Goal: Task Accomplishment & Management: Manage account settings

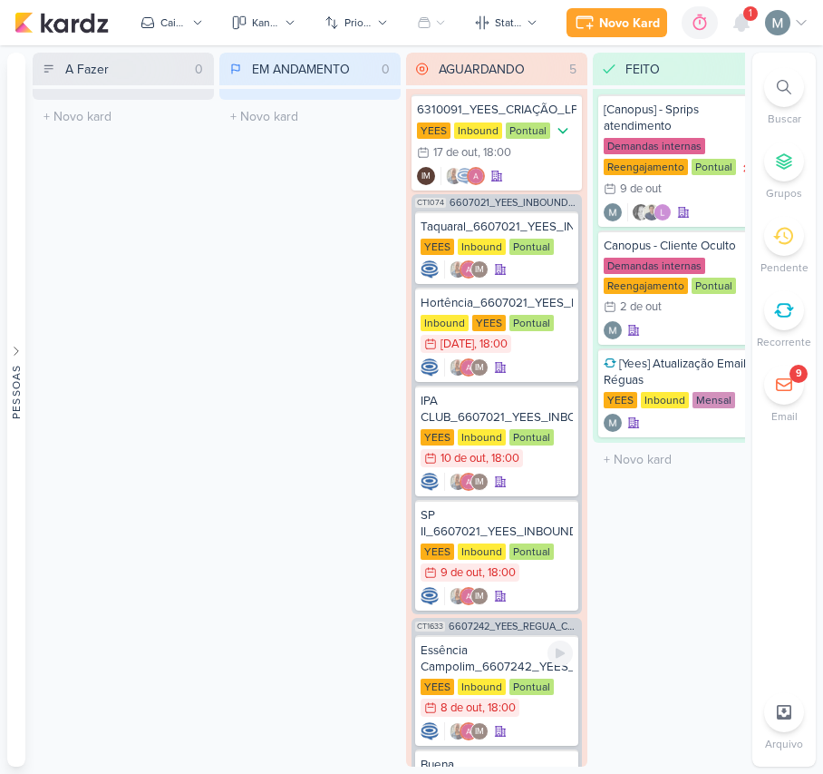
scroll to position [851, 0]
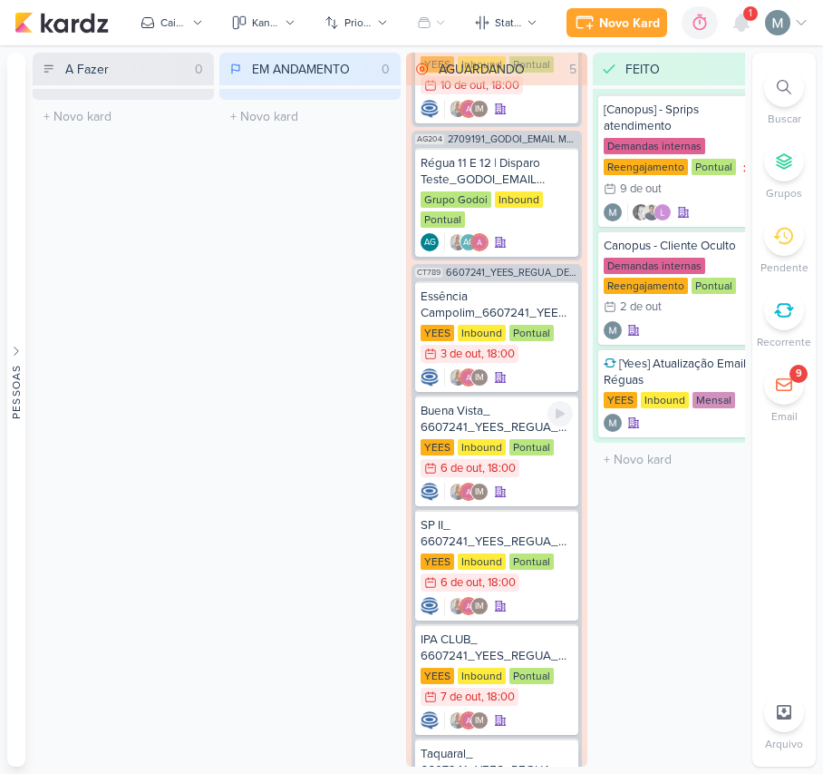
click at [491, 745] on div "Taquaral_ 6607241_YEES_REGUA_DEMAIS LEADS_CAMPINAS_SOROCABA" at bounding box center [497, 761] width 152 height 33
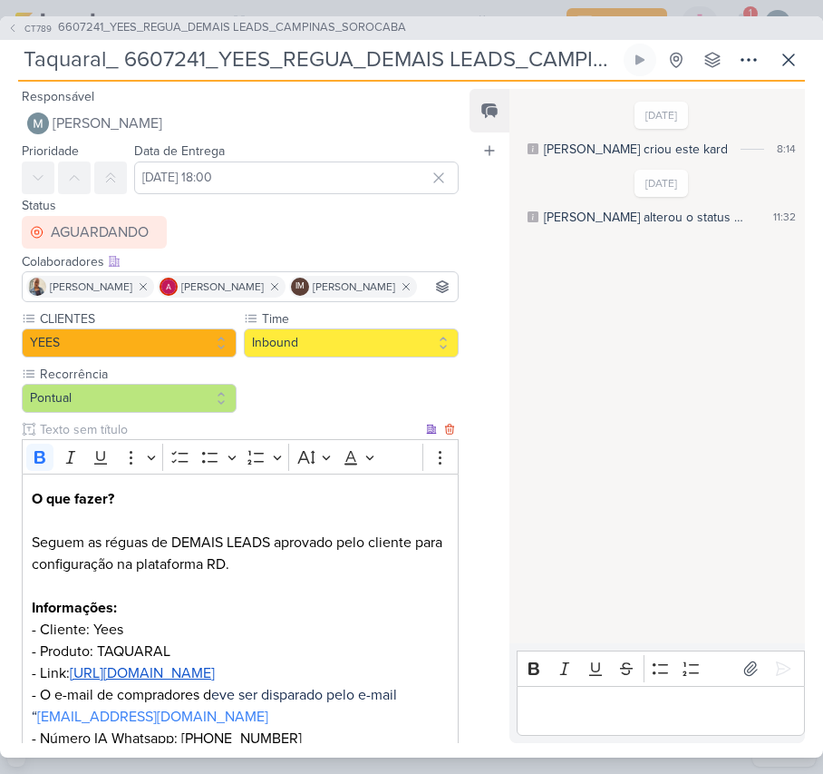
scroll to position [258, 0]
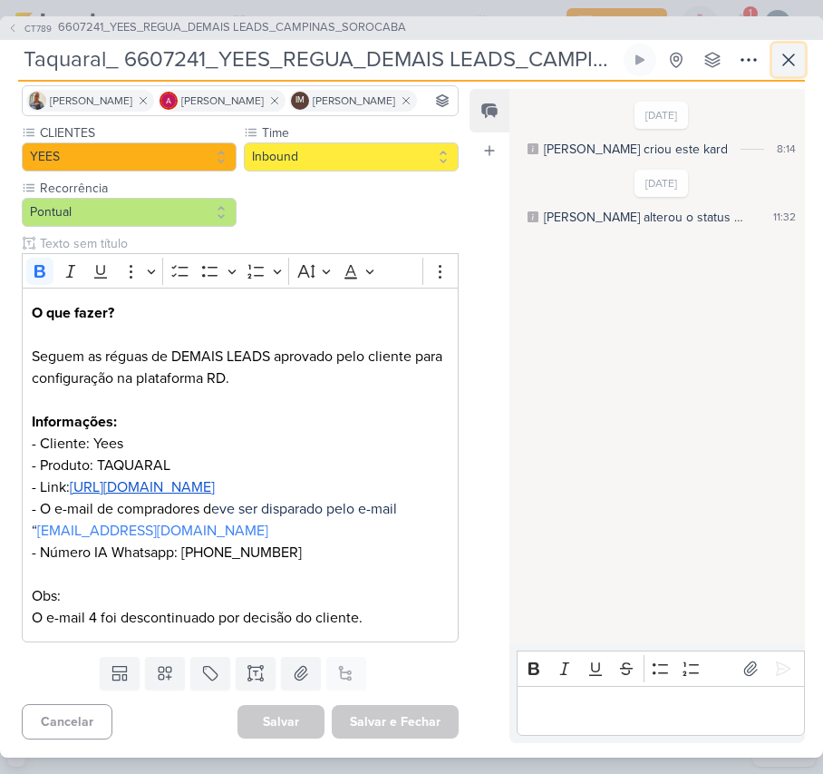
click at [781, 62] on icon at bounding box center [789, 60] width 22 height 22
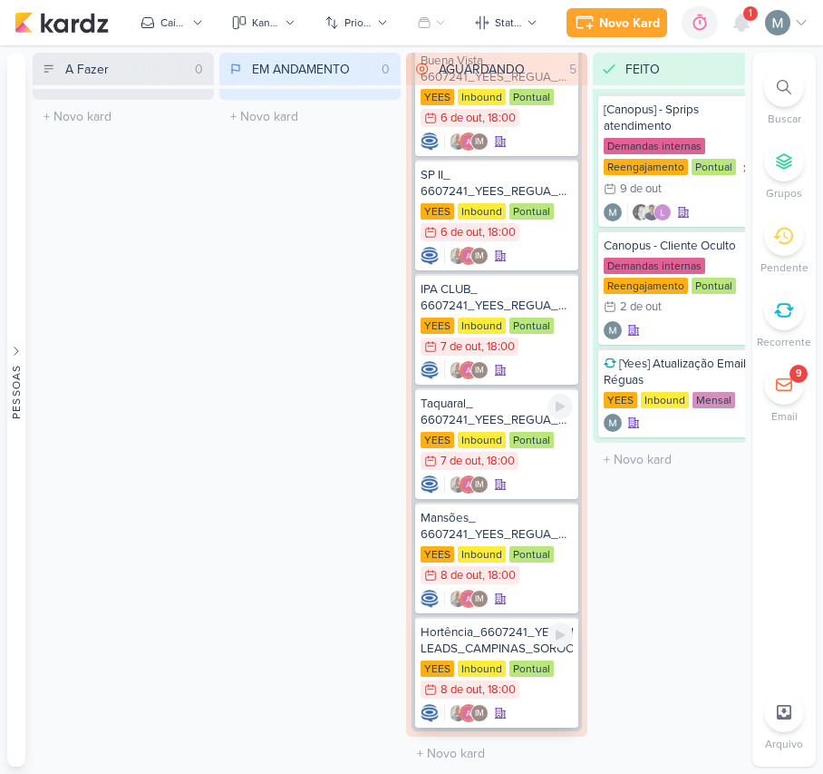
click at [473, 643] on div "Hortência_6607241_YEES_REGUA_DEMAIS LEADS_CAMPINAS_SOROCABA" at bounding box center [497, 640] width 152 height 33
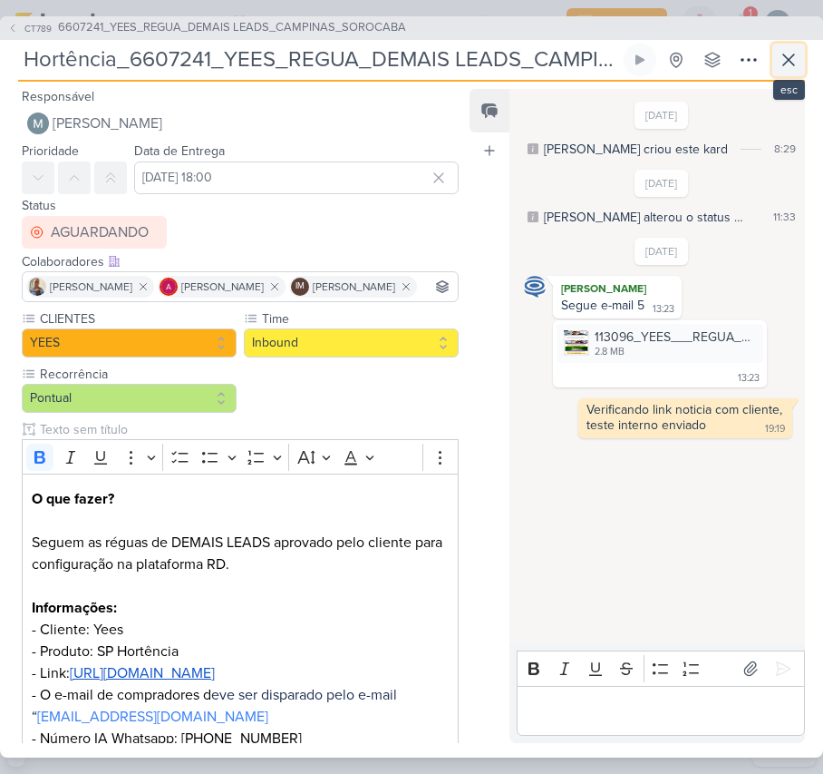
click at [793, 66] on icon at bounding box center [789, 60] width 22 height 22
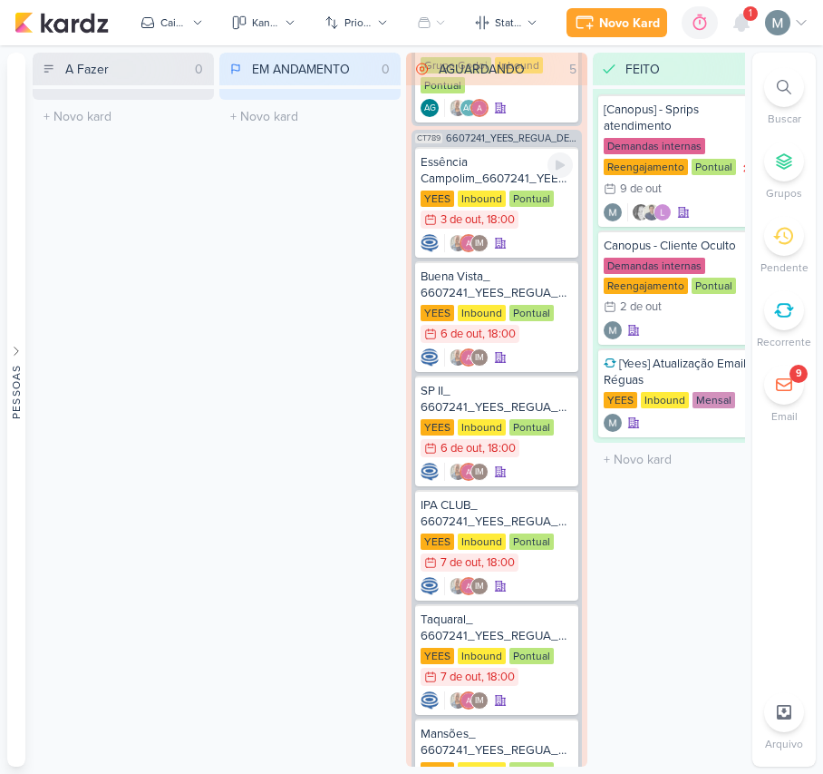
scroll to position [959, 0]
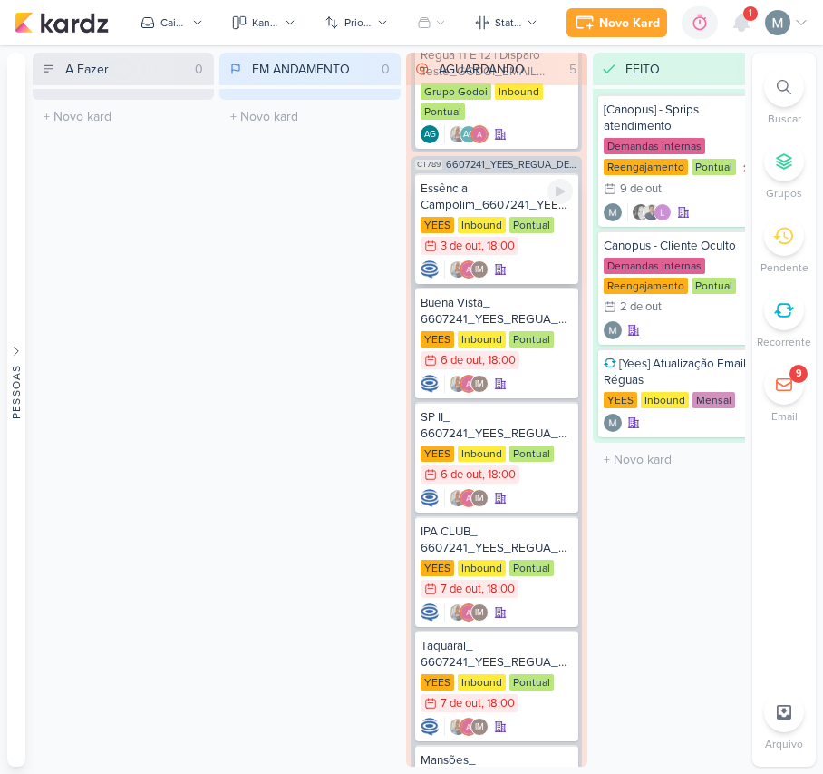
click at [540, 269] on div "IM" at bounding box center [497, 269] width 152 height 18
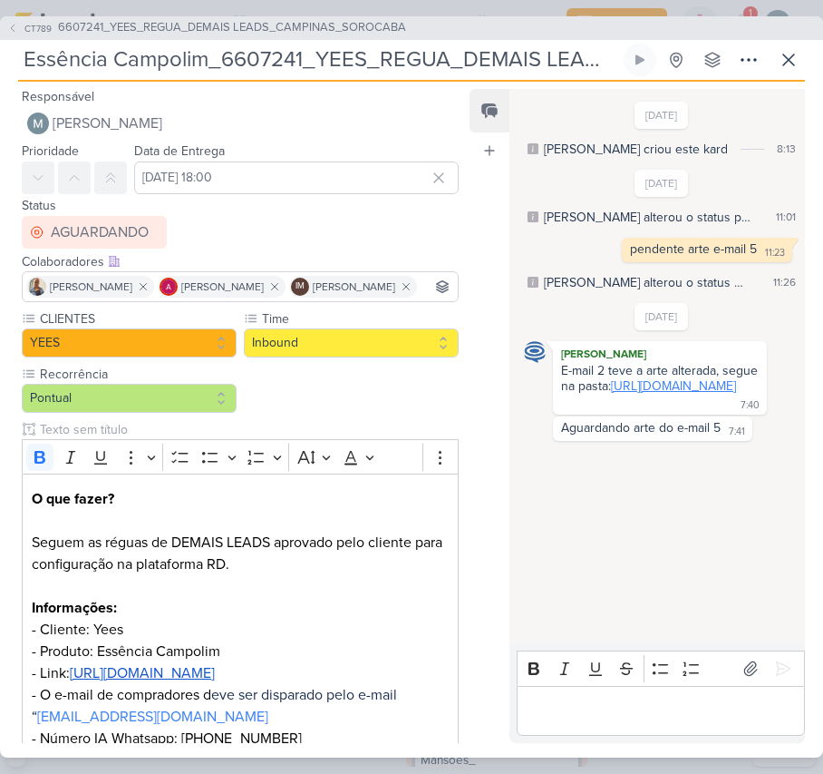
click at [611, 394] on link "[URL][DOMAIN_NAME]" at bounding box center [673, 385] width 125 height 15
click at [654, 394] on link "[URL][DOMAIN_NAME]" at bounding box center [673, 385] width 125 height 15
click at [592, 726] on div "Editor editing area: main" at bounding box center [661, 711] width 288 height 50
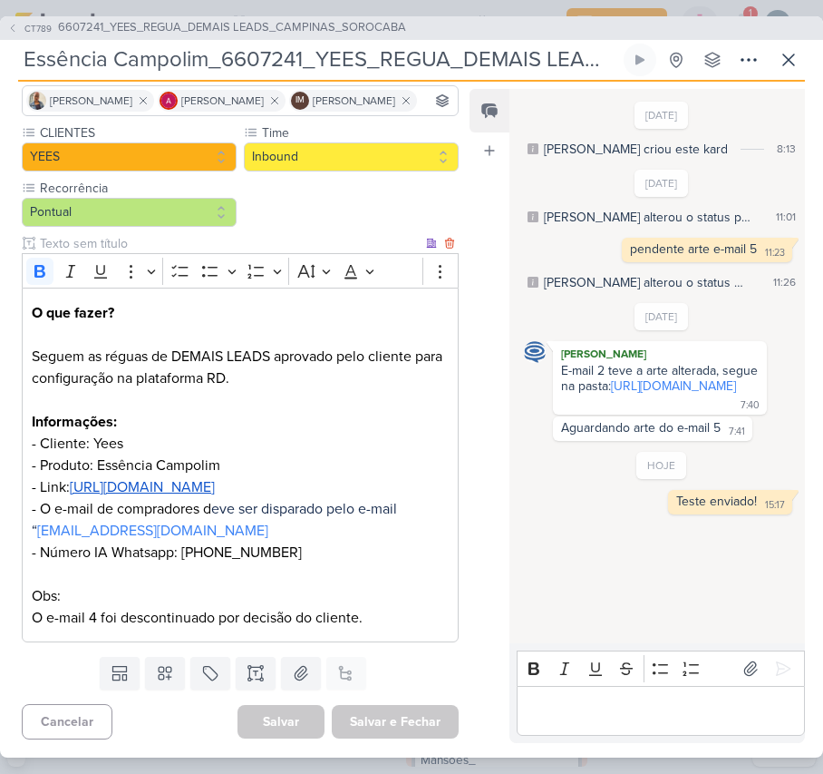
scroll to position [258, 0]
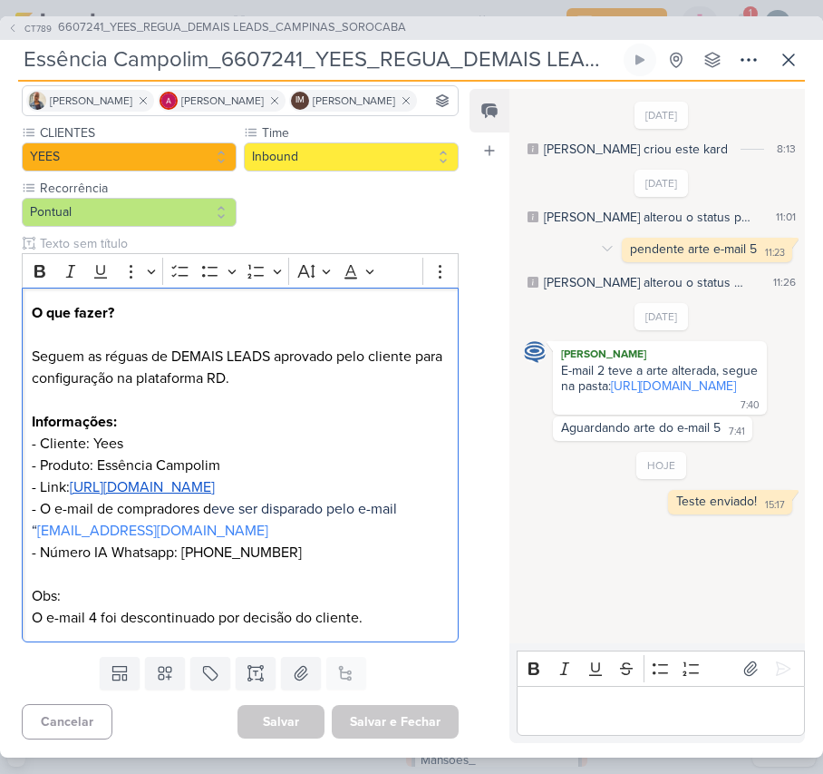
drag, startPoint x: 281, startPoint y: 614, endPoint x: 622, endPoint y: 239, distance: 506.5
click at [622, 239] on div "Responsável [PERSON_NAME] Nenhum contato encontrado create new contact Novo Con…" at bounding box center [411, 420] width 823 height 676
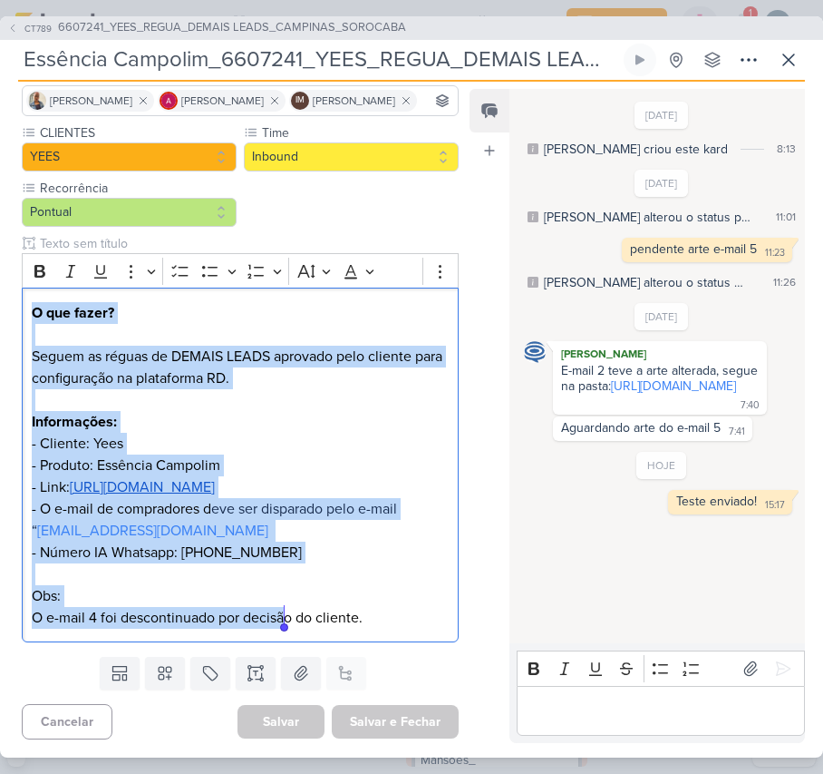
click at [708, 509] on div "Teste enviado!" at bounding box center [717, 500] width 81 height 15
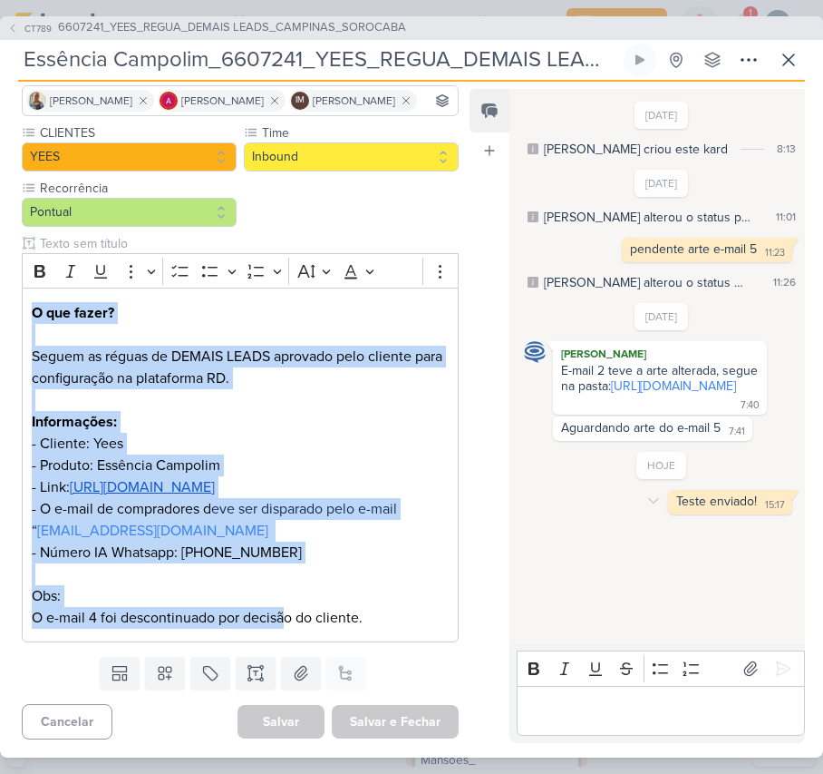
click at [708, 509] on div "Teste enviado!" at bounding box center [717, 500] width 81 height 15
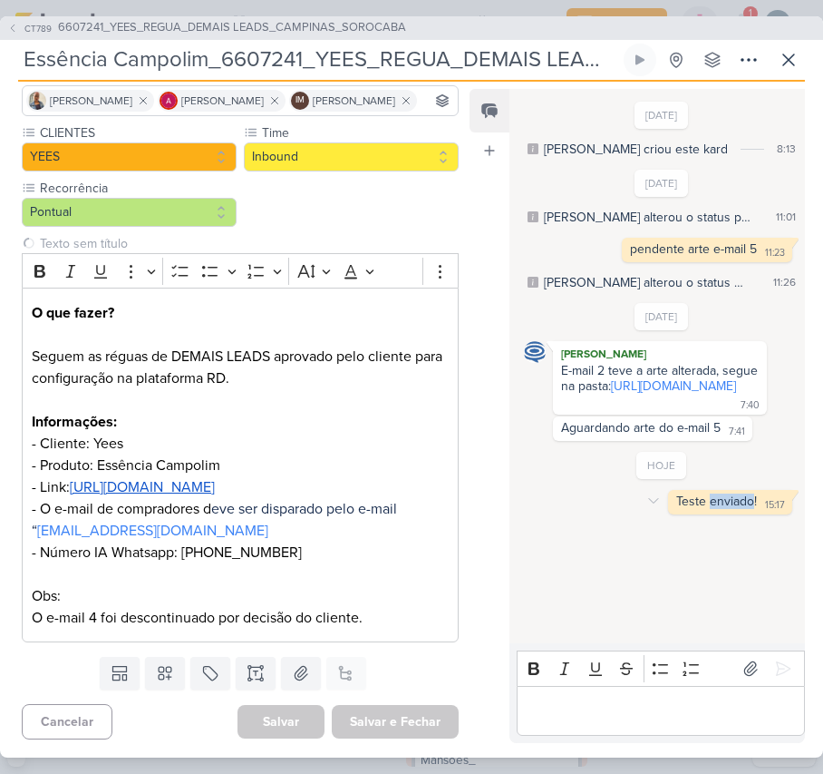
click at [708, 509] on div "Teste enviado!" at bounding box center [717, 500] width 81 height 15
click at [694, 706] on p "Editor editing area: main" at bounding box center [660, 710] width 269 height 22
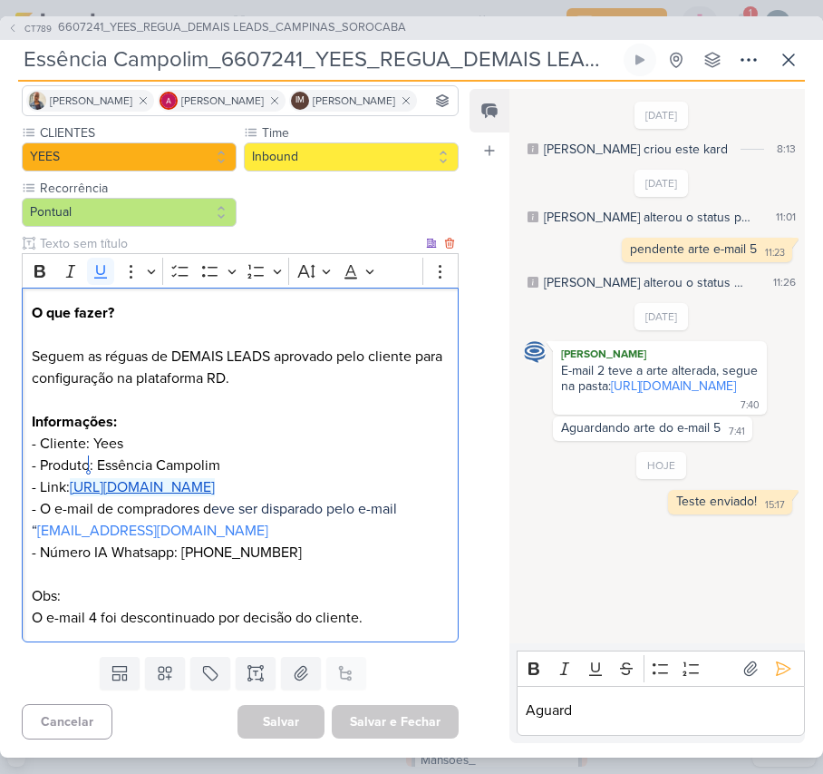
click at [89, 478] on u "[URL][DOMAIN_NAME]" at bounding box center [142, 487] width 145 height 18
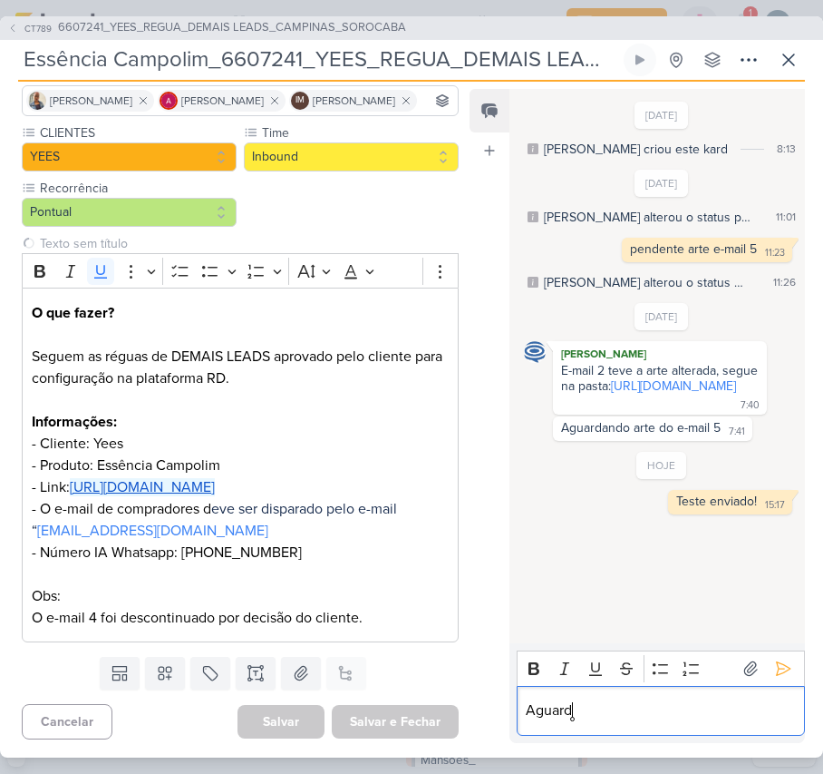
click at [733, 697] on div "Aguard" at bounding box center [661, 711] width 288 height 50
click at [781, 59] on icon at bounding box center [789, 60] width 22 height 22
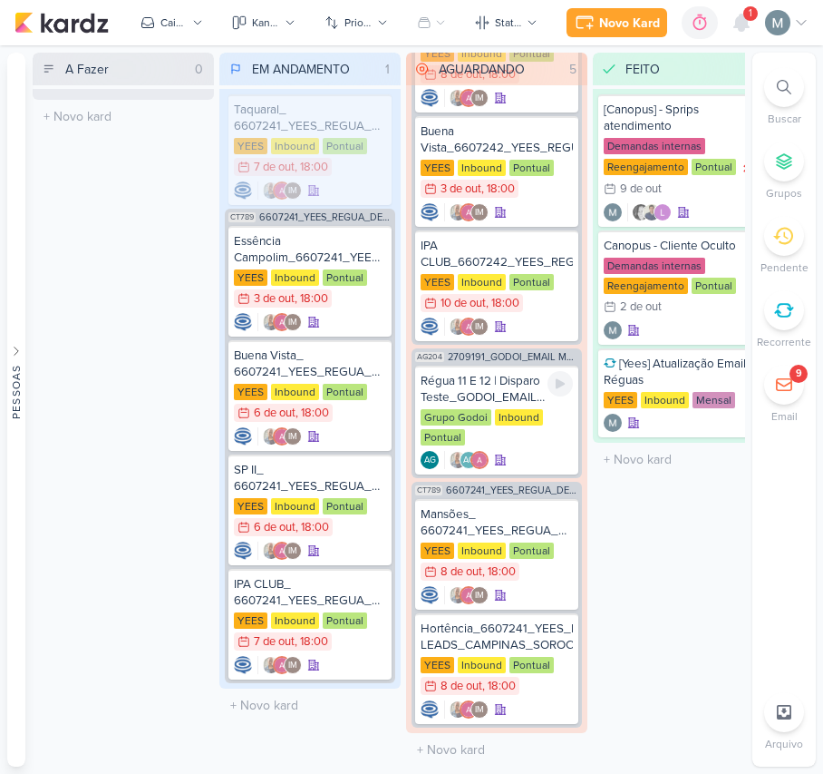
scroll to position [632, 0]
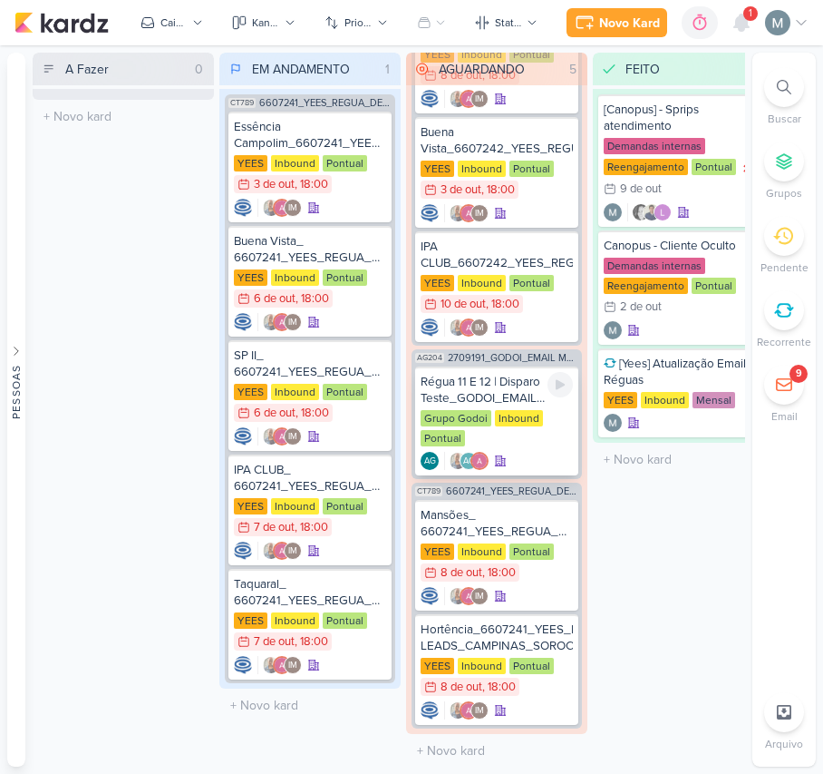
click at [548, 433] on div "Grupo Godoi Inbound Pontual" at bounding box center [497, 429] width 152 height 38
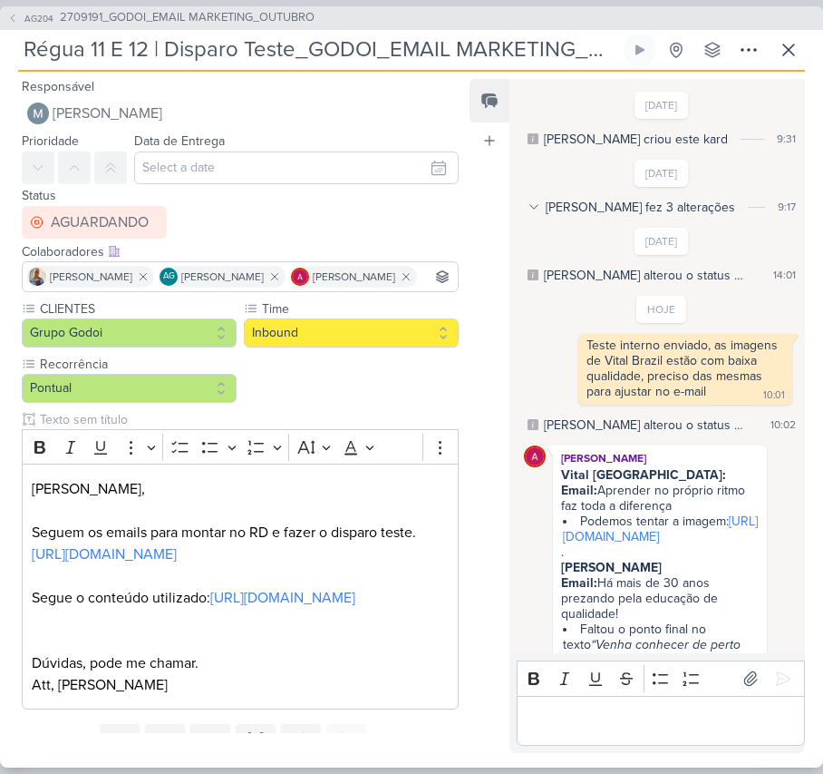
scroll to position [142, 0]
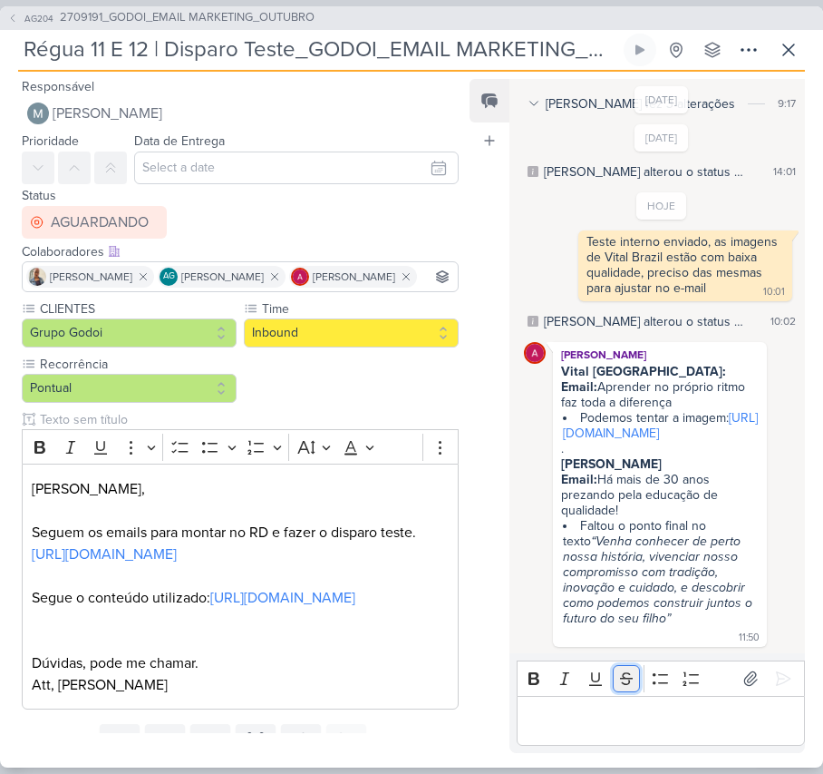
click at [614, 671] on button "Strikethrough" at bounding box center [626, 678] width 27 height 27
click at [633, 678] on icon "Editor toolbar" at bounding box center [627, 678] width 18 height 18
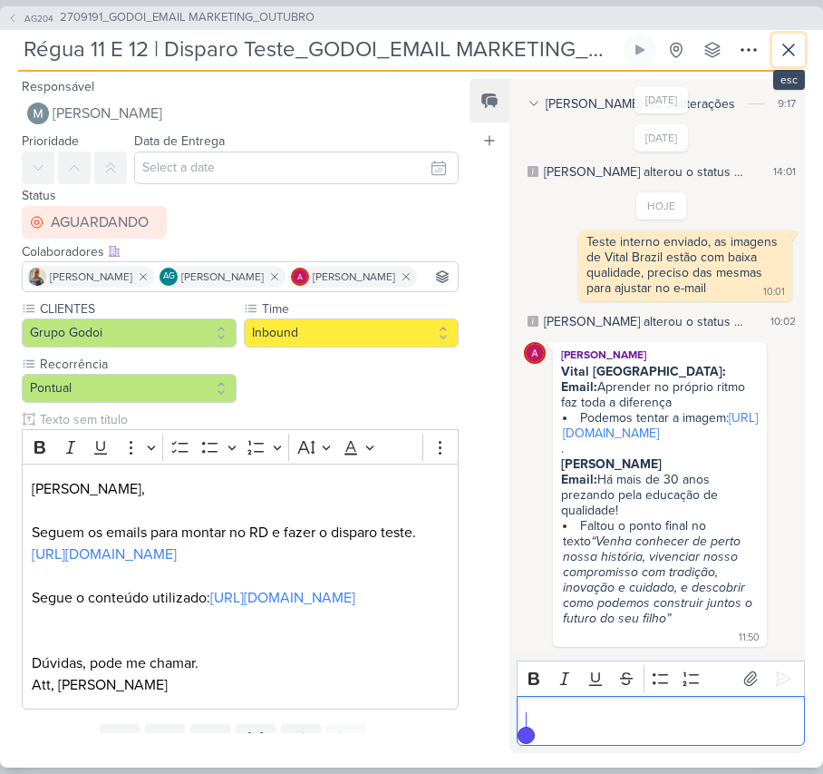
click at [792, 53] on icon at bounding box center [789, 50] width 22 height 22
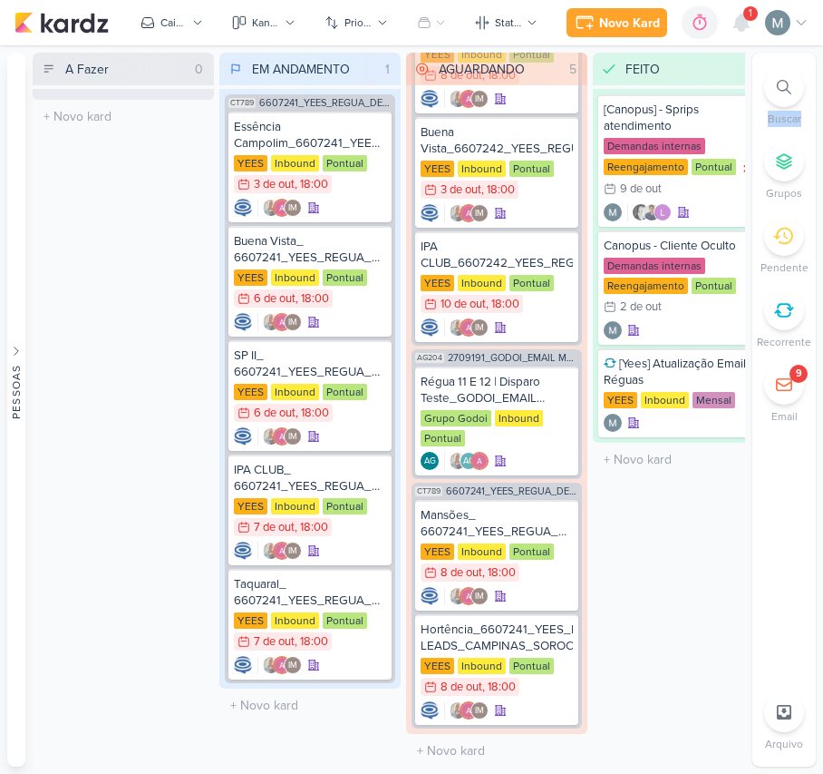
click at [789, 53] on ul "Buscar Grupos [GEOGRAPHIC_DATA] Recorrente 9 Email Arquivo" at bounding box center [784, 410] width 63 height 714
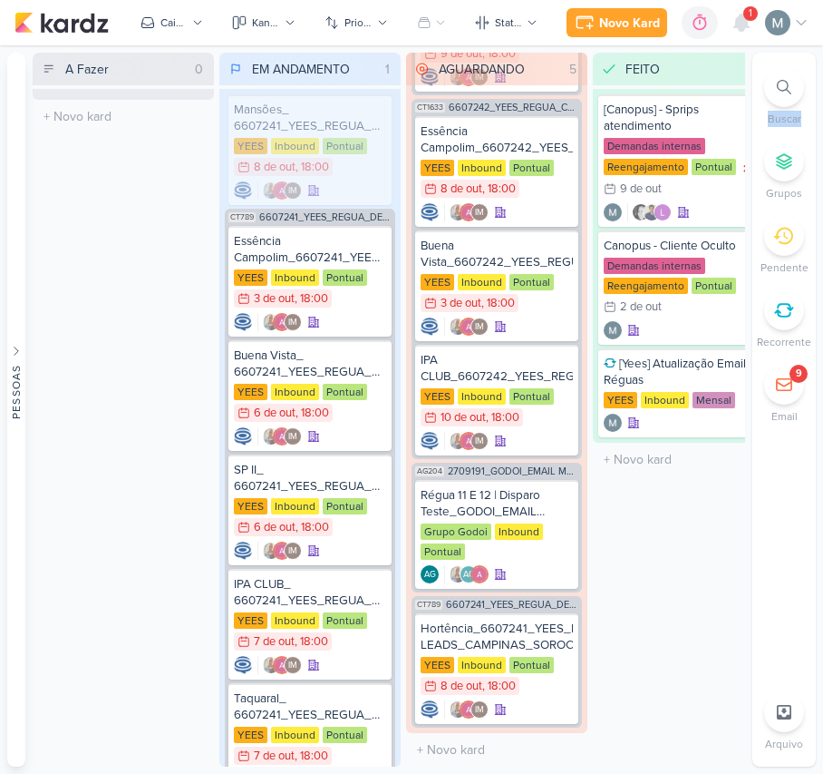
scroll to position [519, 0]
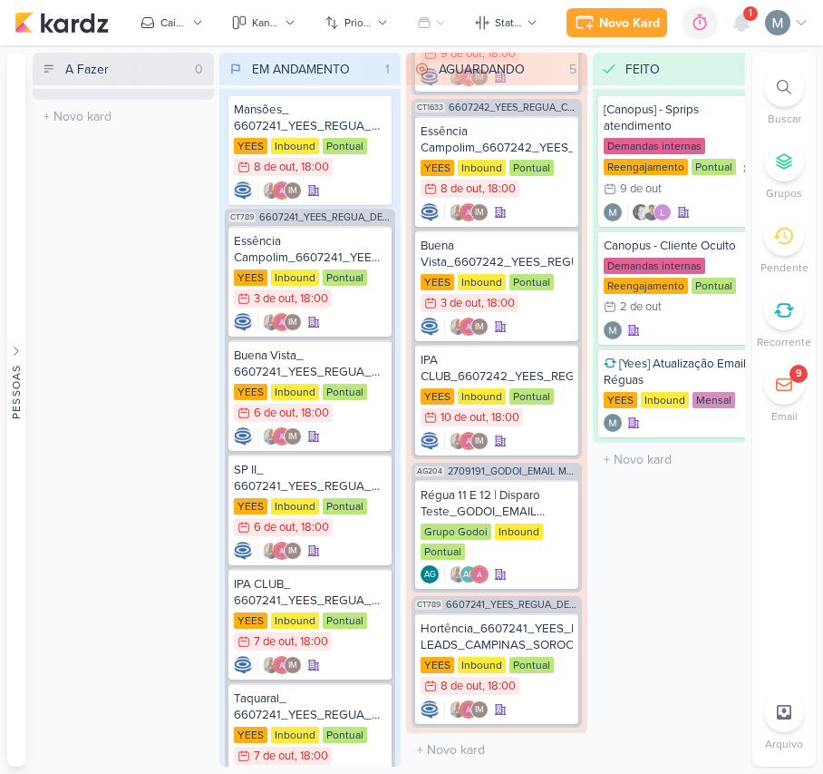
click at [540, 719] on div "CT789 6607241_YEES_REGUA_DEMAIS LEADS_CAMPINAS_SOROCABA Hortência_6607241_YEES_…" at bounding box center [497, 661] width 170 height 131
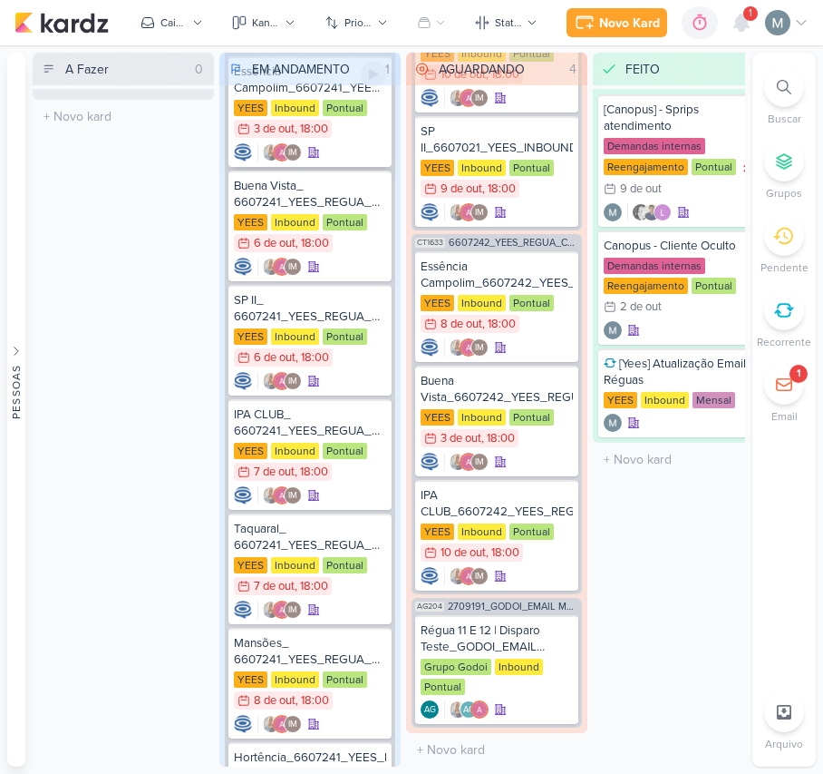
scroll to position [0, 0]
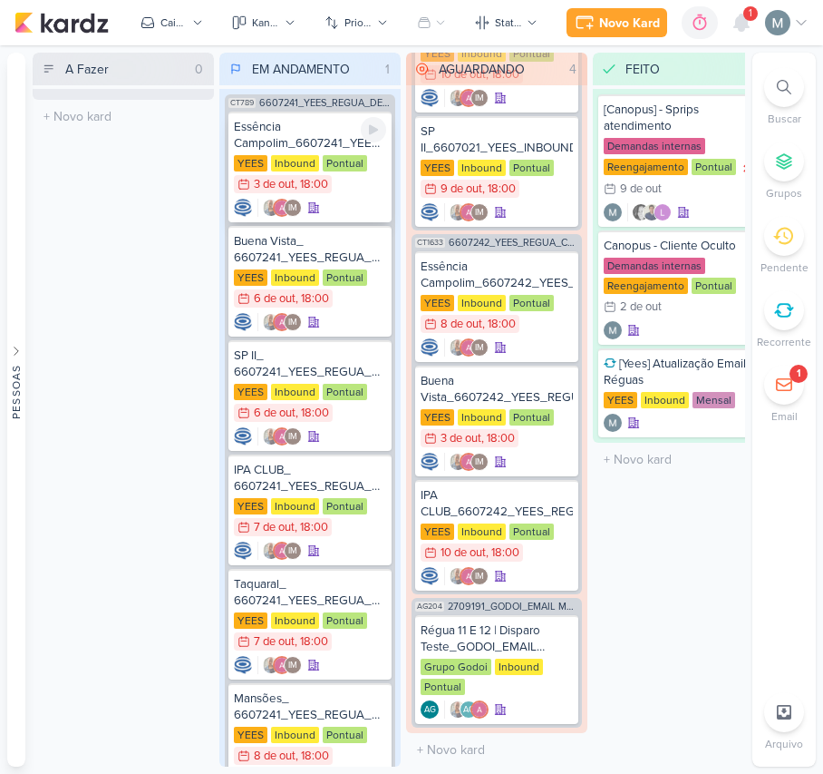
click at [269, 181] on div "3 de out" at bounding box center [274, 185] width 41 height 12
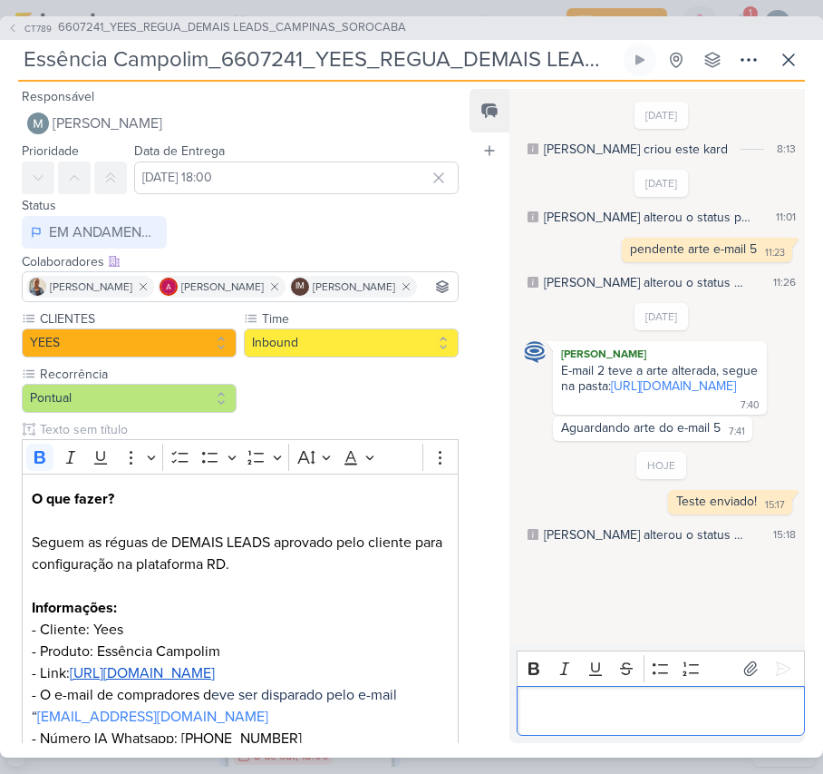
click at [599, 704] on p "Editor editing area: main" at bounding box center [660, 710] width 269 height 22
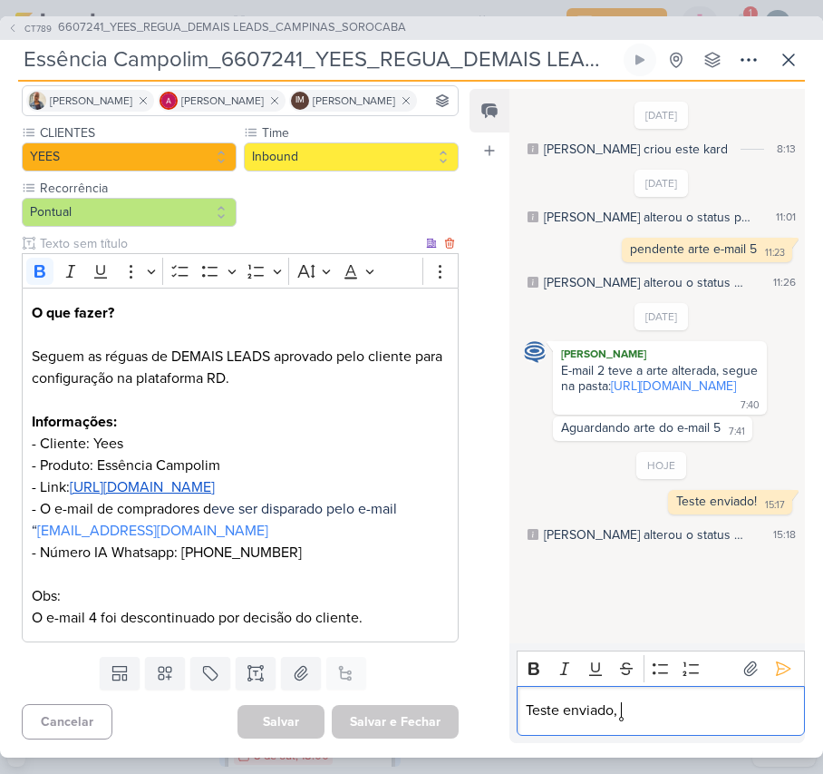
scroll to position [258, 0]
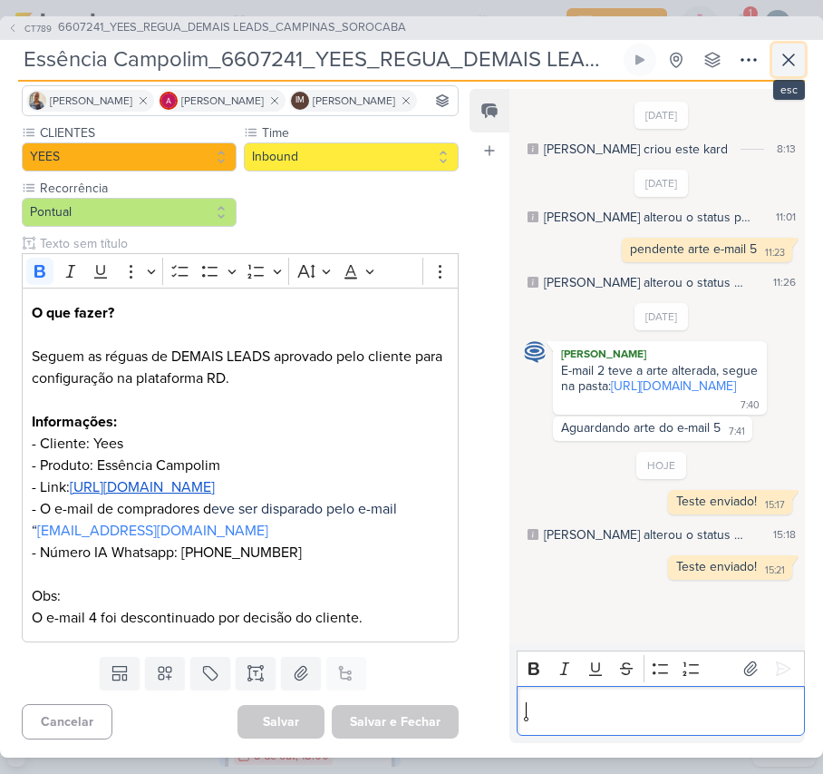
click at [794, 59] on icon at bounding box center [789, 60] width 22 height 22
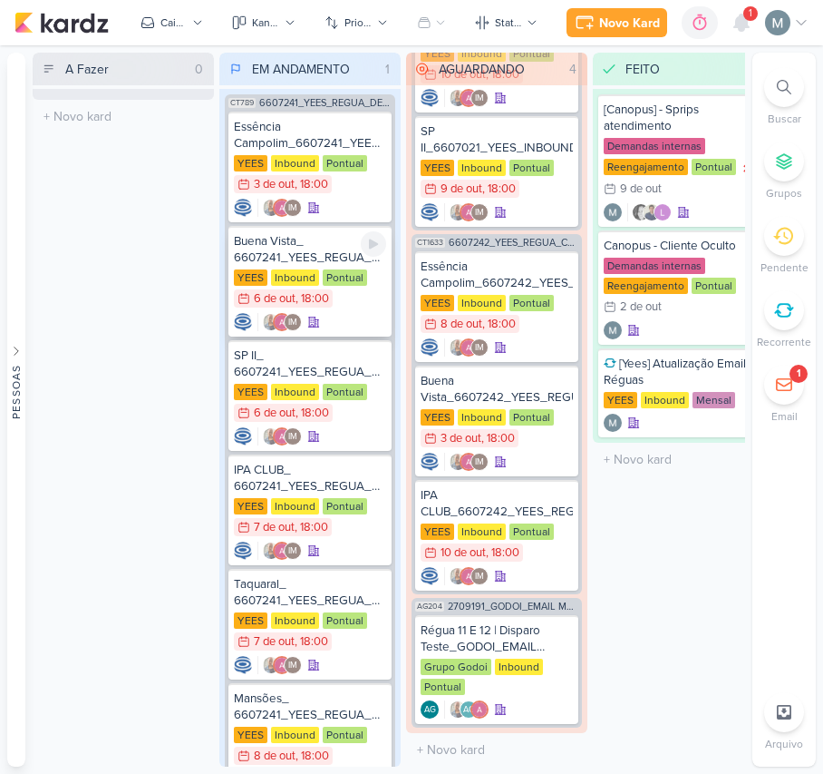
click at [310, 309] on div "Buena Vista_ 6607241_YEES_REGUA_DEMAIS LEADS_CAMPINAS_SOROCABA [GEOGRAPHIC_DATA…" at bounding box center [310, 281] width 163 height 111
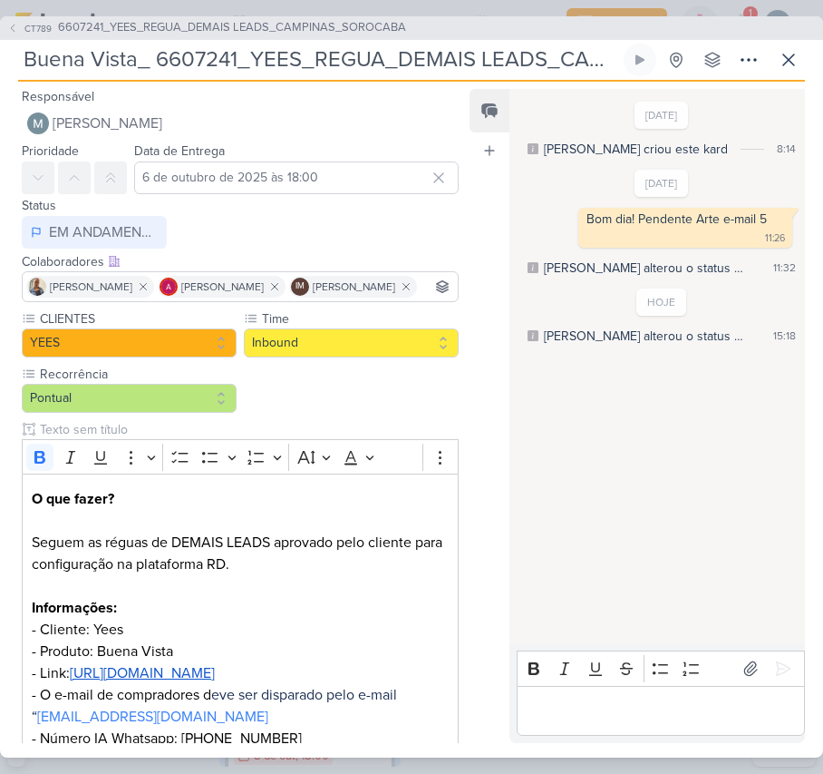
click at [635, 733] on div "Editor editing area: main" at bounding box center [661, 711] width 288 height 50
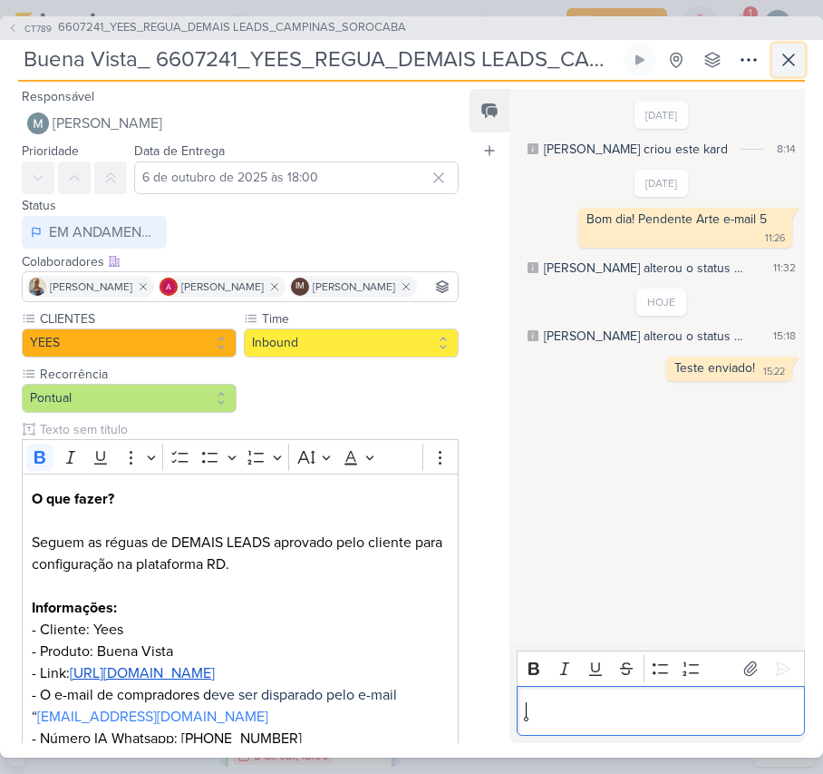
click at [792, 51] on icon at bounding box center [789, 60] width 22 height 22
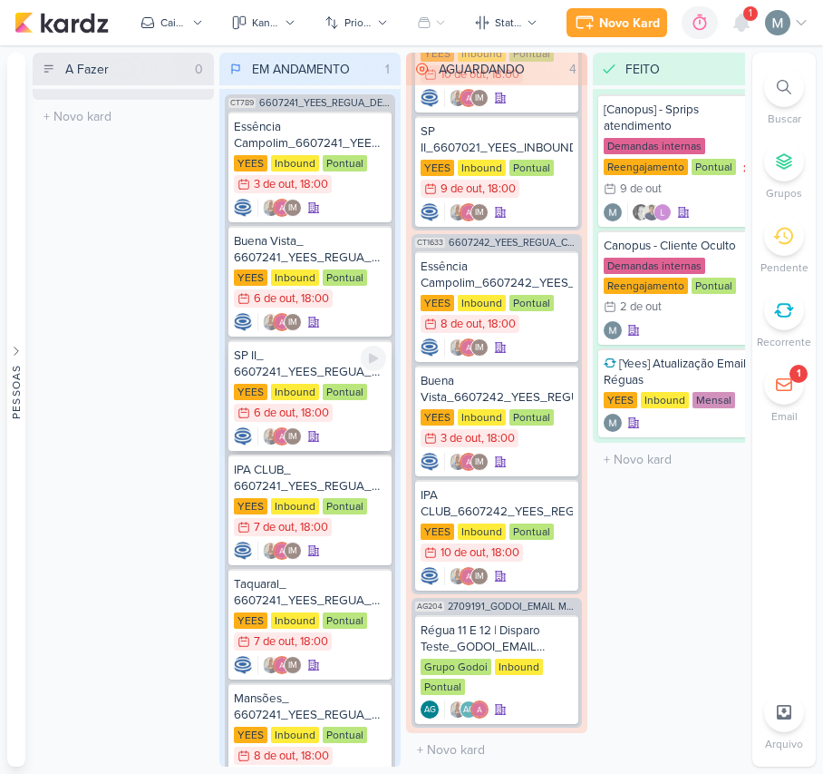
click at [287, 355] on div "SP II_ 6607241_YEES_REGUA_DEMAIS LEADS_CAMPINAS_SOROCABA" at bounding box center [310, 363] width 152 height 33
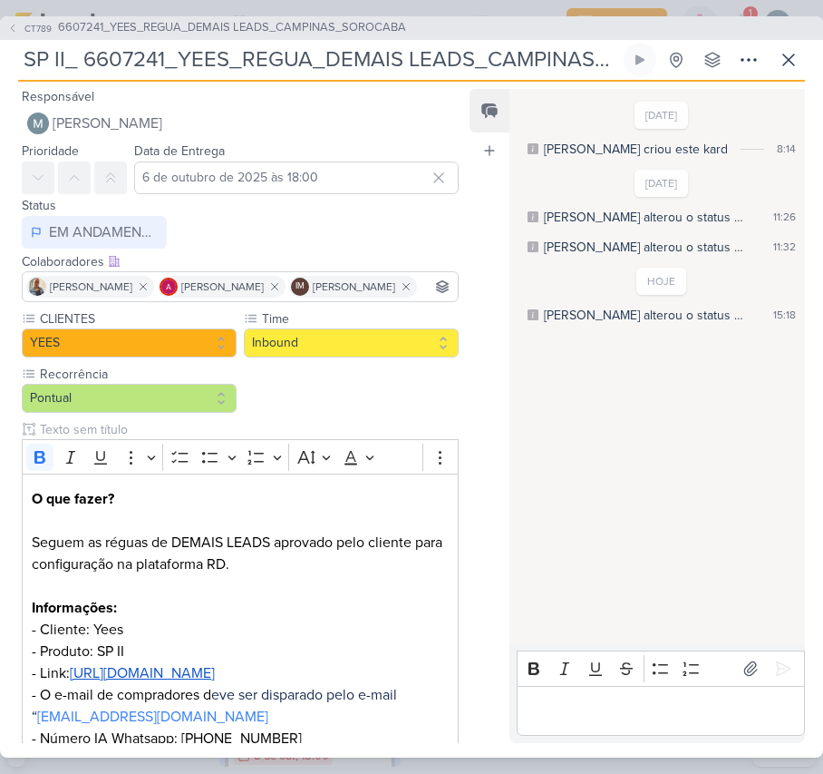
click at [638, 693] on div "Editor editing area: main" at bounding box center [661, 711] width 288 height 50
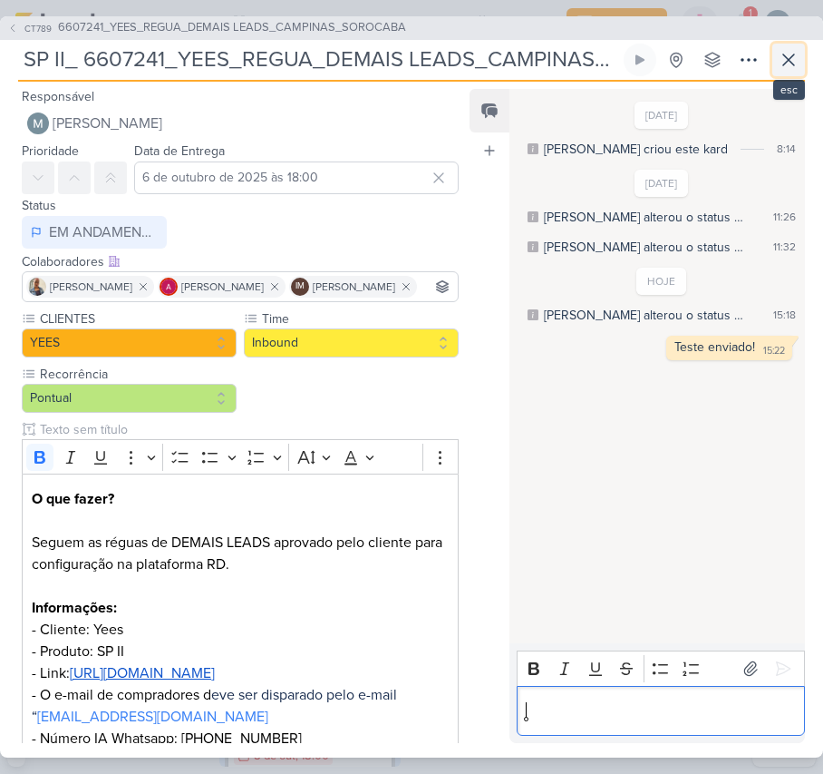
click at [795, 60] on icon at bounding box center [789, 60] width 22 height 22
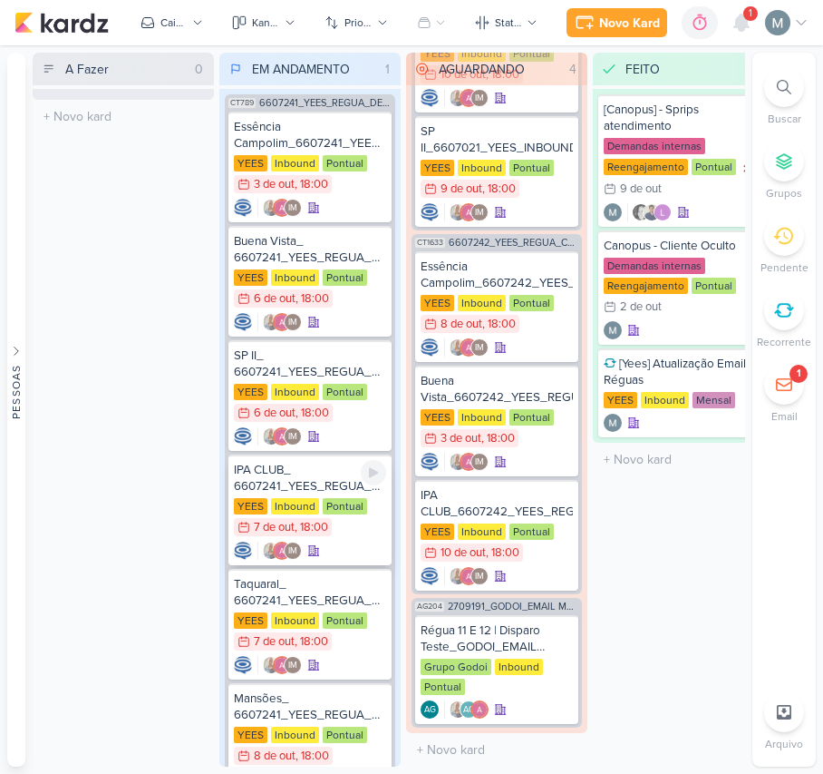
click at [306, 466] on div "IPA CLUB_ 6607241_YEES_REGUA_DEMAIS LEADS_CAMPINAS_SOROCABA" at bounding box center [310, 478] width 152 height 33
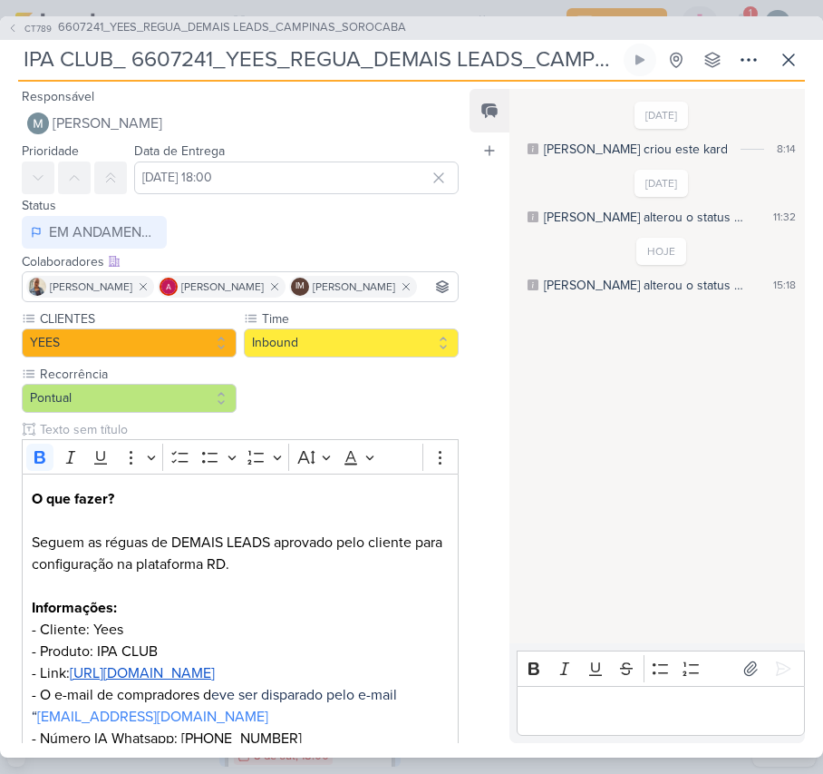
click at [687, 718] on p "Editor editing area: main" at bounding box center [660, 710] width 269 height 22
click at [803, 48] on button at bounding box center [789, 60] width 33 height 33
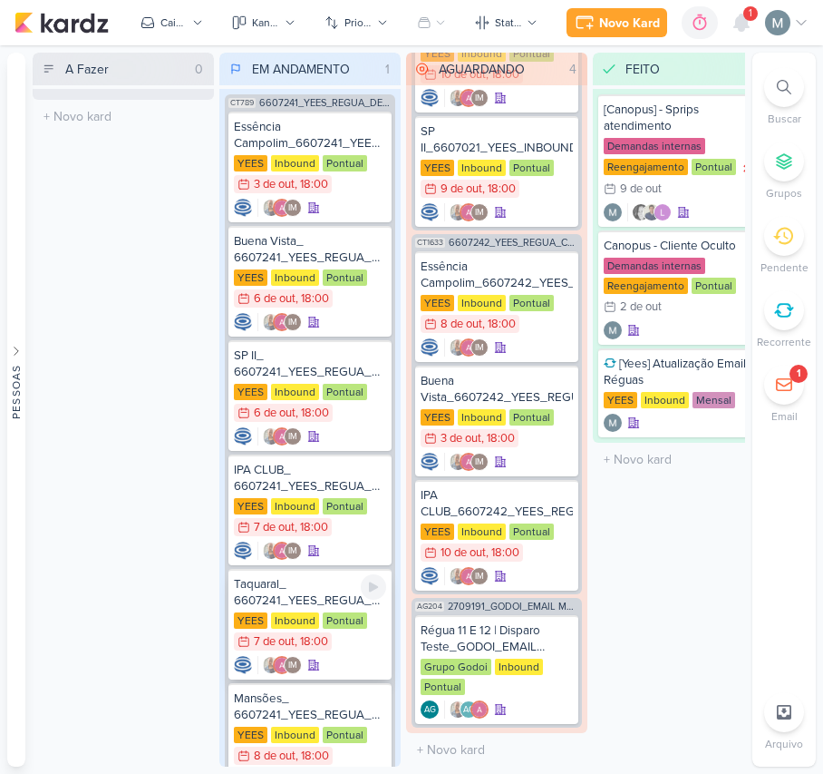
click at [356, 612] on div "Pontual" at bounding box center [345, 620] width 44 height 16
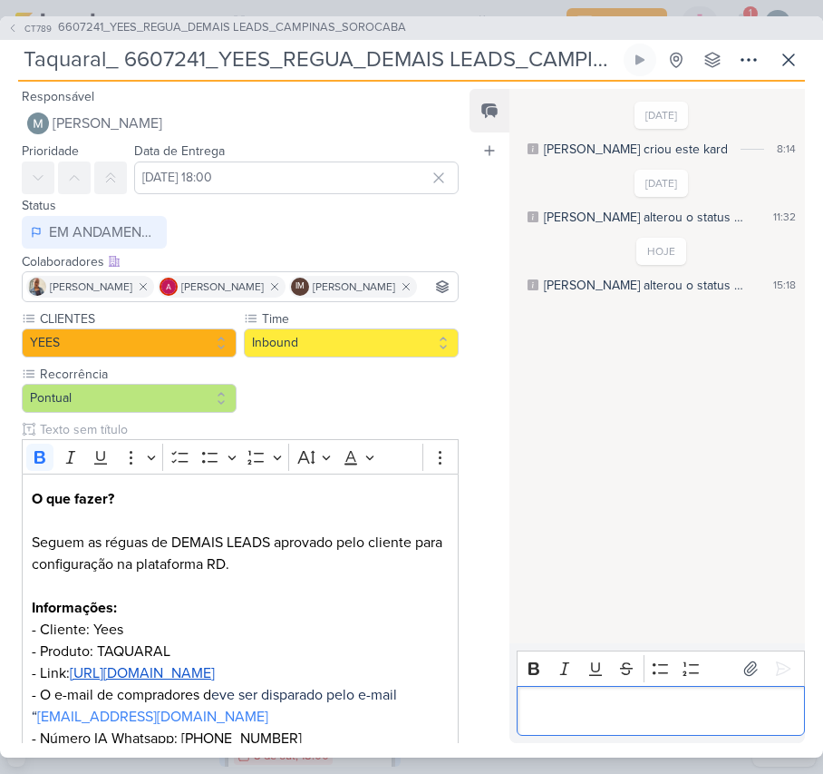
click at [661, 724] on div "Editor editing area: main" at bounding box center [661, 711] width 288 height 50
click at [781, 65] on icon at bounding box center [789, 60] width 22 height 22
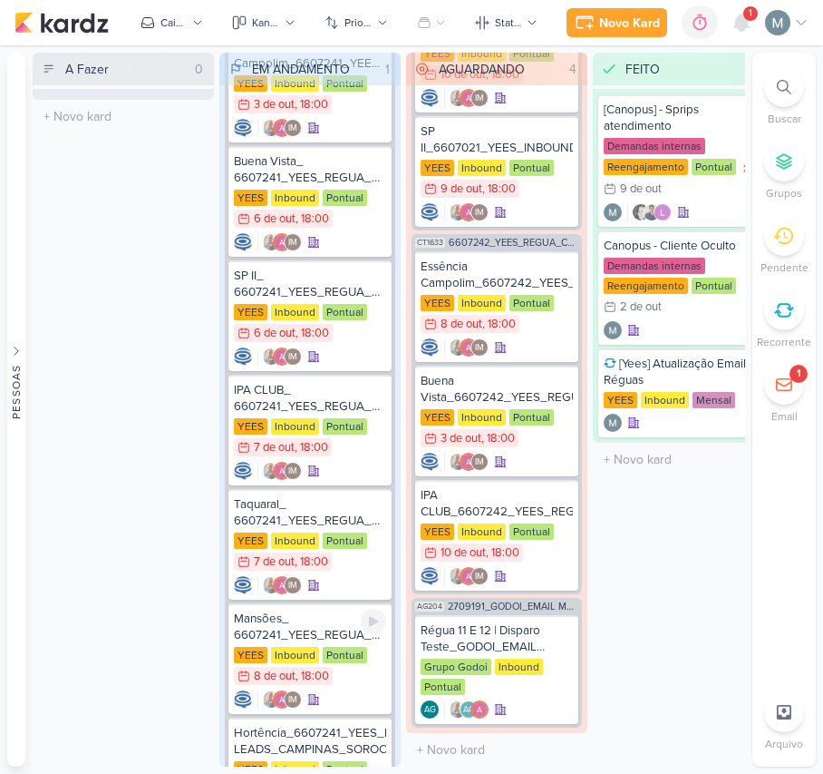
scroll to position [186, 0]
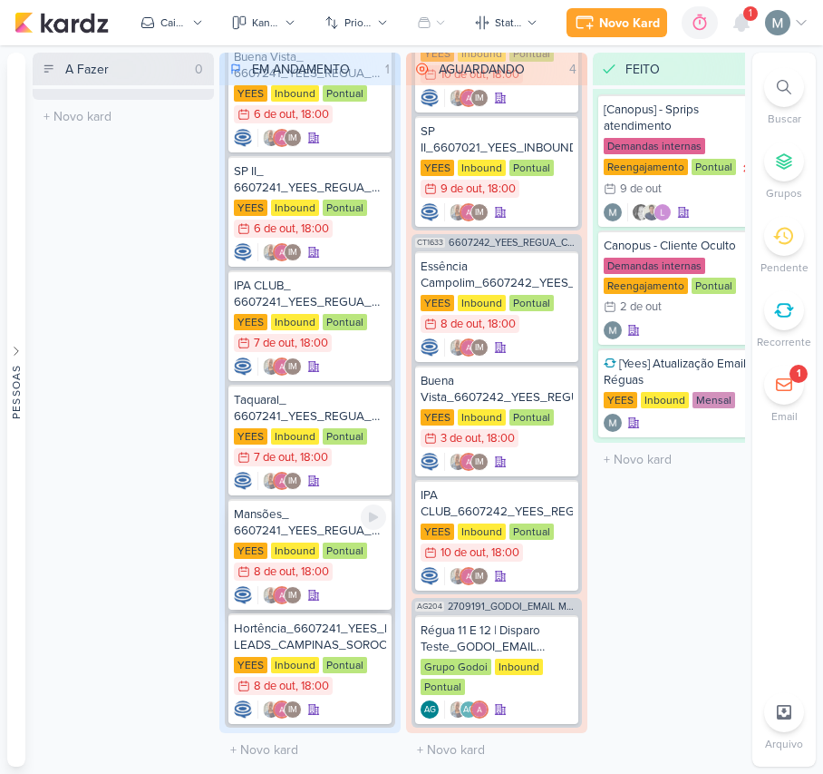
click at [294, 520] on div "Mansões_ 6607241_YEES_REGUA_DEMAIS LEADS_CAMPINAS_SOROCABA" at bounding box center [310, 522] width 152 height 33
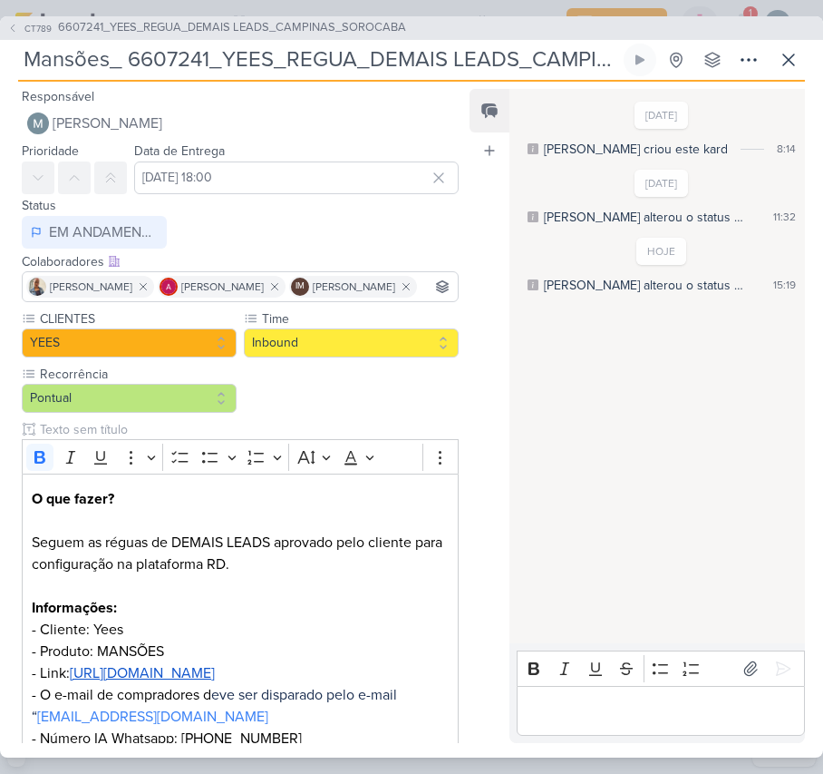
click at [661, 720] on p "Editor editing area: main" at bounding box center [660, 710] width 269 height 22
click at [774, 65] on button at bounding box center [789, 60] width 33 height 33
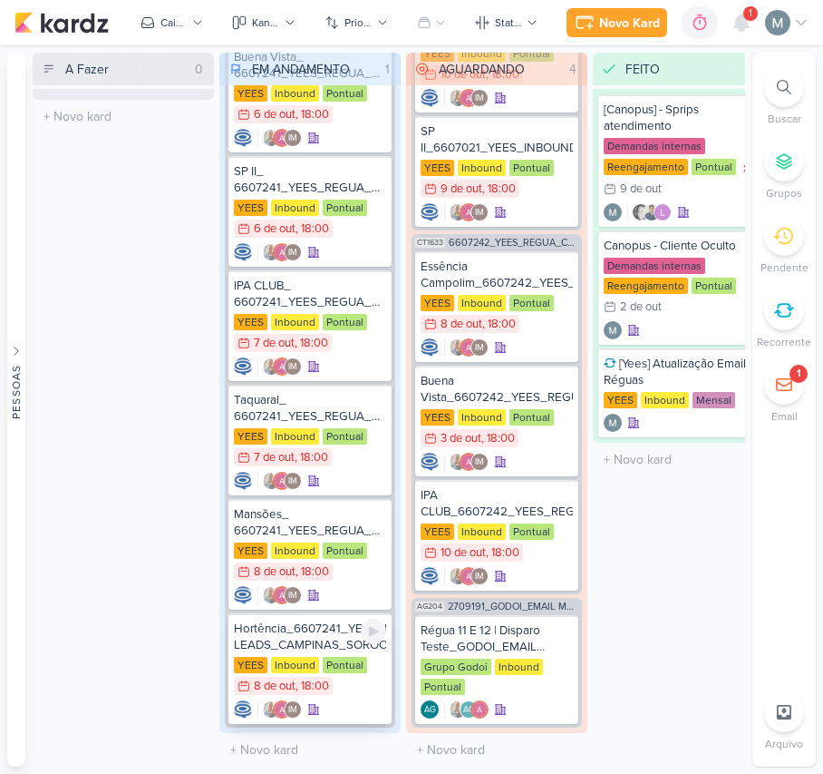
click at [348, 620] on div "Hortência_6607241_YEES_REGUA_DEMAIS LEADS_CAMPINAS_SOROCABA" at bounding box center [310, 636] width 152 height 33
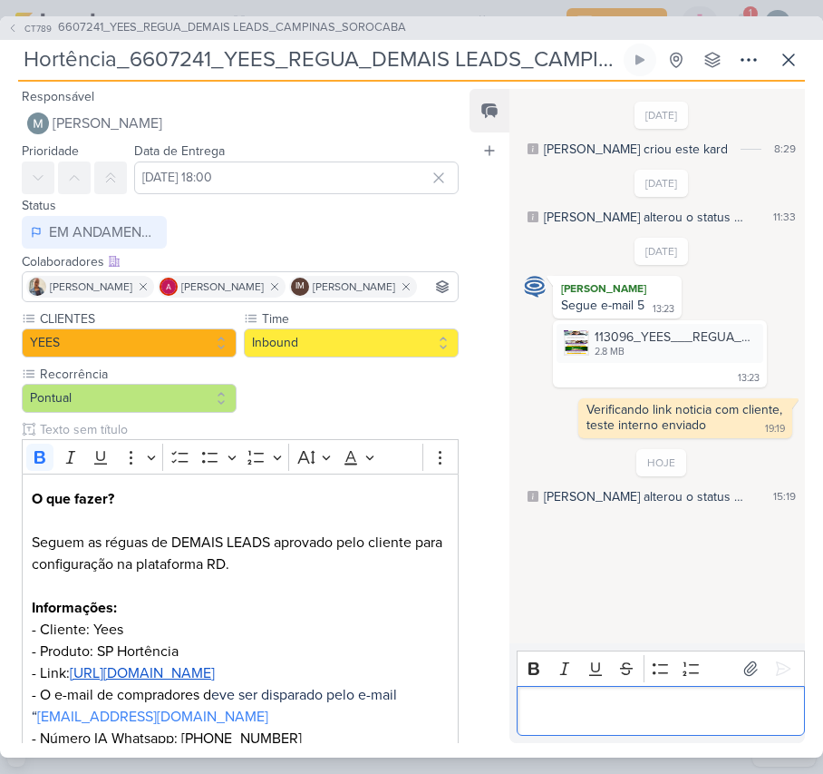
click at [622, 691] on div "Editor editing area: main" at bounding box center [661, 711] width 288 height 50
click at [778, 62] on icon at bounding box center [789, 60] width 22 height 22
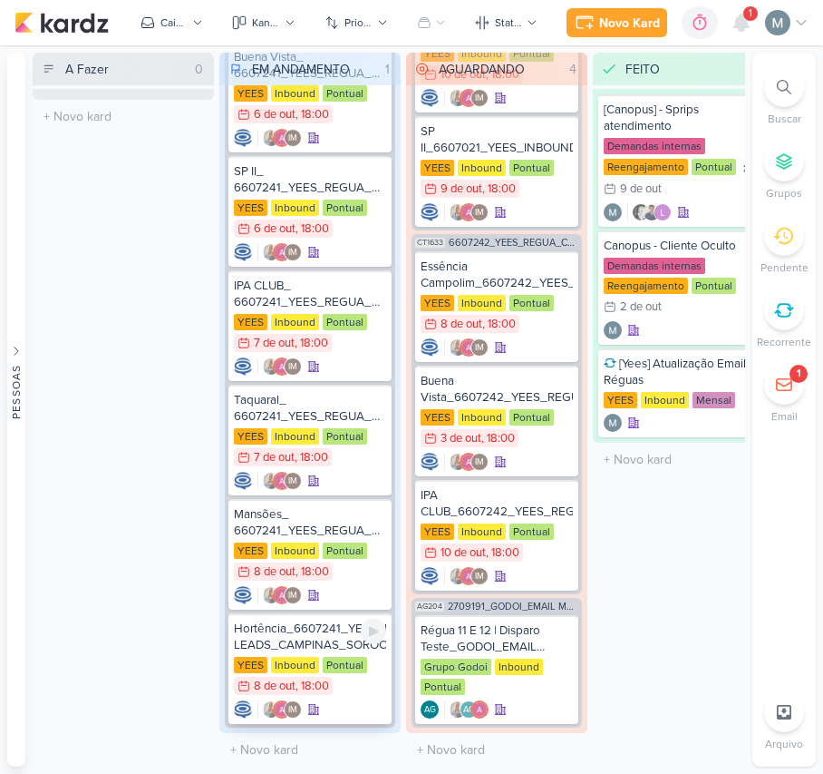
click at [335, 700] on div "IM" at bounding box center [310, 709] width 152 height 18
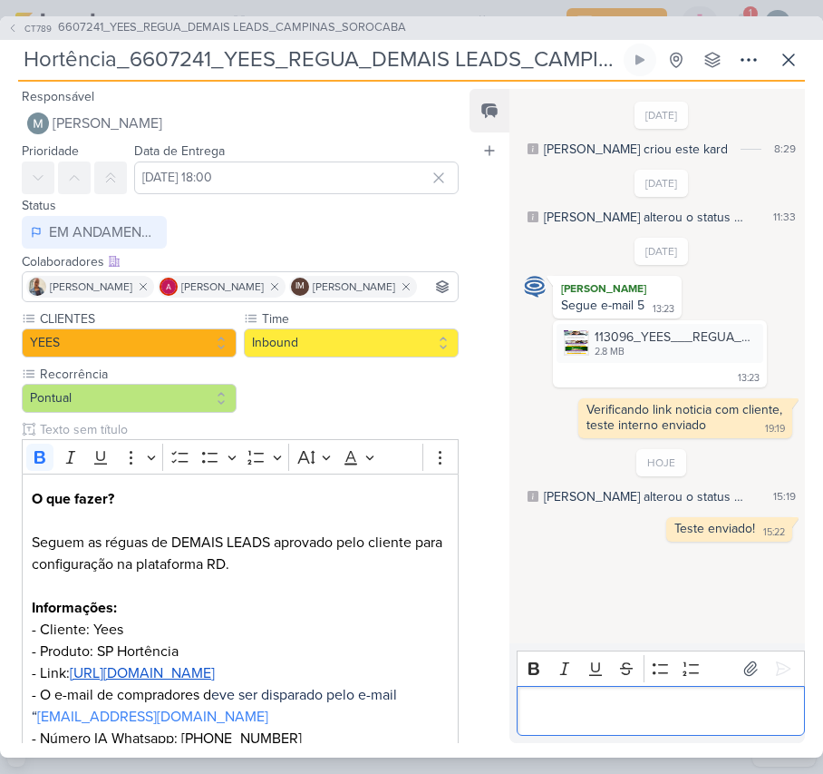
click at [653, 729] on div "Editor editing area: main" at bounding box center [661, 711] width 288 height 50
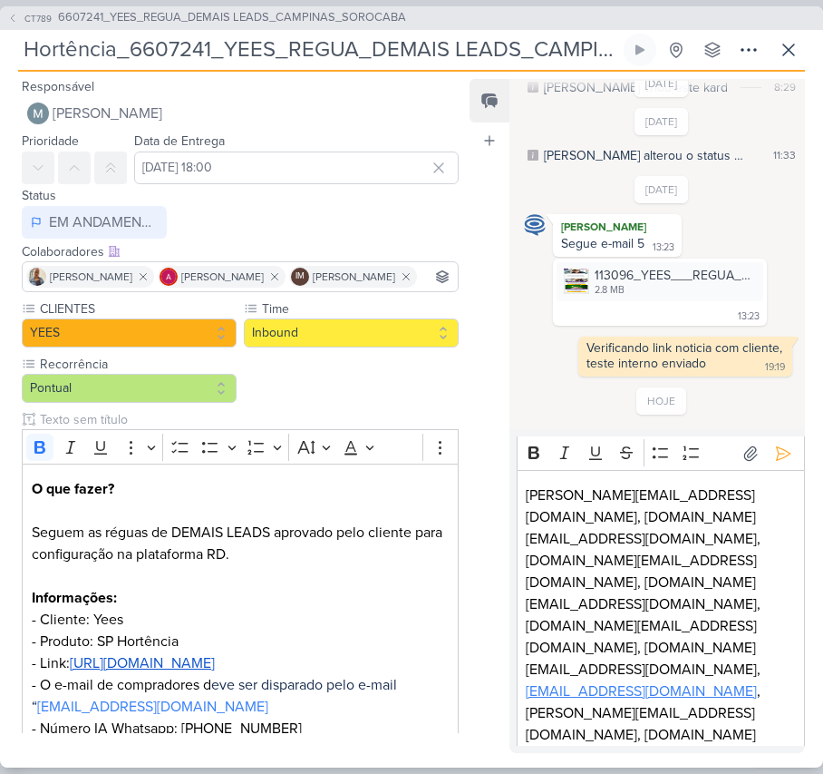
scroll to position [0, 0]
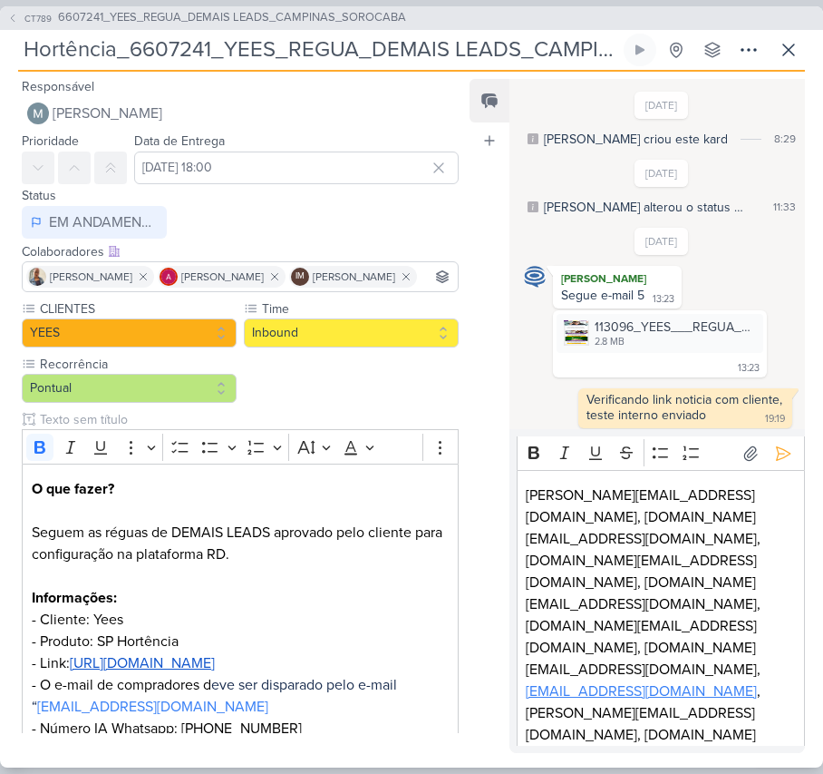
click at [644, 513] on p "[PERSON_NAME][EMAIL_ADDRESS][DOMAIN_NAME], [DOMAIN_NAME][EMAIL_ADDRESS][DOMAIN_…" at bounding box center [660, 669] width 269 height 370
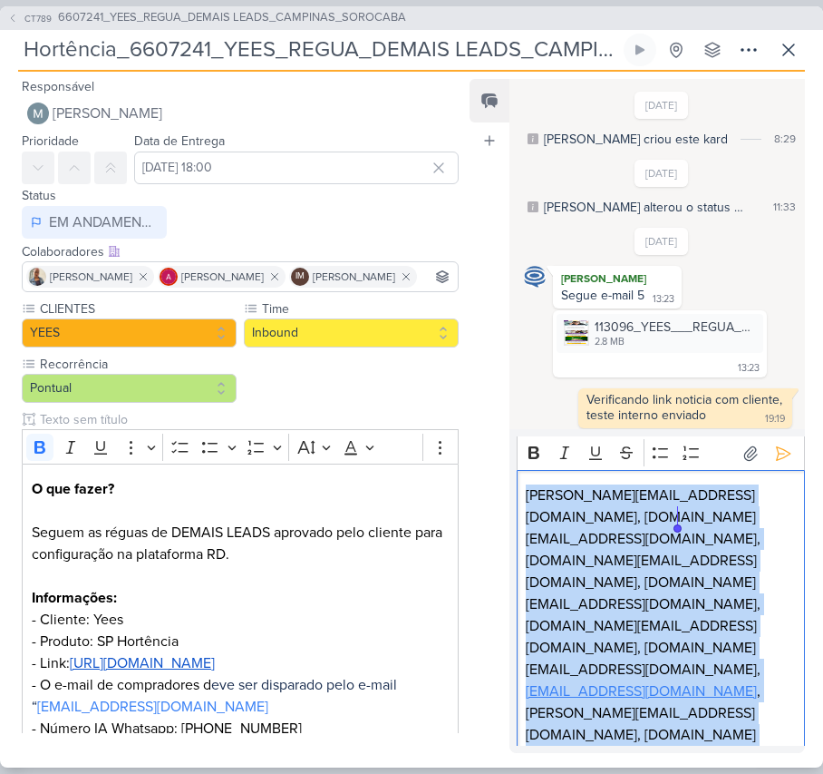
click at [644, 513] on p "[PERSON_NAME][EMAIL_ADDRESS][DOMAIN_NAME], [DOMAIN_NAME][EMAIL_ADDRESS][DOMAIN_…" at bounding box center [660, 669] width 269 height 370
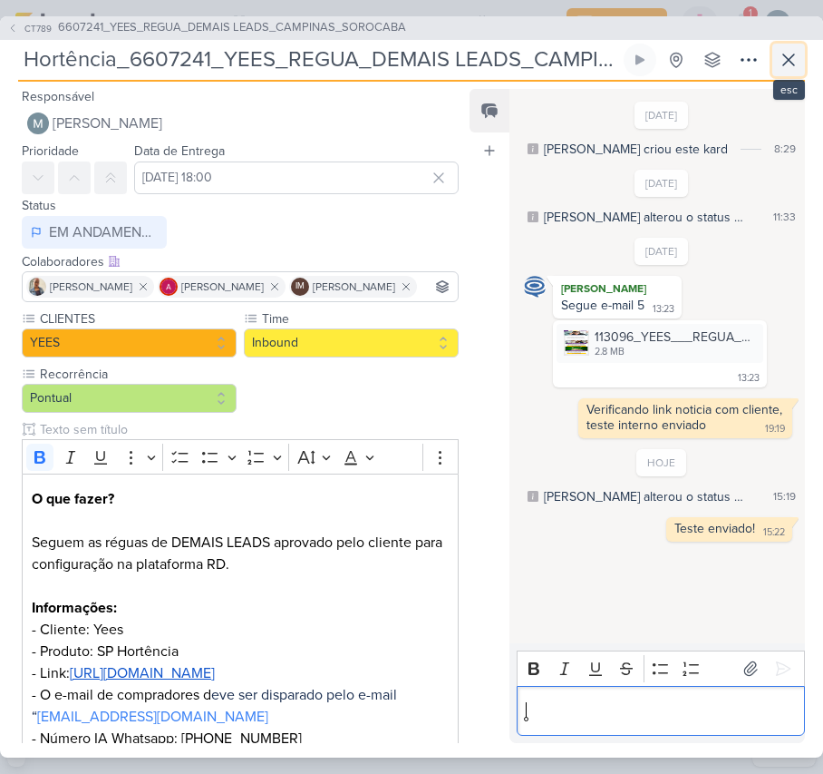
click at [791, 59] on icon at bounding box center [789, 60] width 22 height 22
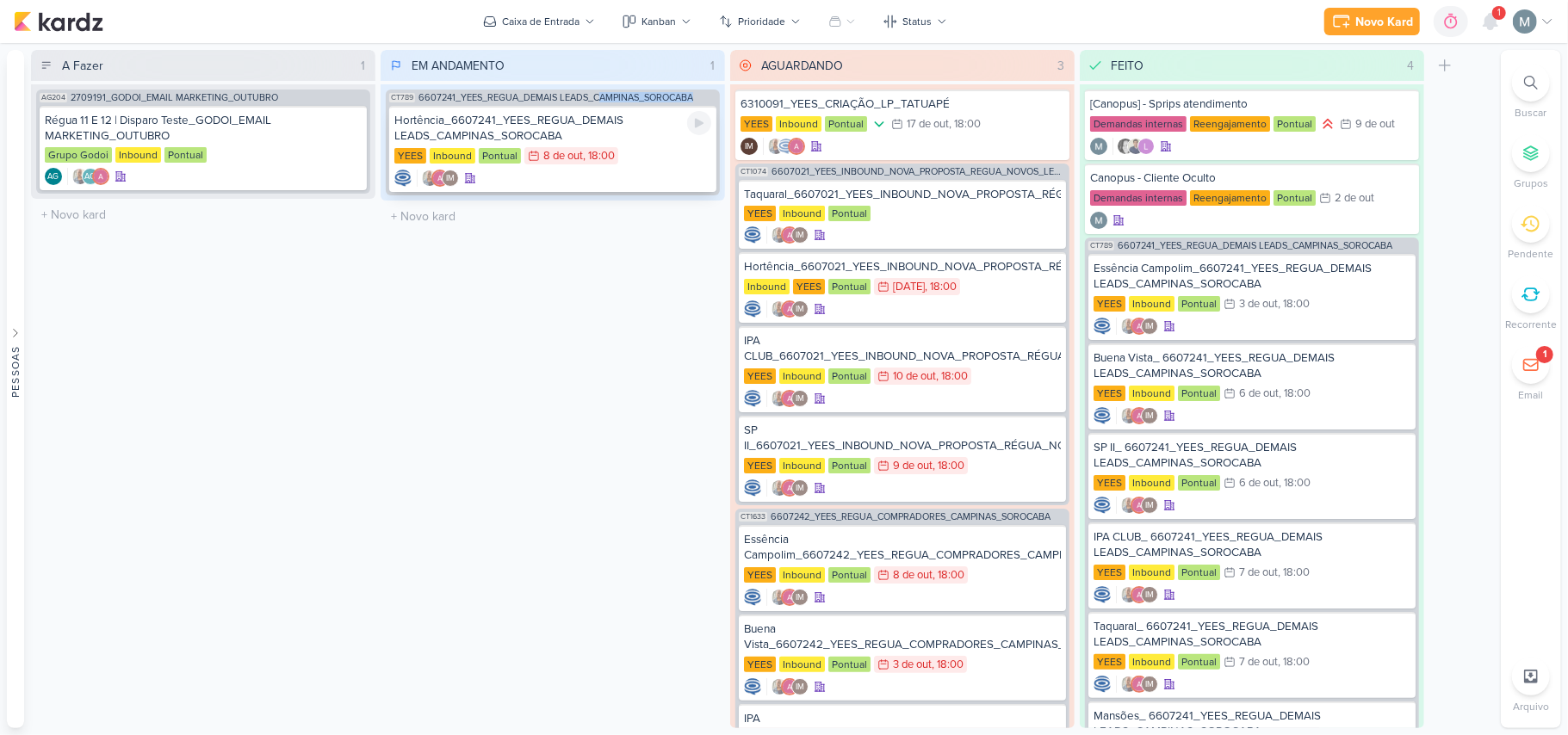
drag, startPoint x: 596, startPoint y: 100, endPoint x: 684, endPoint y: 141, distance: 97.1
click at [684, 141] on div "CT789 6607241_YEES_REGUA_DEMAIS LEADS_CAMPINAS_SOROCABA Hortência_6607241_YEES_…" at bounding box center [553, 142] width 334 height 106
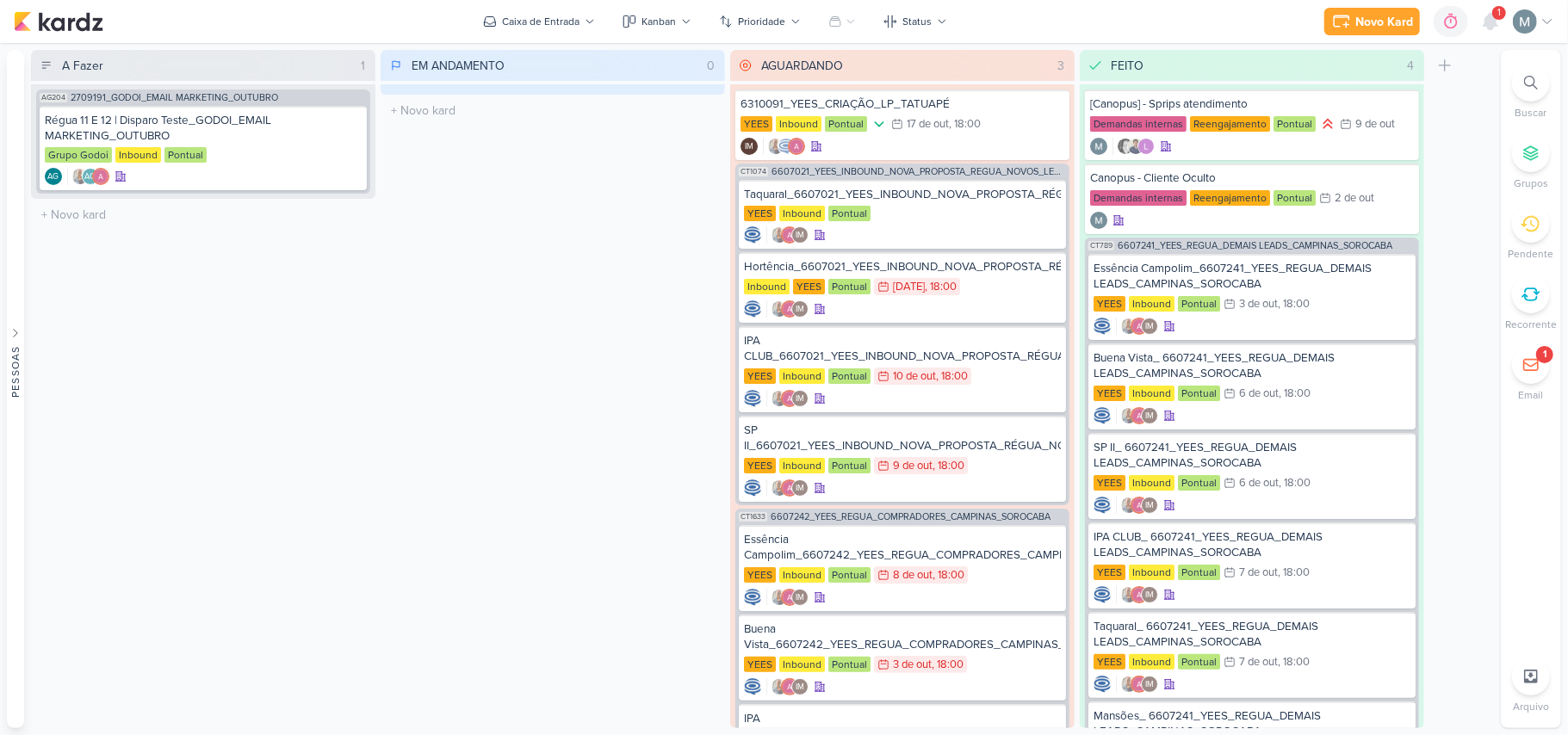
click at [698, 208] on div "EM ANDAMENTO 0 Mover Para Esquerda Mover Para Direita [GEOGRAPHIC_DATA] O títul…" at bounding box center [553, 389] width 345 height 679
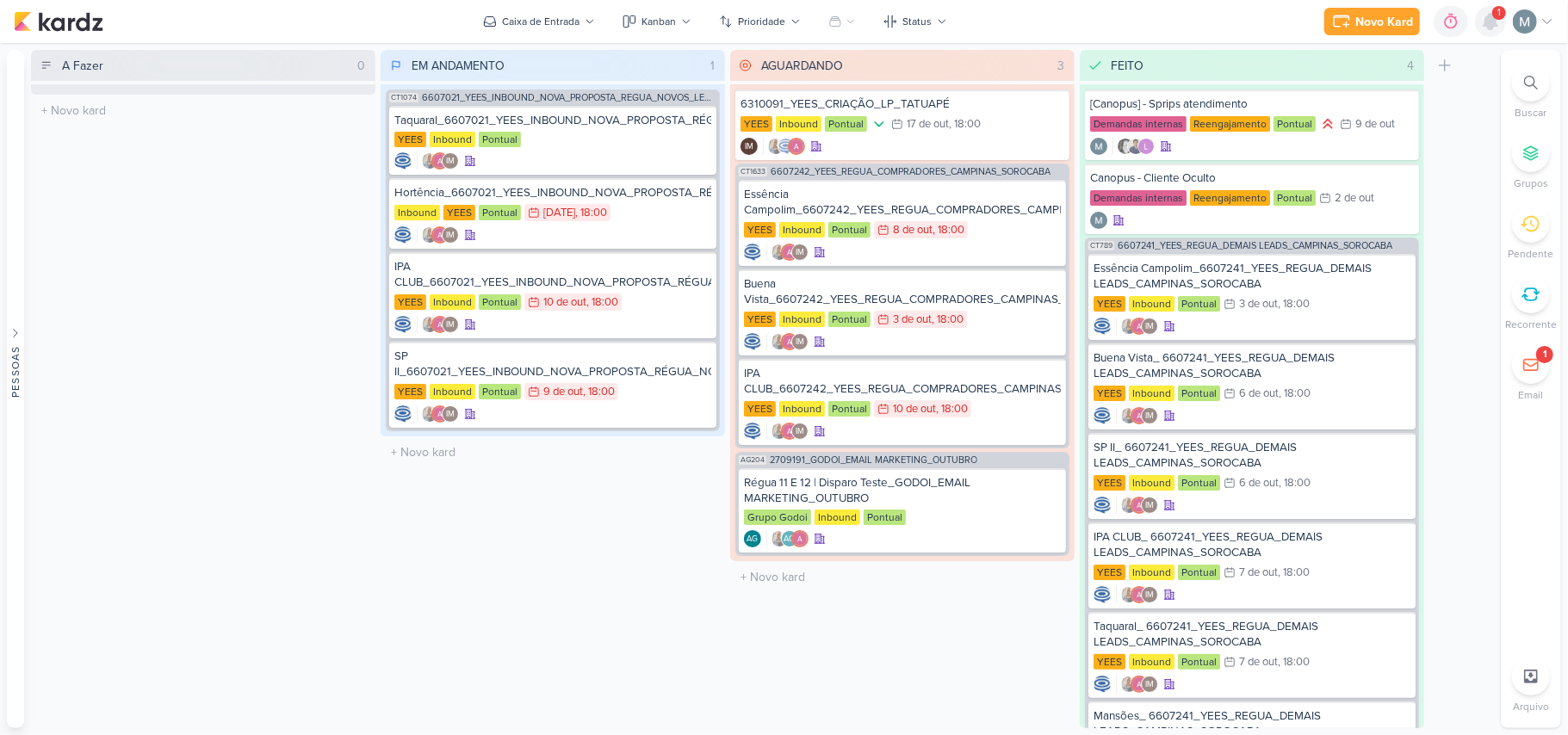
click at [782, 15] on icon at bounding box center [1491, 22] width 14 height 15
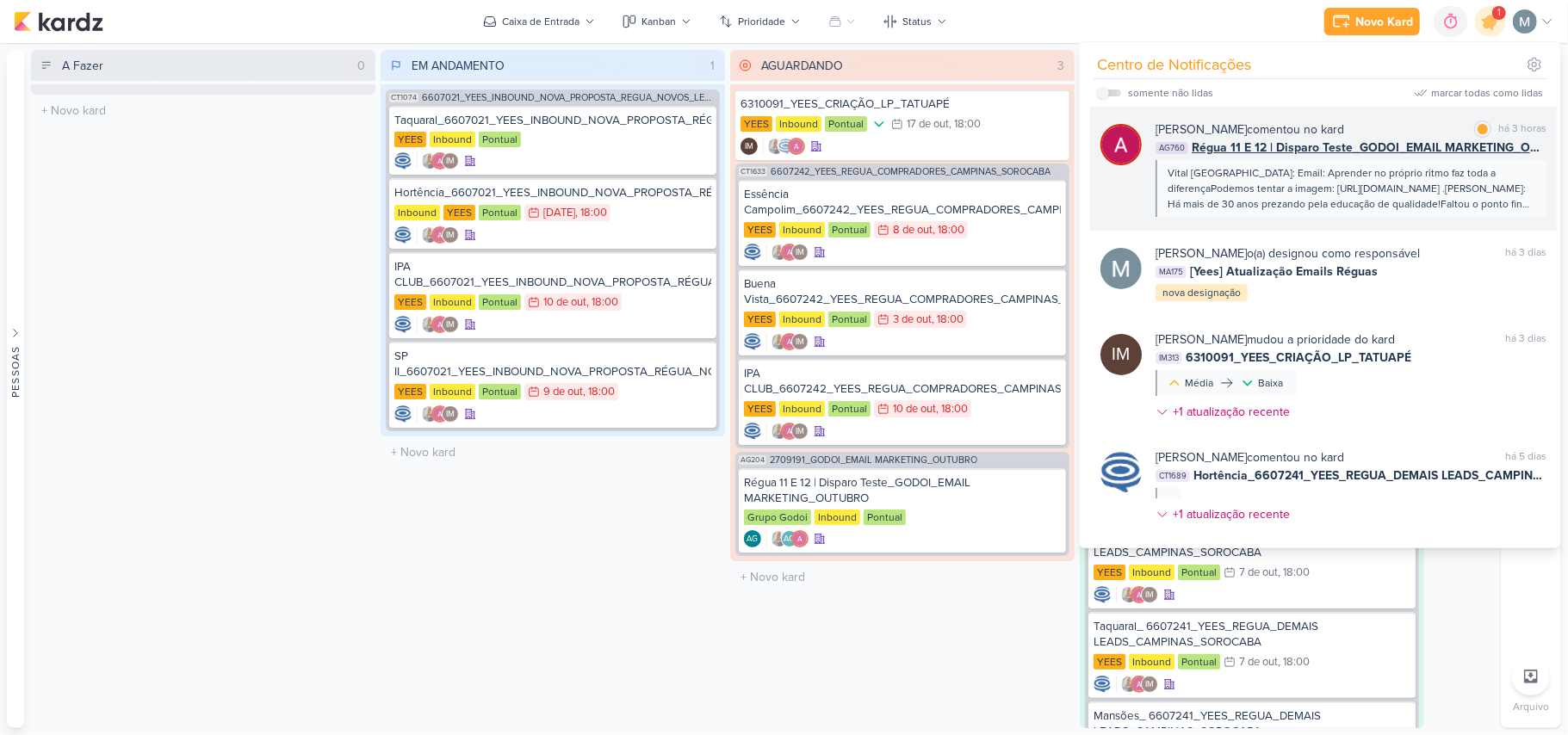
click at [782, 160] on div "[PERSON_NAME] comentou no kard marcar como lida há 3 horas AG760 Régua 11 E 12 …" at bounding box center [1351, 169] width 391 height 97
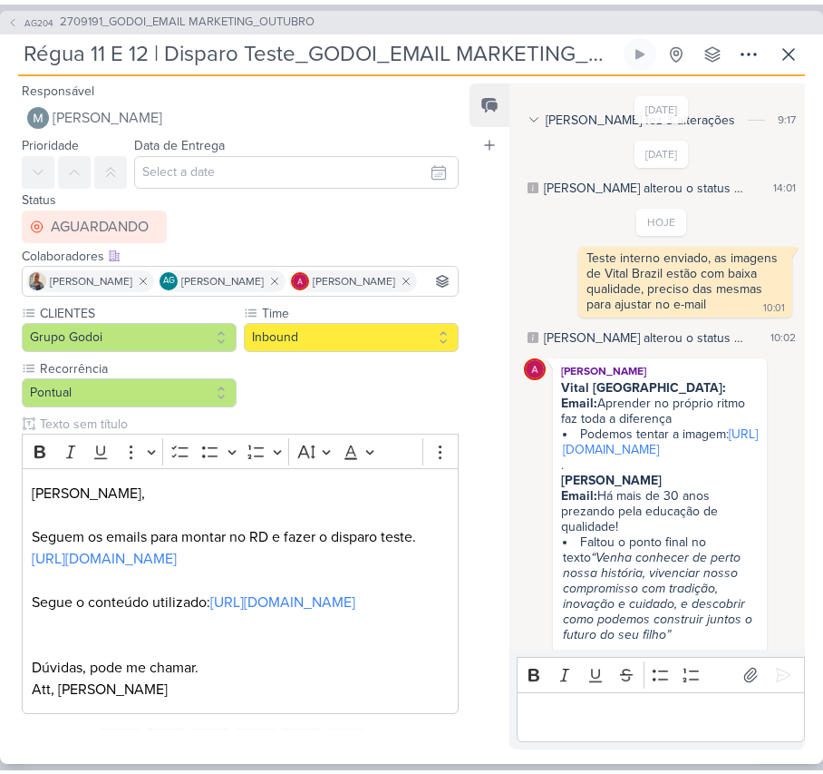
scroll to position [203, 0]
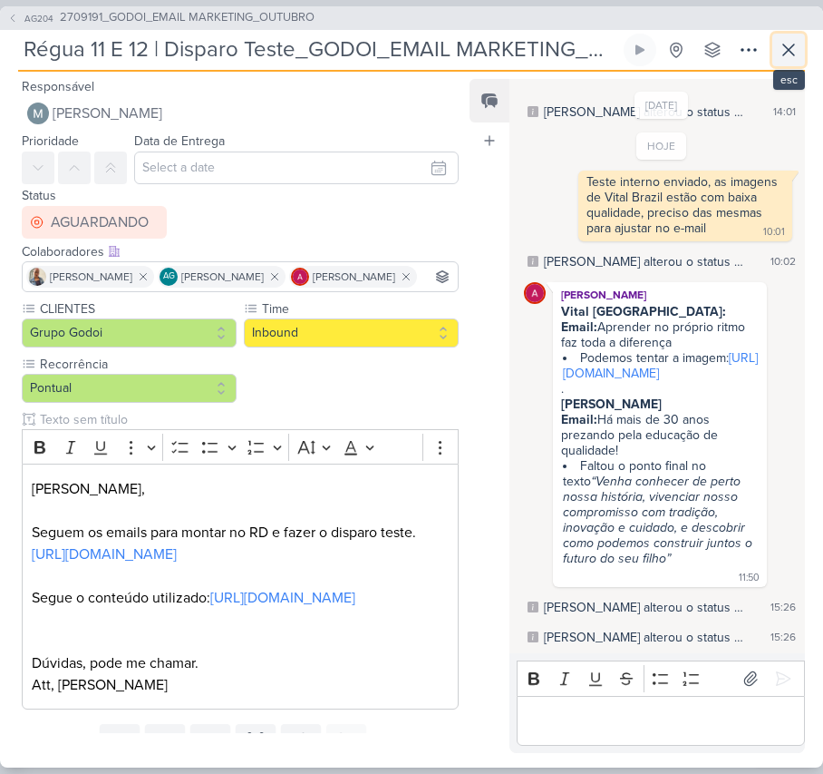
click at [799, 47] on icon at bounding box center [789, 50] width 22 height 22
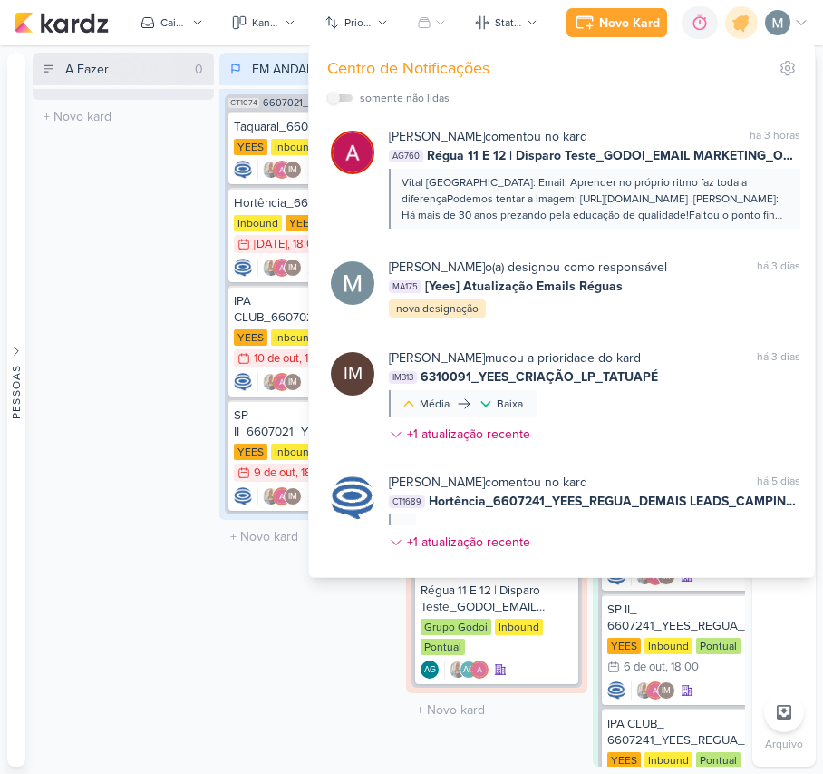
click at [150, 317] on div "A Fazer 0 Mover Para Esquerda Mover Para Direita [GEOGRAPHIC_DATA] O título do …" at bounding box center [123, 410] width 181 height 714
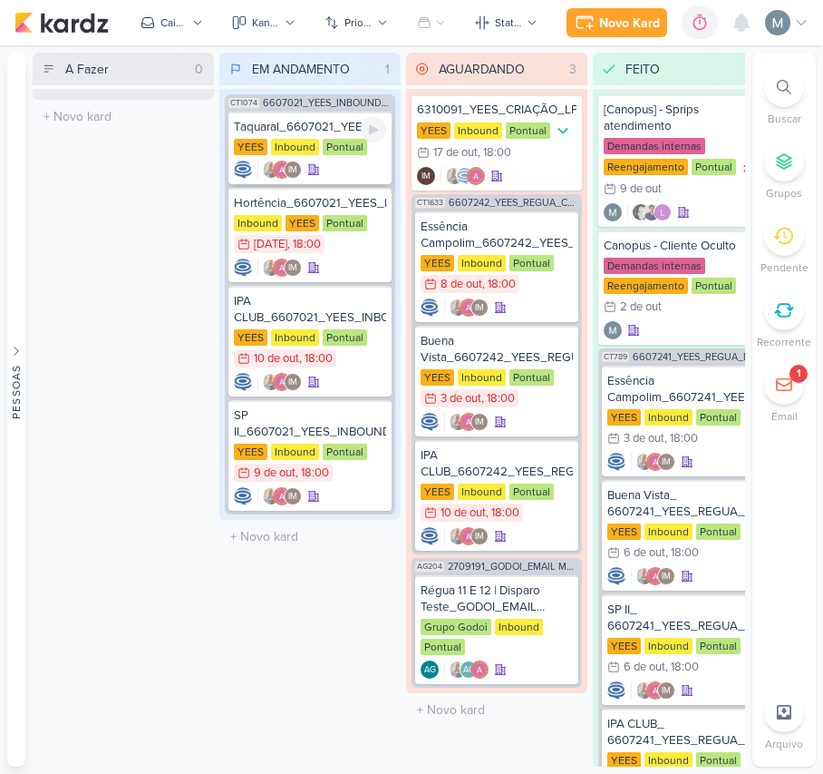
click at [294, 128] on div "Taquaral_6607021_YEES_INBOUND_NOVA_PROPOSTA_RÉGUA_NOVOS_LEADS" at bounding box center [310, 127] width 152 height 16
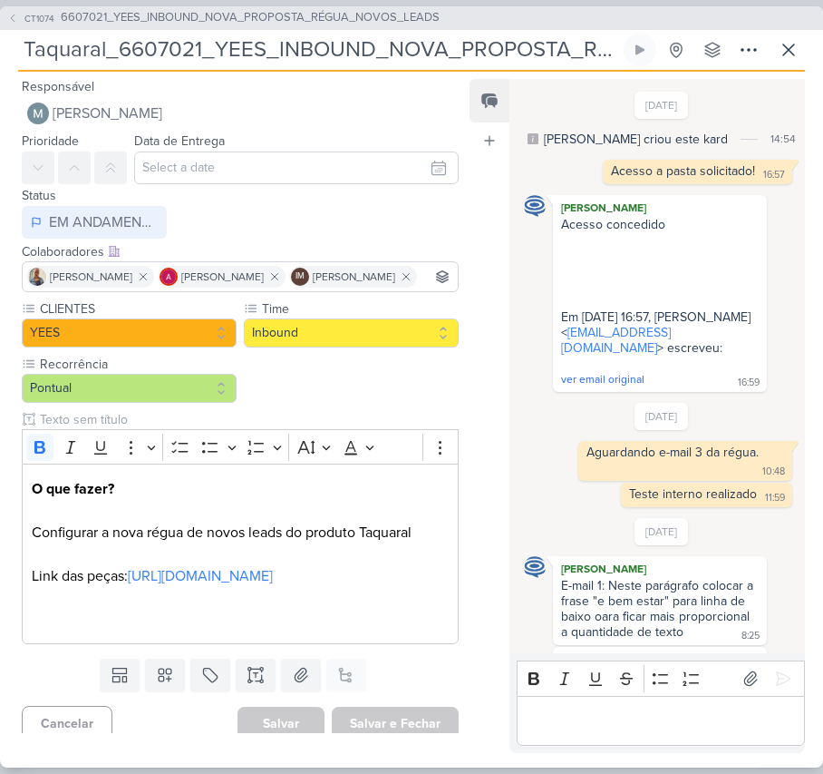
scroll to position [853, 0]
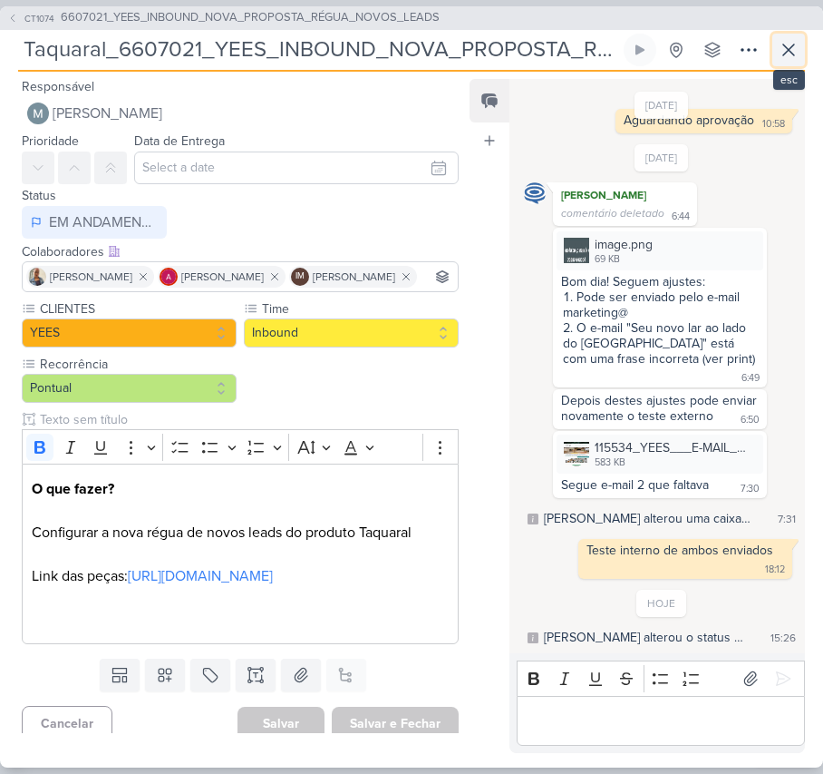
click at [780, 40] on icon at bounding box center [789, 50] width 22 height 22
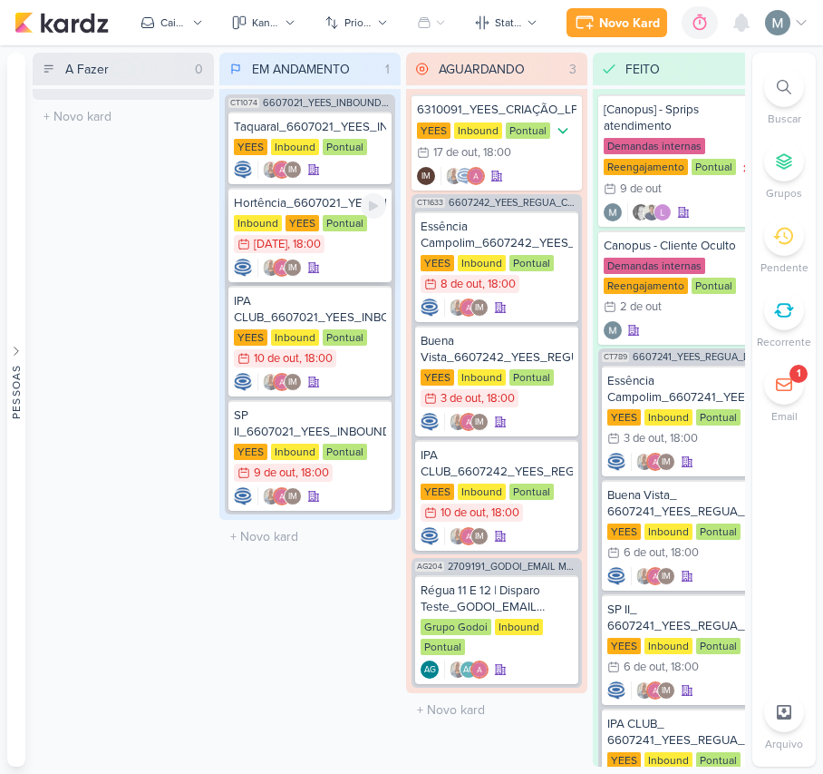
click at [303, 239] on div ", 18:00" at bounding box center [304, 245] width 34 height 12
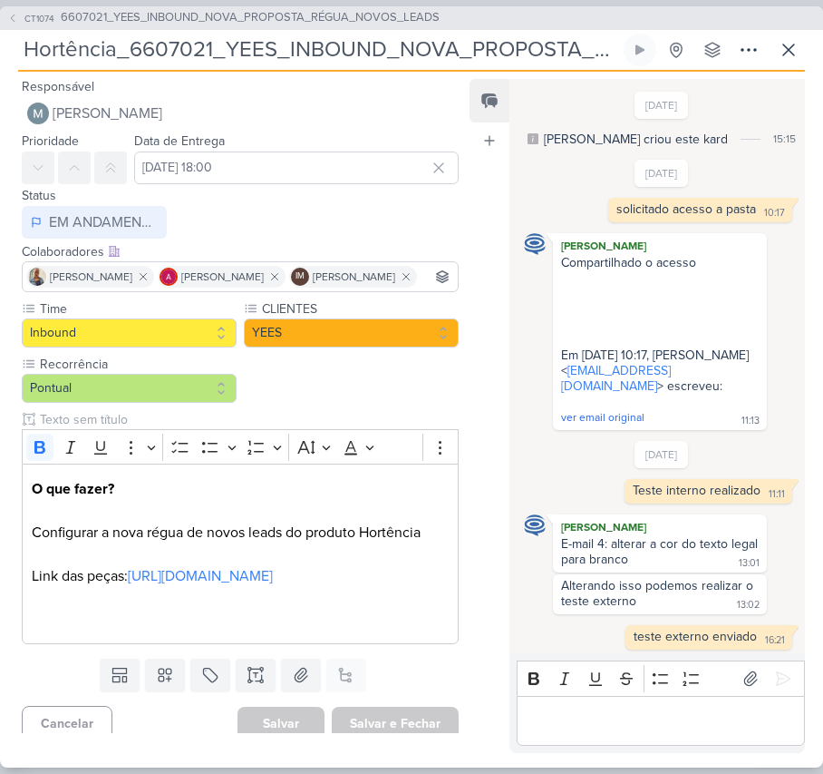
scroll to position [959, 0]
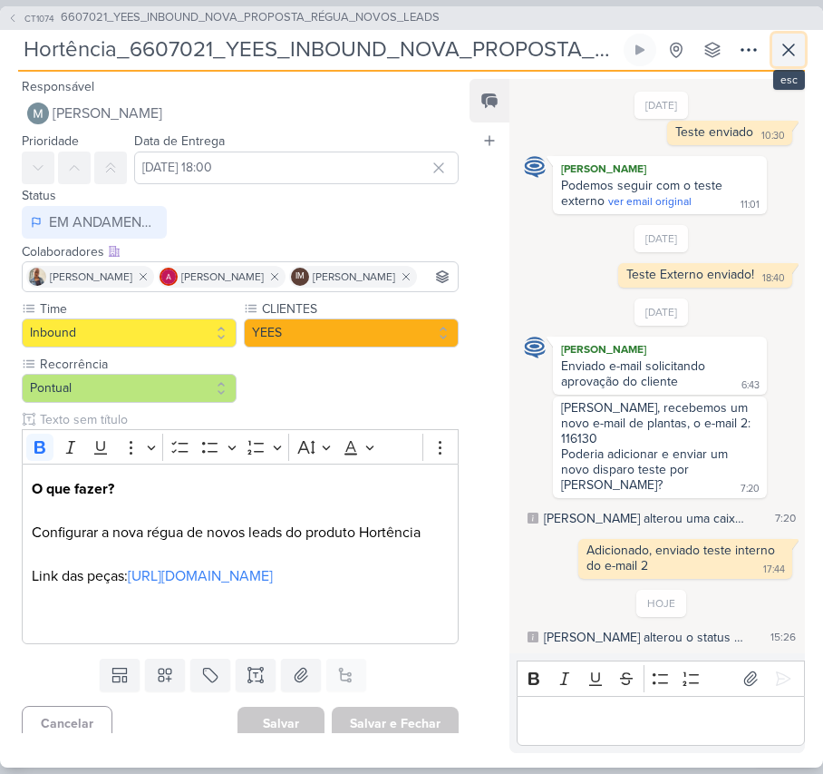
click at [780, 55] on icon at bounding box center [789, 50] width 22 height 22
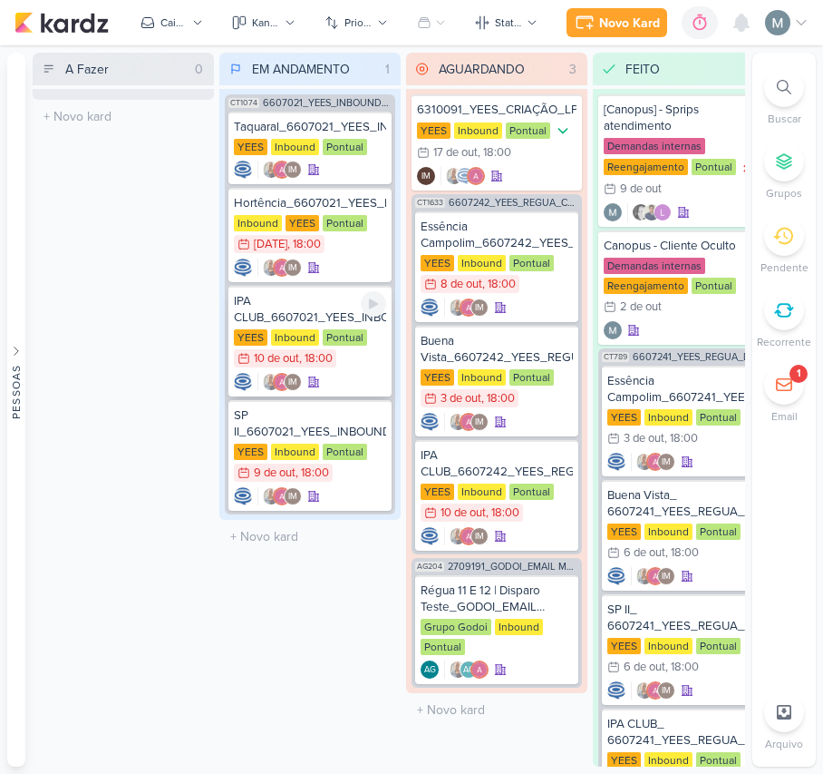
click at [359, 324] on div "IPA CLUB_6607021_YEES_INBOUND_NOVA_PROPOSTA_RÉGUA_NOVOS_LEADS [GEOGRAPHIC_DATA]…" at bounding box center [310, 341] width 163 height 111
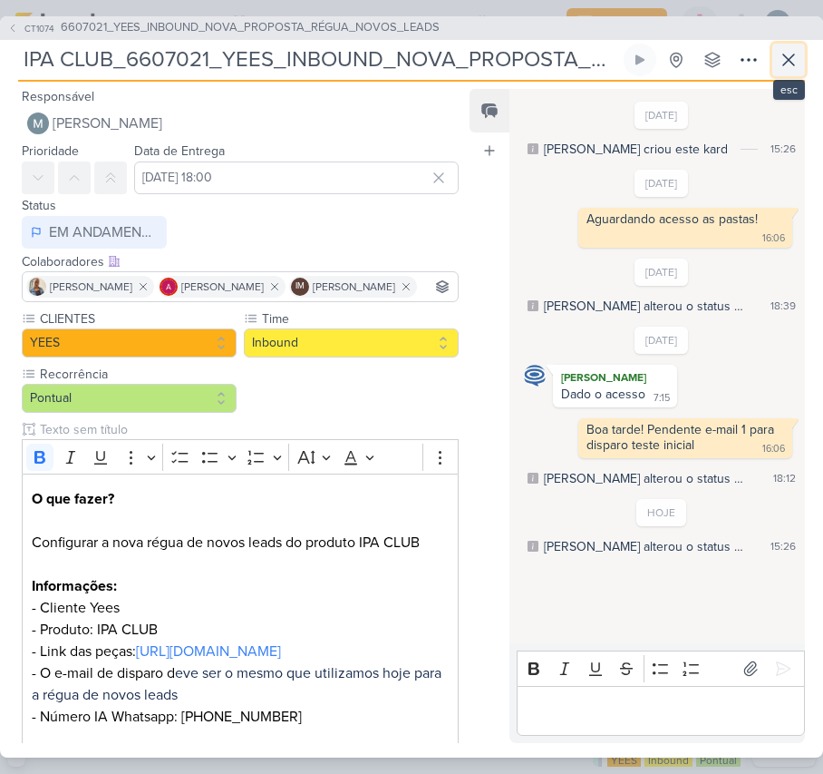
click at [800, 73] on button at bounding box center [789, 60] width 33 height 33
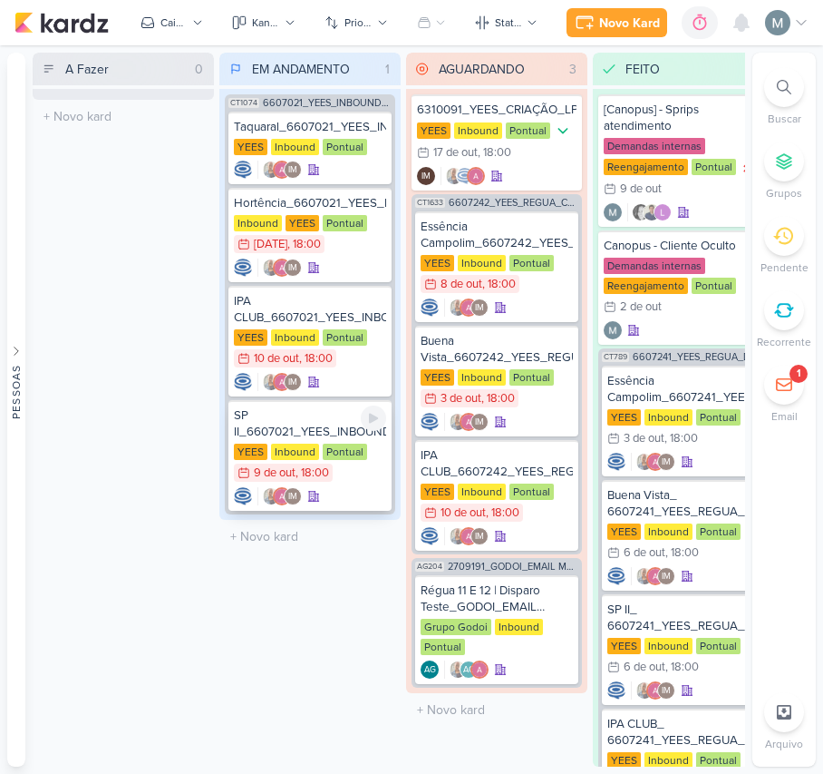
click at [305, 415] on div "SP II_6607021_YEES_INBOUND_NOVA_PROPOSTA_RÉGUA_NOVOS_LEADS" at bounding box center [310, 423] width 152 height 33
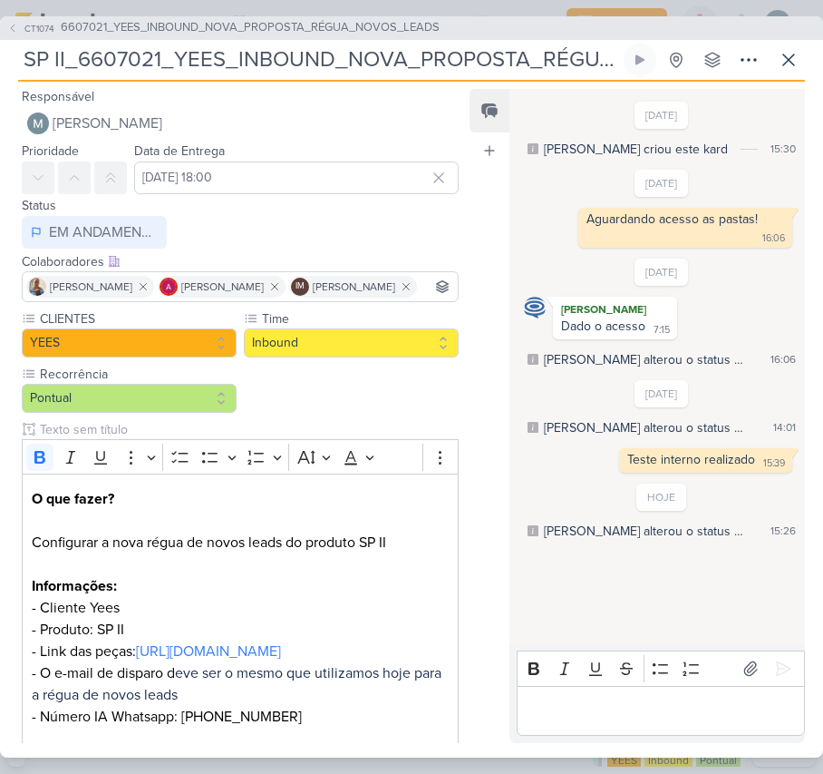
click at [770, 69] on div "SP II_6607021_YEES_INBOUND_NOVA_PROPOSTA_RÉGUA_NOVOS_LEADS Criado por [PERSON_N…" at bounding box center [411, 63] width 787 height 38
click at [784, 70] on icon at bounding box center [789, 60] width 22 height 22
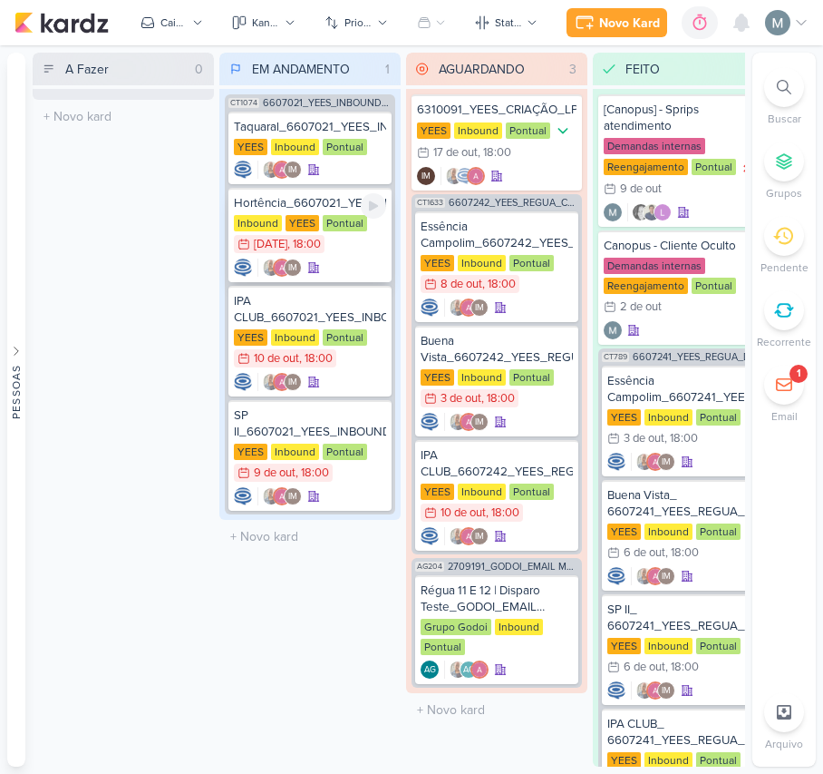
click at [374, 188] on div "Hortência_6607021_YEES_INBOUND_NOVA_PROPOSTA_RÉGUA_NOVOS_LEADS Inbound [GEOGRAP…" at bounding box center [310, 235] width 163 height 94
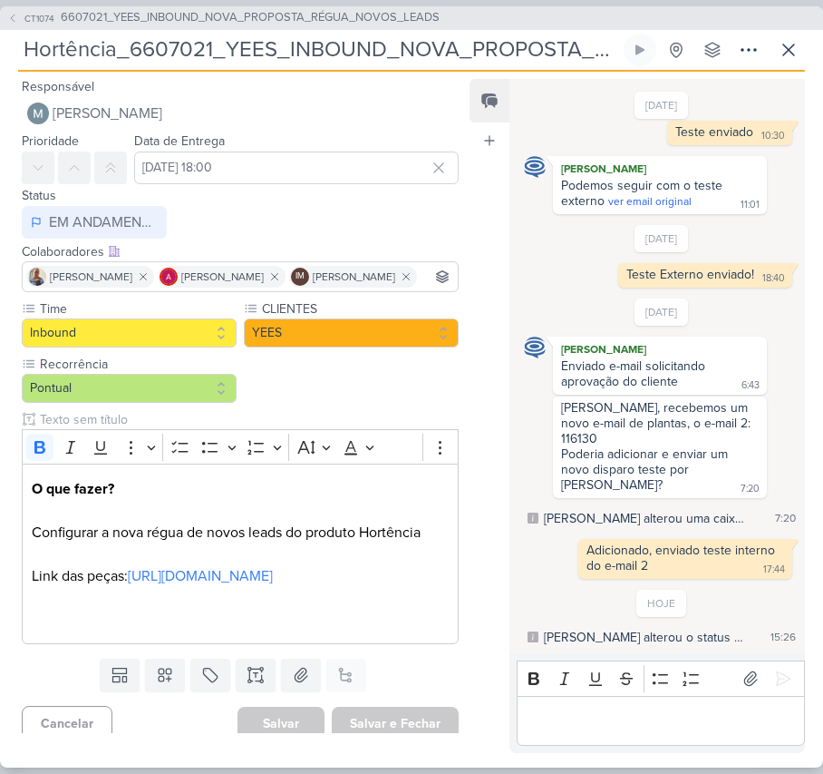
click at [579, 669] on div "Bold Italic Underline Strikethrough Bulleted List Numbered List" at bounding box center [661, 678] width 280 height 34
click at [624, 718] on p "Editor editing area: main" at bounding box center [660, 720] width 269 height 22
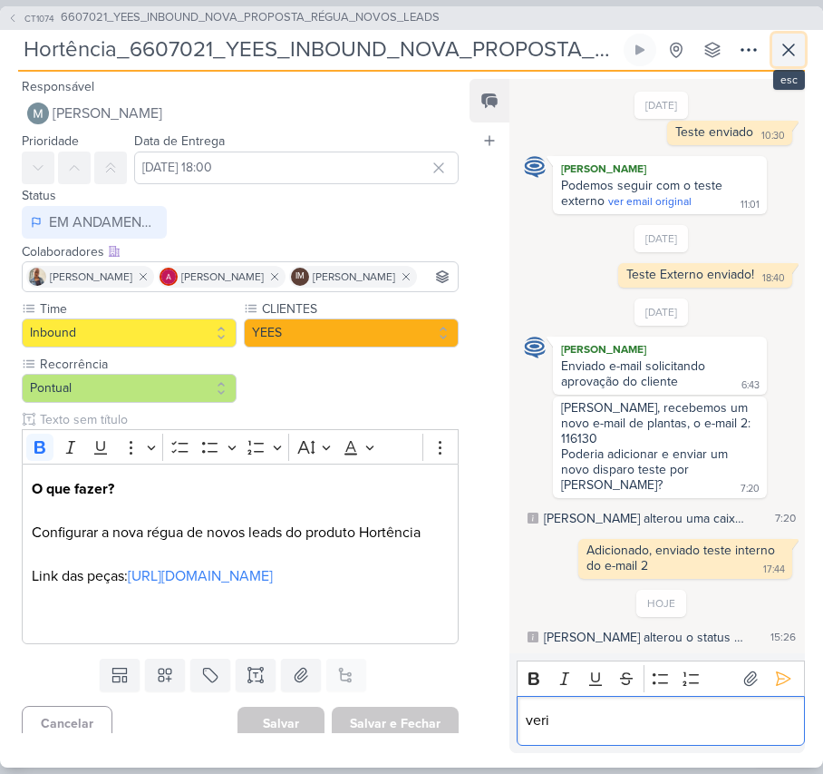
click at [787, 54] on icon at bounding box center [789, 50] width 22 height 22
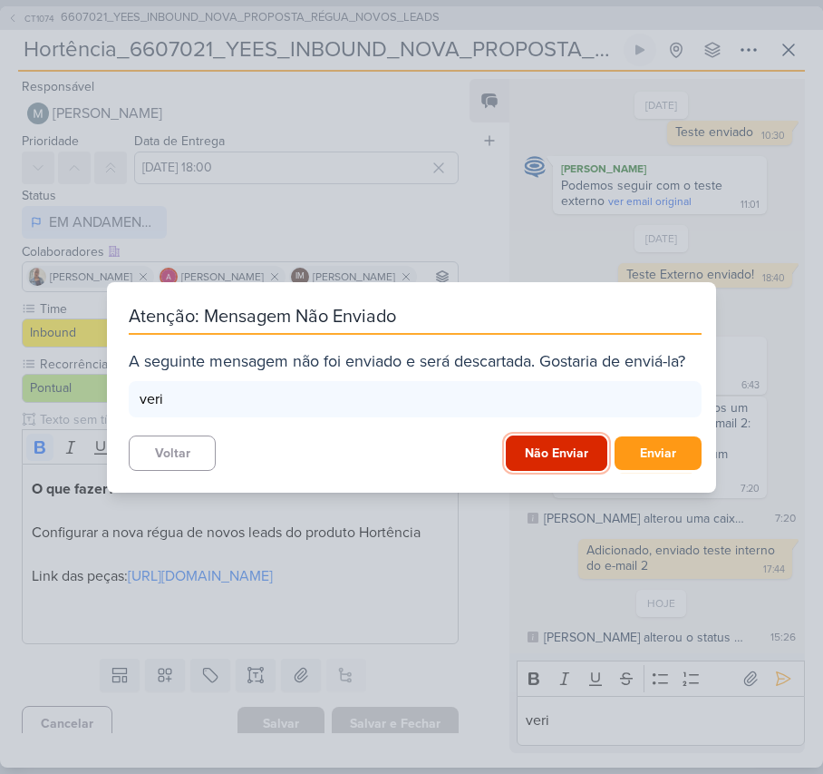
click at [575, 464] on button "Não Enviar" at bounding box center [557, 452] width 102 height 35
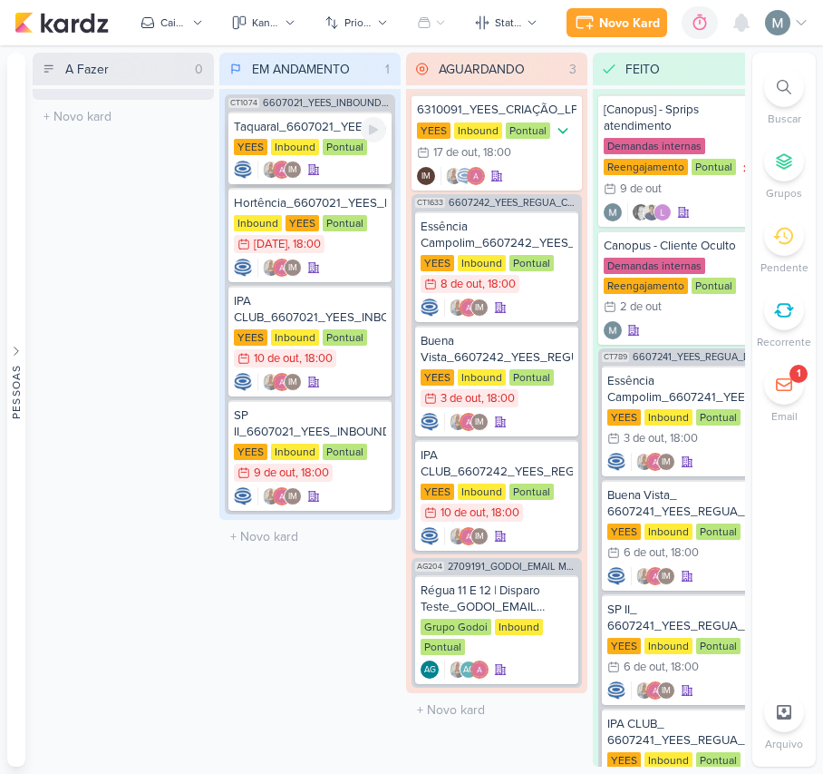
click at [295, 139] on div "Inbound" at bounding box center [295, 147] width 48 height 16
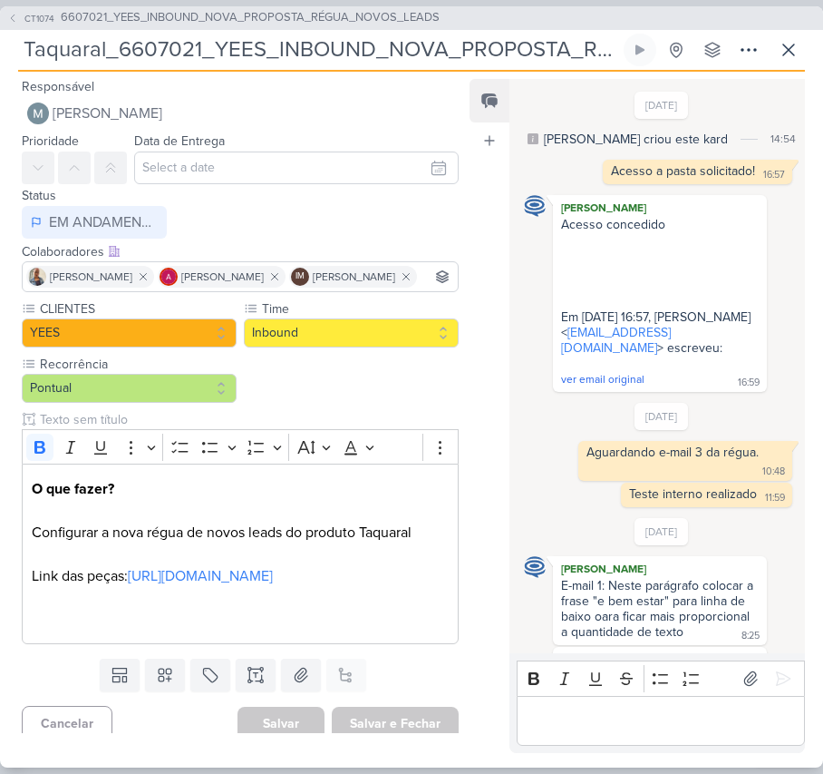
scroll to position [853, 0]
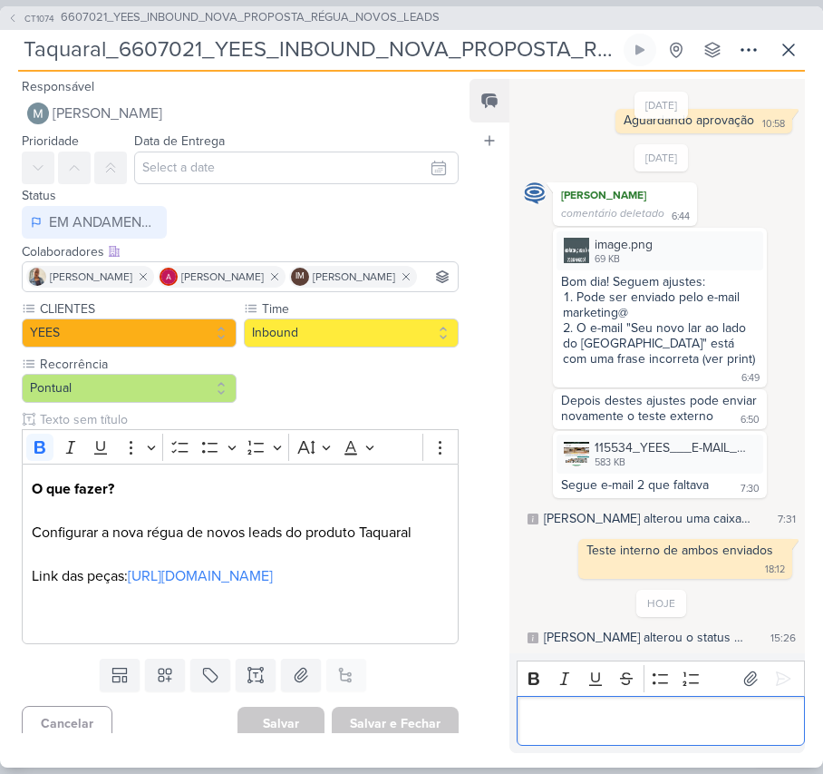
click at [632, 704] on div "Editor editing area: main" at bounding box center [661, 721] width 288 height 50
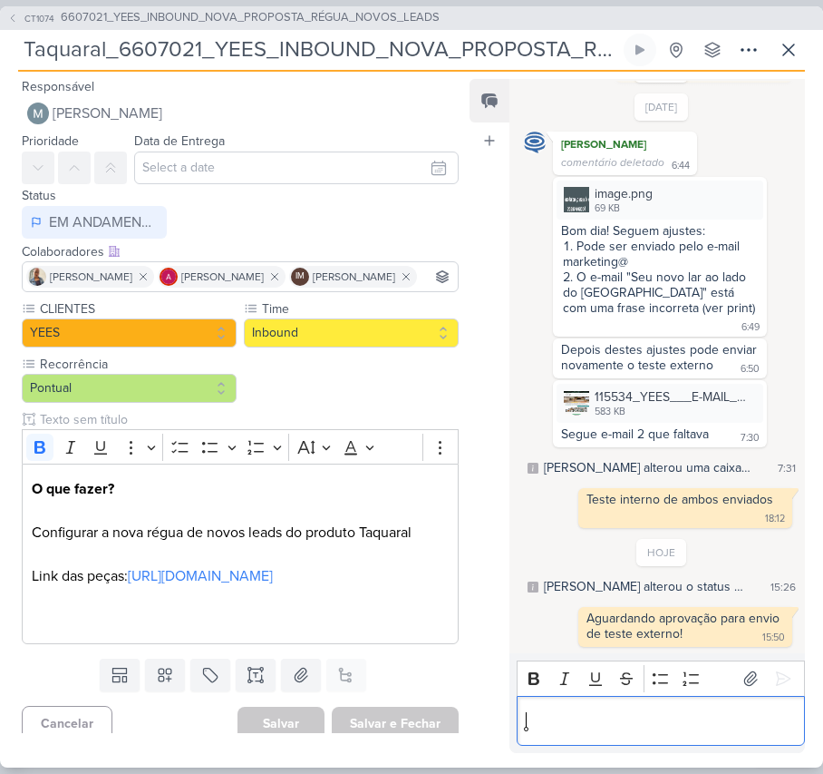
scroll to position [904, 0]
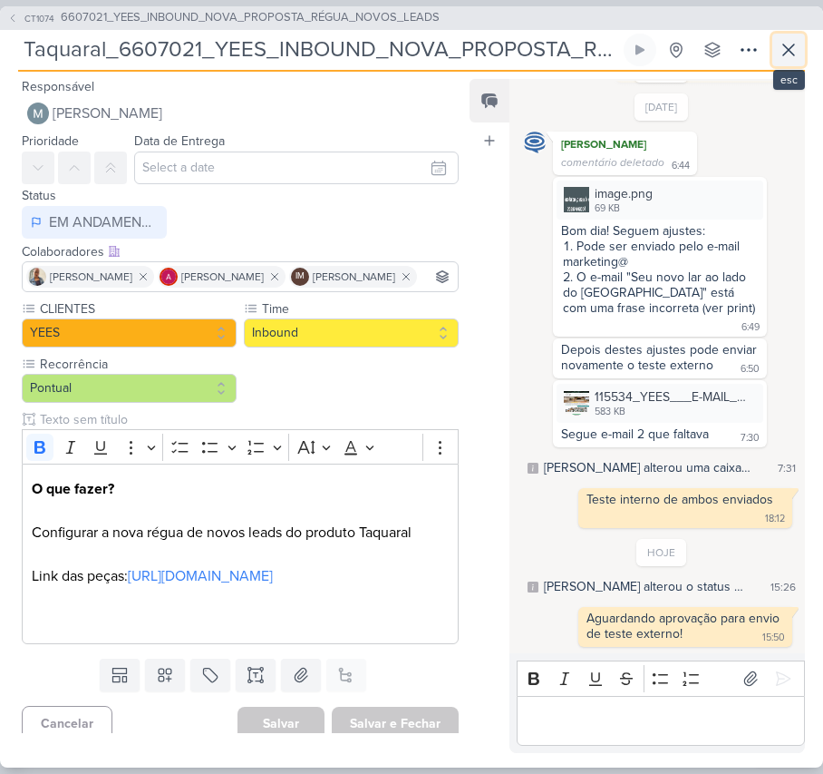
click at [787, 47] on icon at bounding box center [789, 50] width 22 height 22
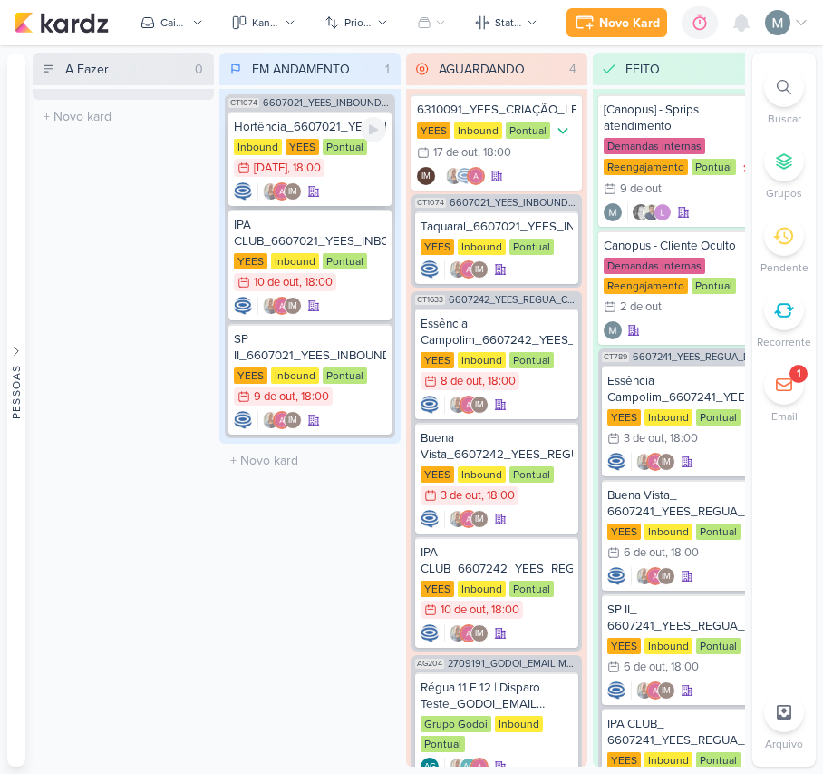
click at [336, 182] on div "IM" at bounding box center [310, 191] width 152 height 18
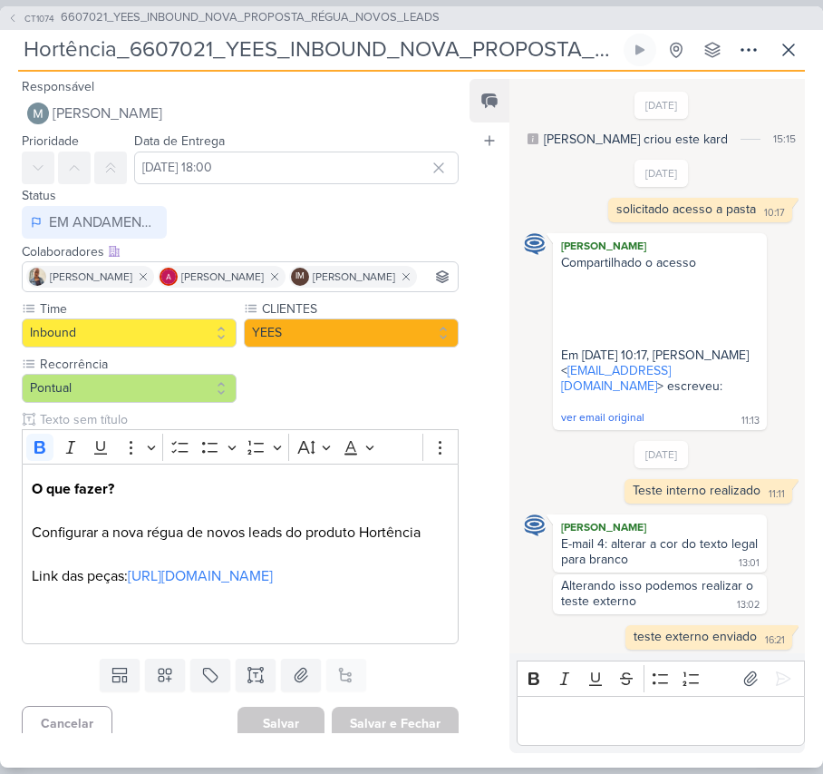
scroll to position [959, 0]
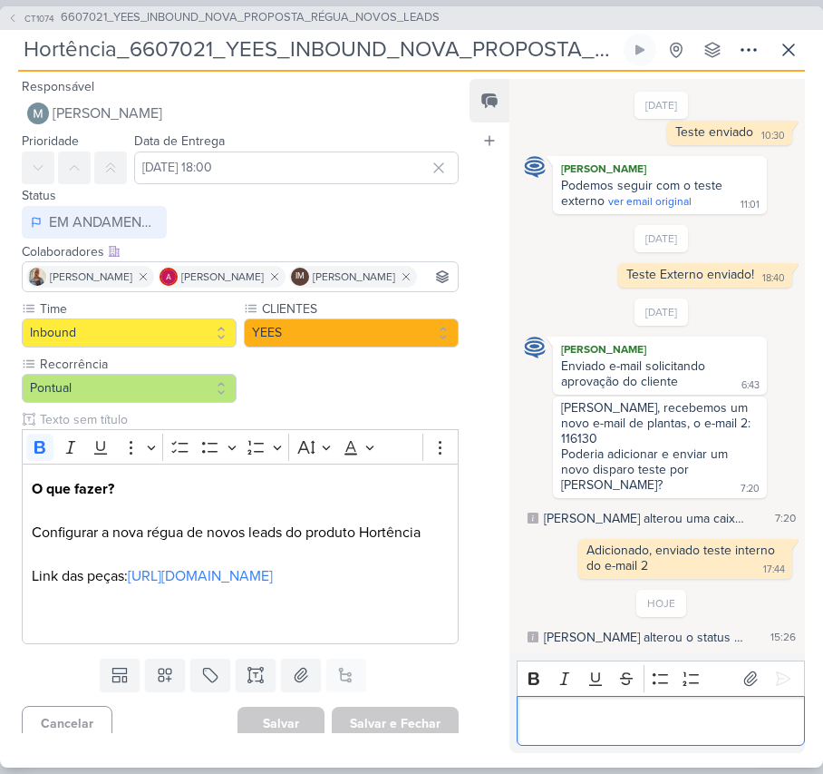
click at [673, 709] on p "Editor editing area: main" at bounding box center [660, 720] width 269 height 22
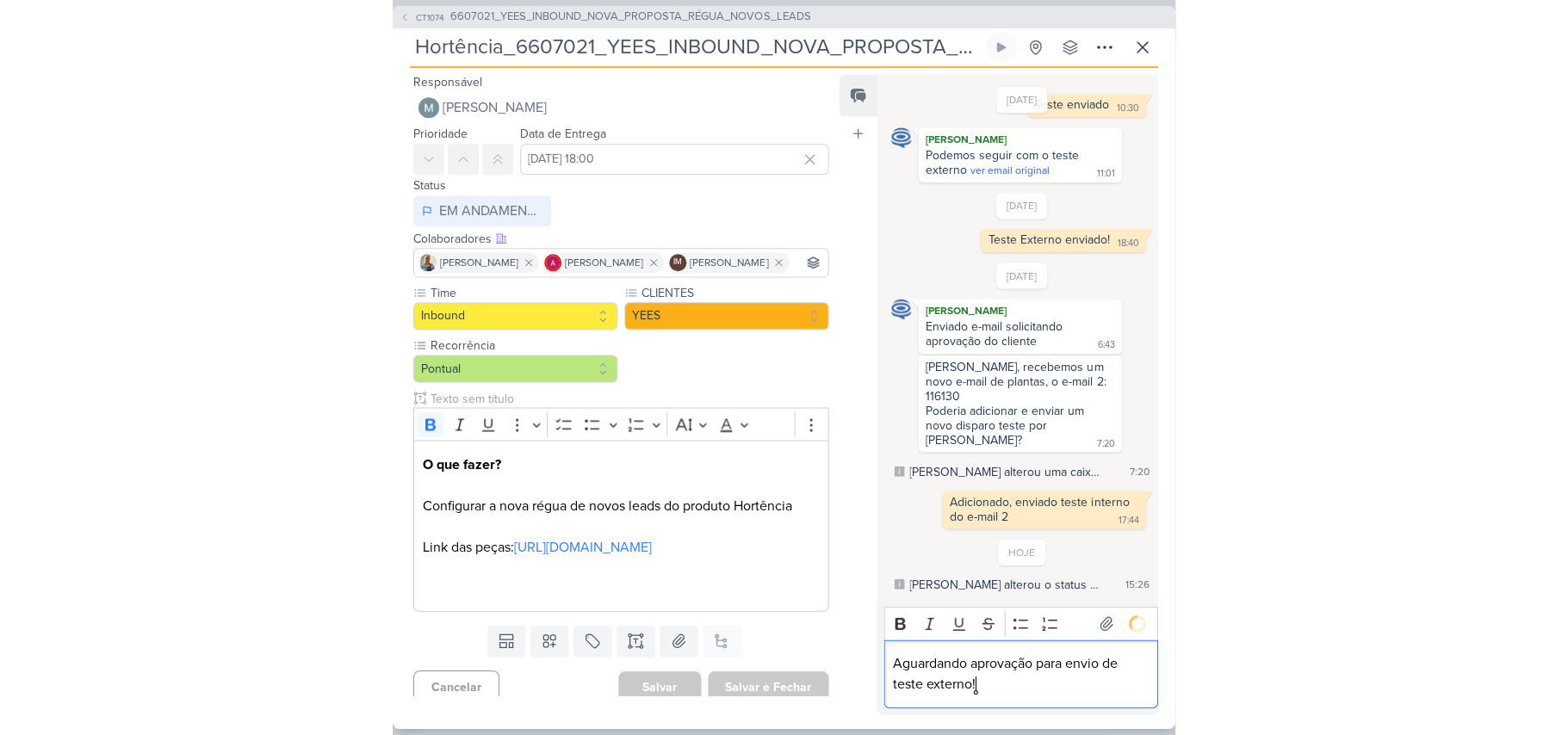
scroll to position [958, 0]
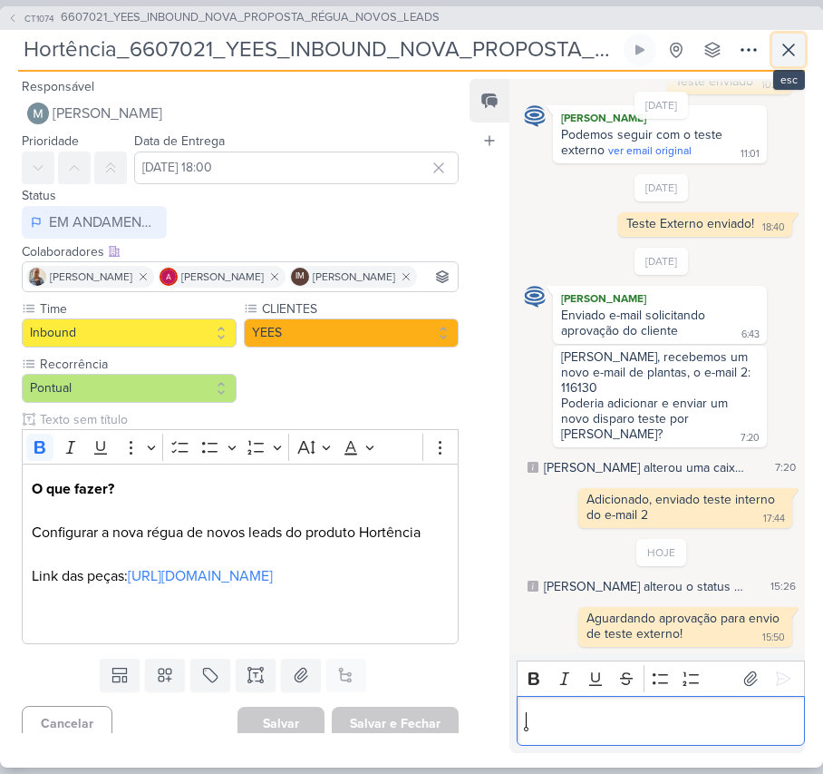
click at [784, 60] on icon at bounding box center [789, 50] width 22 height 22
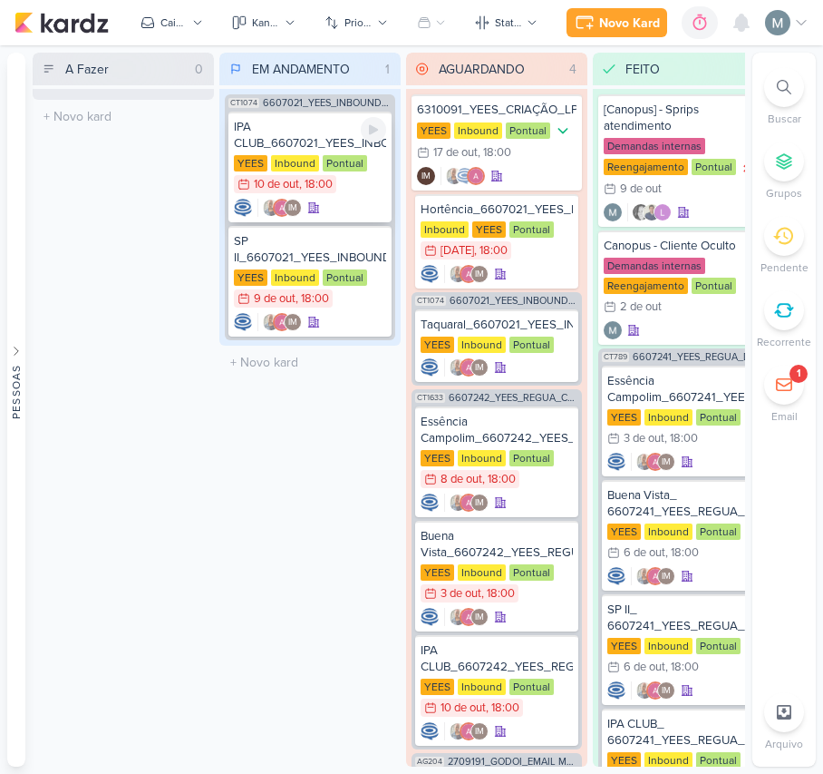
click at [316, 161] on div "Inbound" at bounding box center [295, 163] width 48 height 16
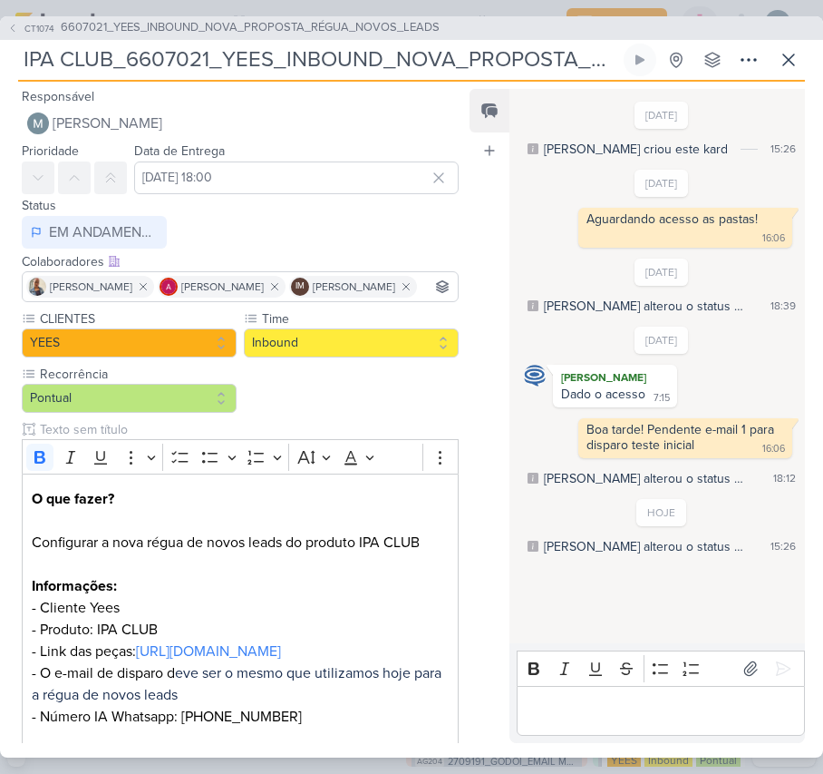
click at [707, 683] on div "Bold Italic Underline Strikethrough Bulleted List Numbered List" at bounding box center [661, 668] width 280 height 34
click at [733, 718] on p "Editor editing area: main" at bounding box center [660, 710] width 269 height 22
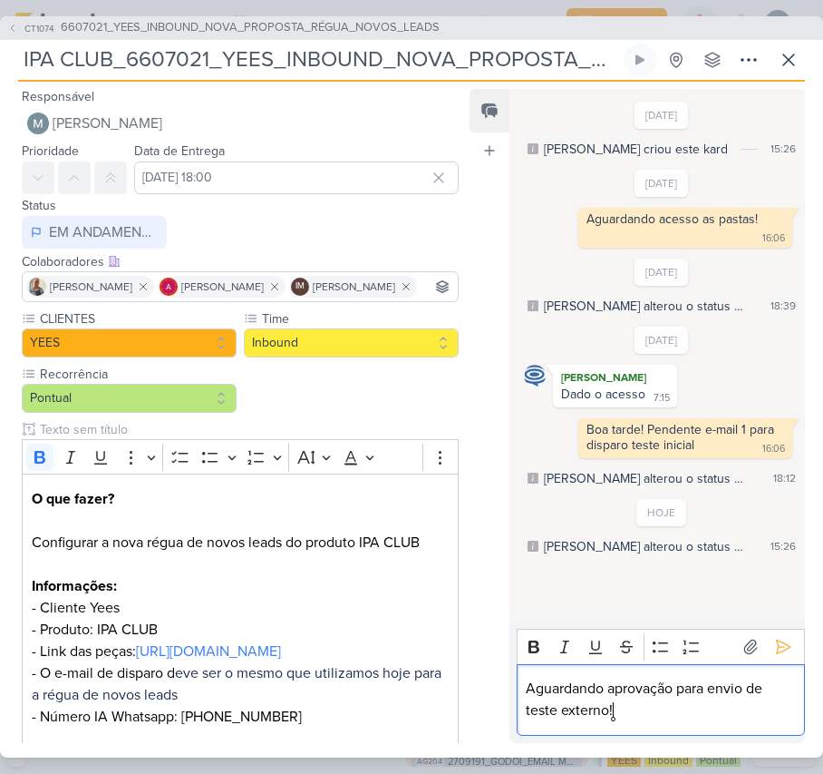
click at [655, 687] on p "Aguardando aprovação para envio de teste externo!" at bounding box center [660, 699] width 269 height 44
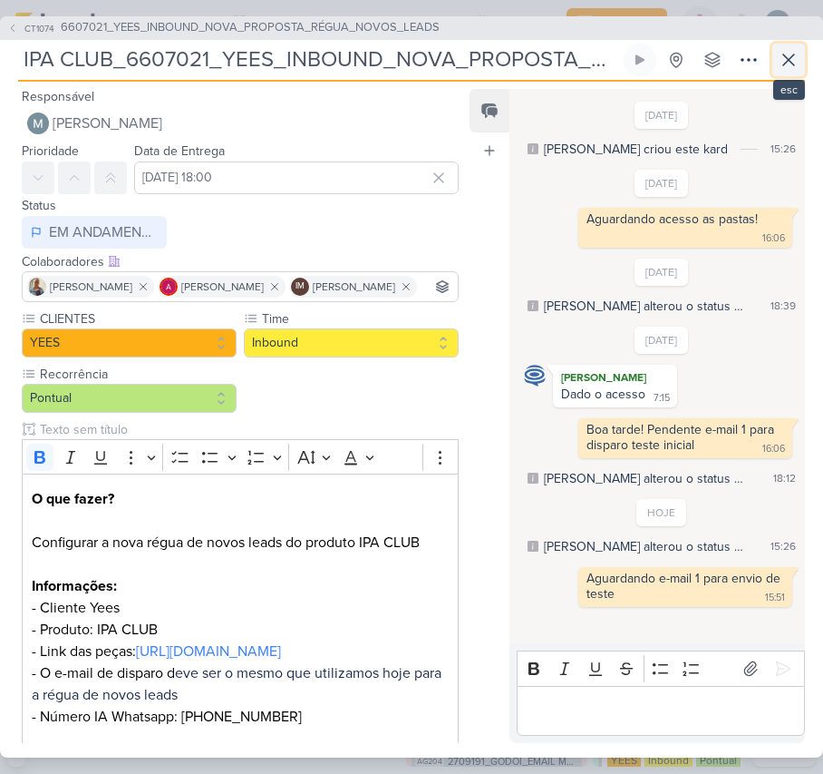
click at [784, 54] on icon at bounding box center [789, 59] width 11 height 11
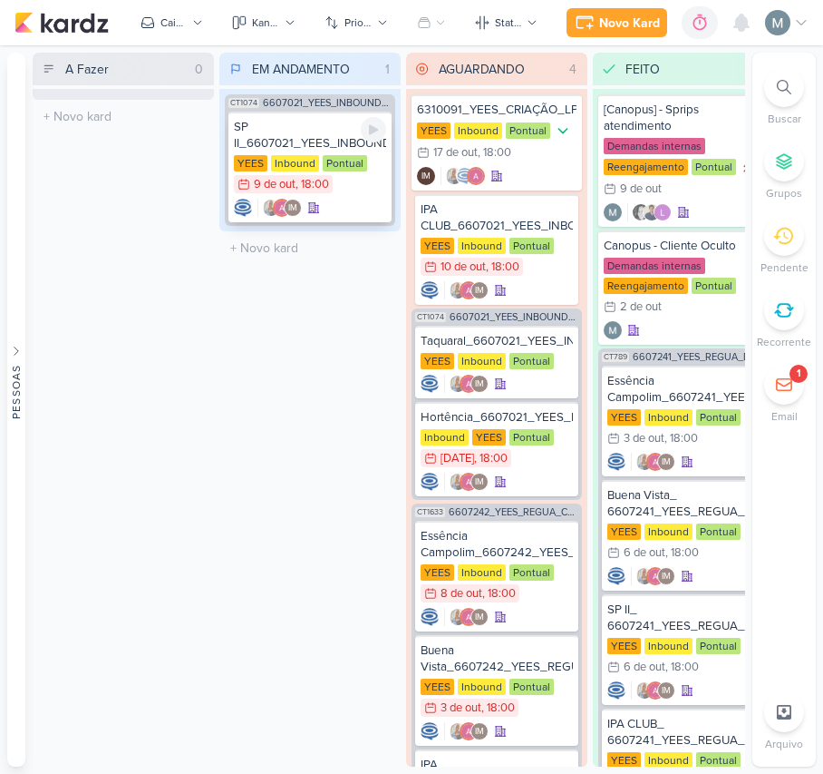
click at [354, 200] on div "IM" at bounding box center [310, 208] width 152 height 18
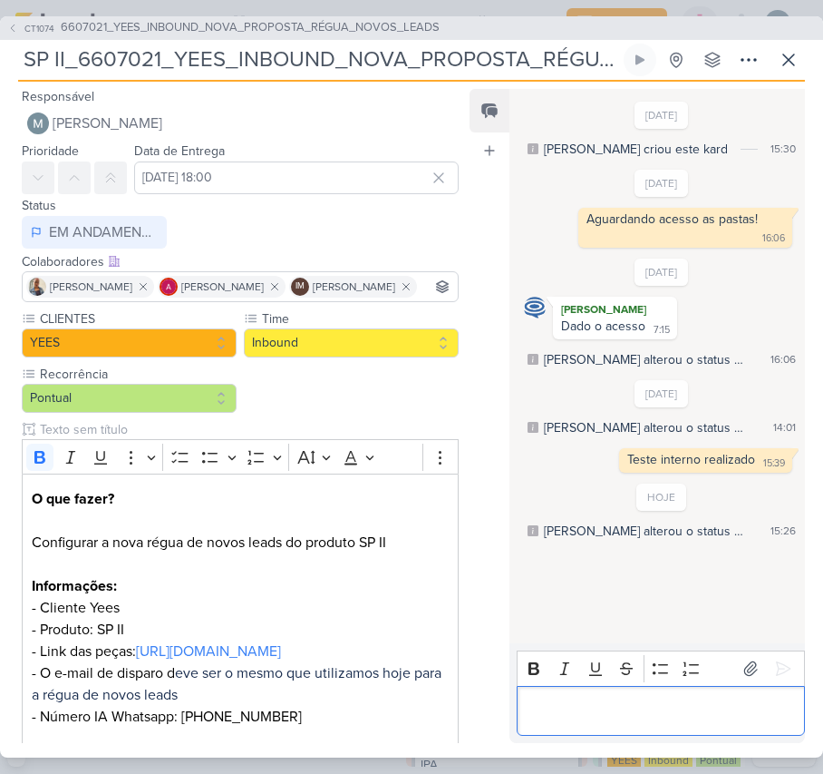
click at [650, 718] on p "Editor editing area: main" at bounding box center [660, 710] width 269 height 22
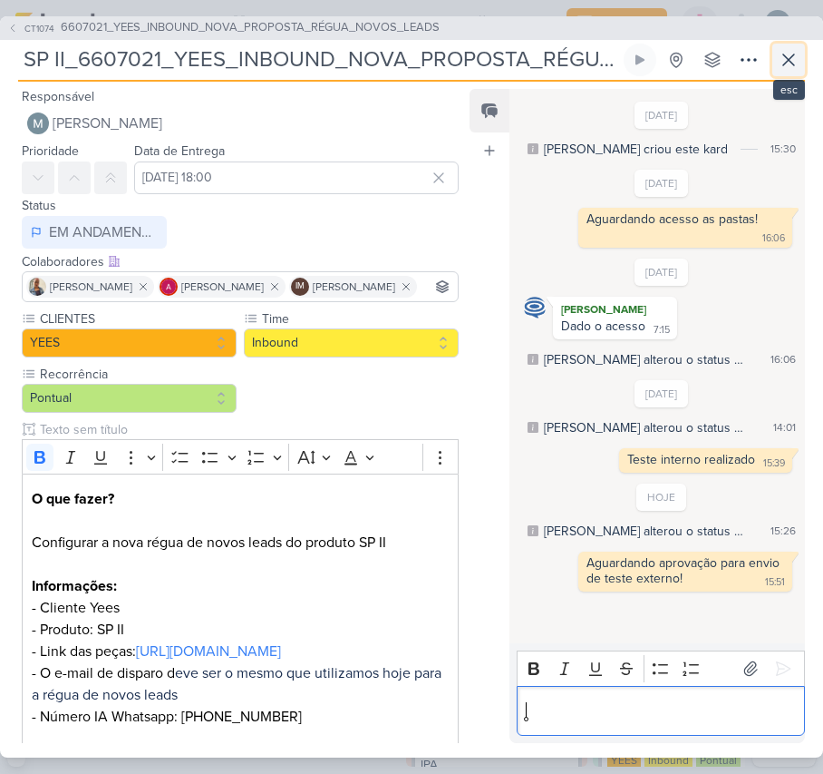
click at [774, 58] on button at bounding box center [789, 60] width 33 height 33
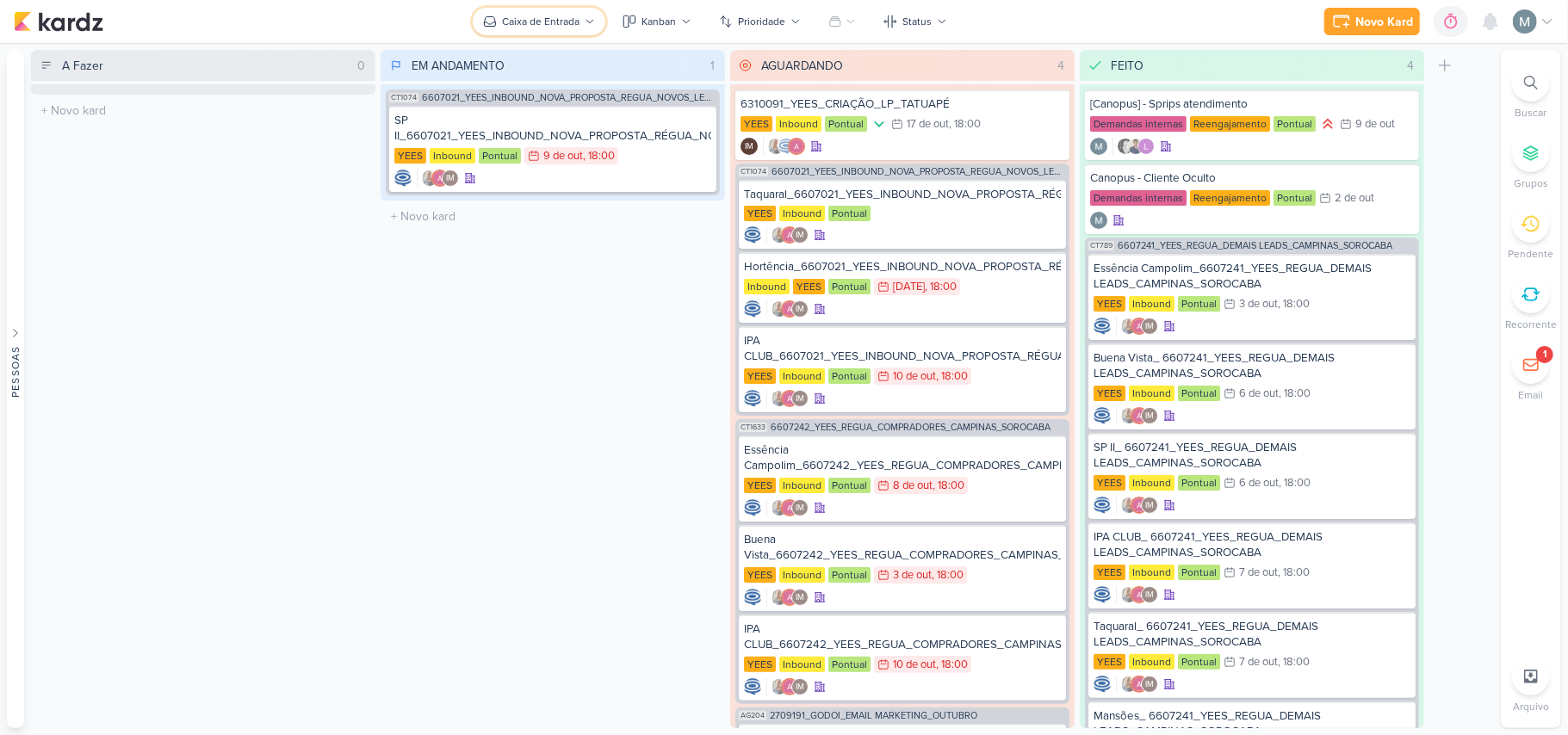
click at [603, 24] on button "Caixa de Entrada" at bounding box center [539, 21] width 133 height 28
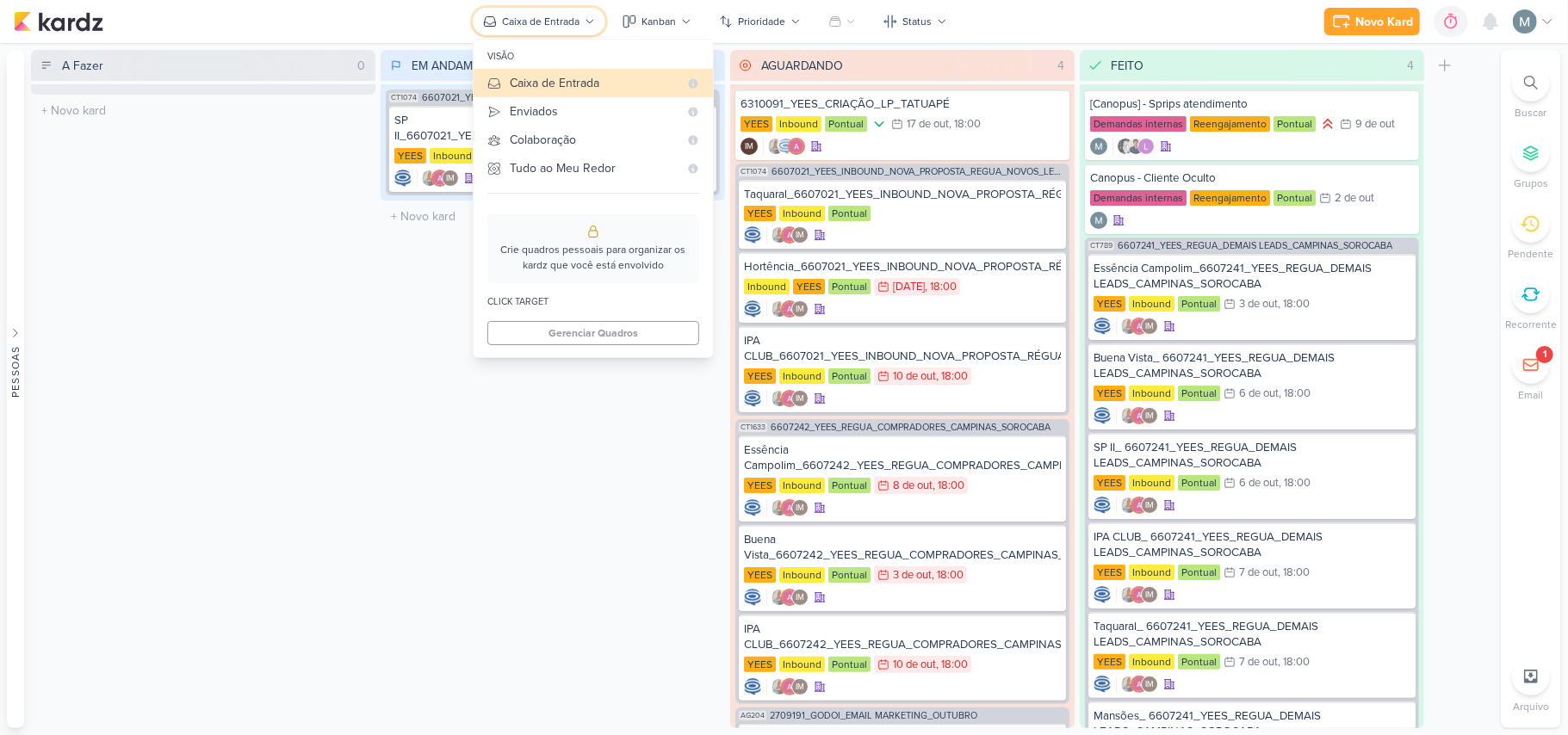
click at [603, 24] on button "Caixa de Entrada" at bounding box center [539, 21] width 133 height 28
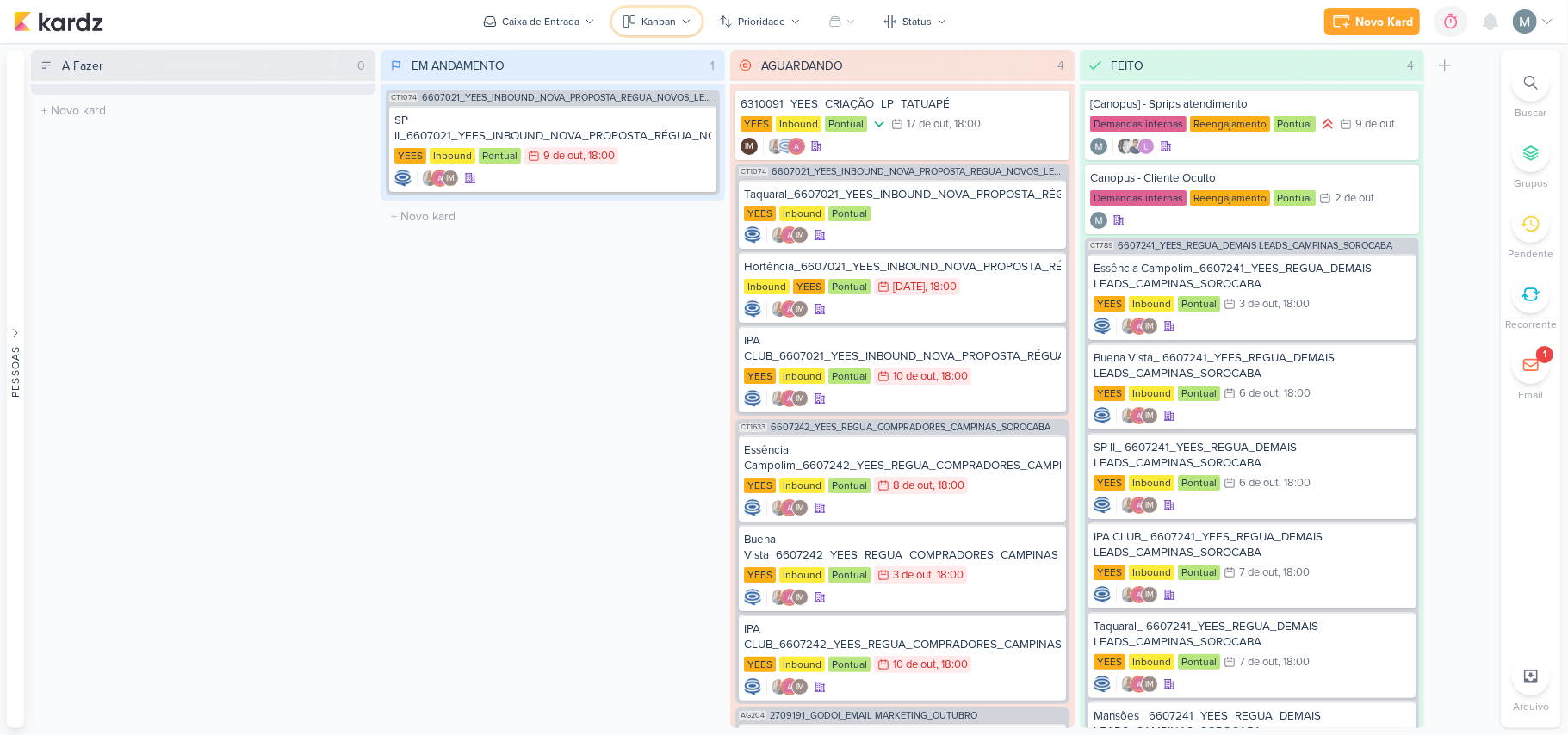
click at [673, 25] on div "Kanban" at bounding box center [659, 22] width 34 height 15
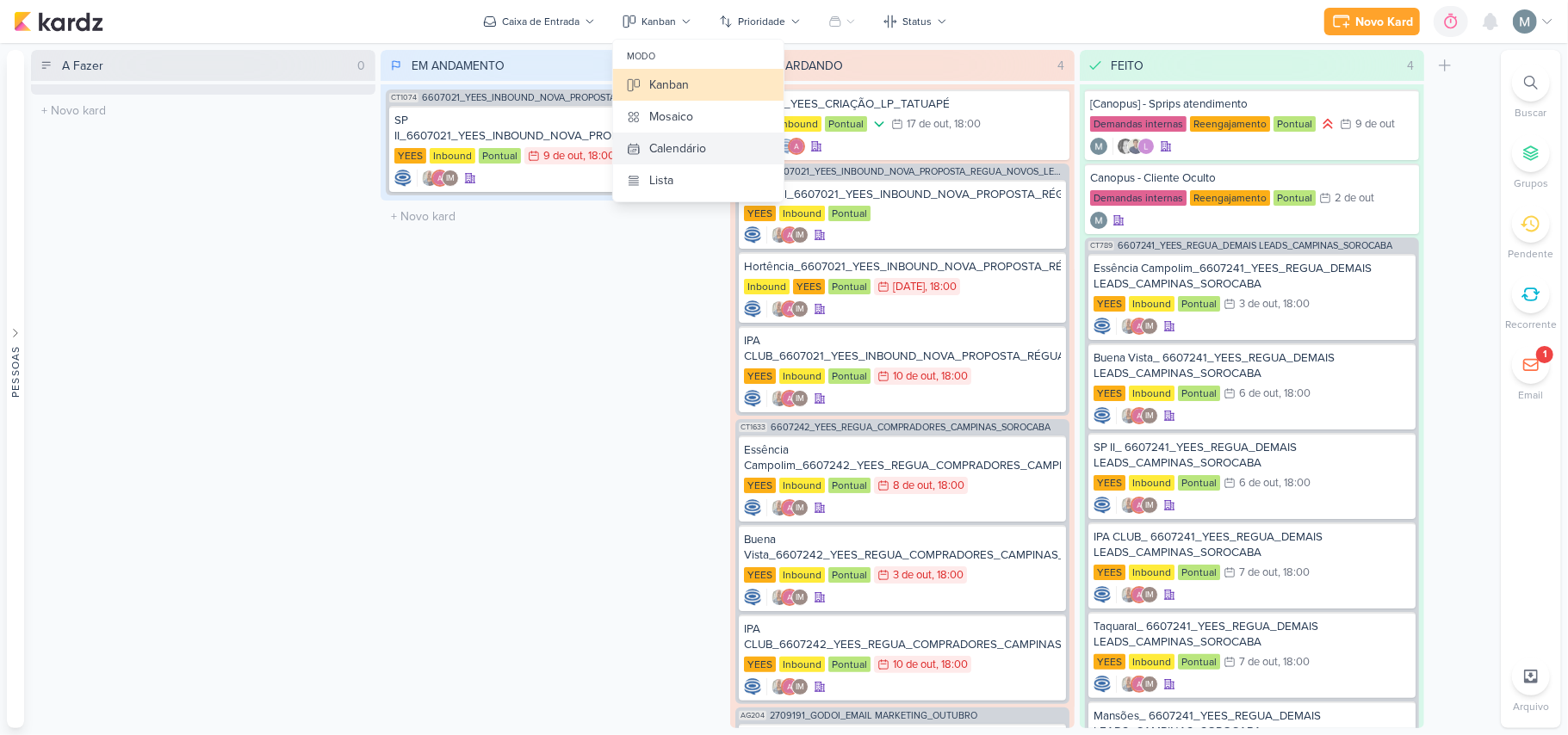
click at [690, 140] on div "Calendário" at bounding box center [678, 148] width 57 height 18
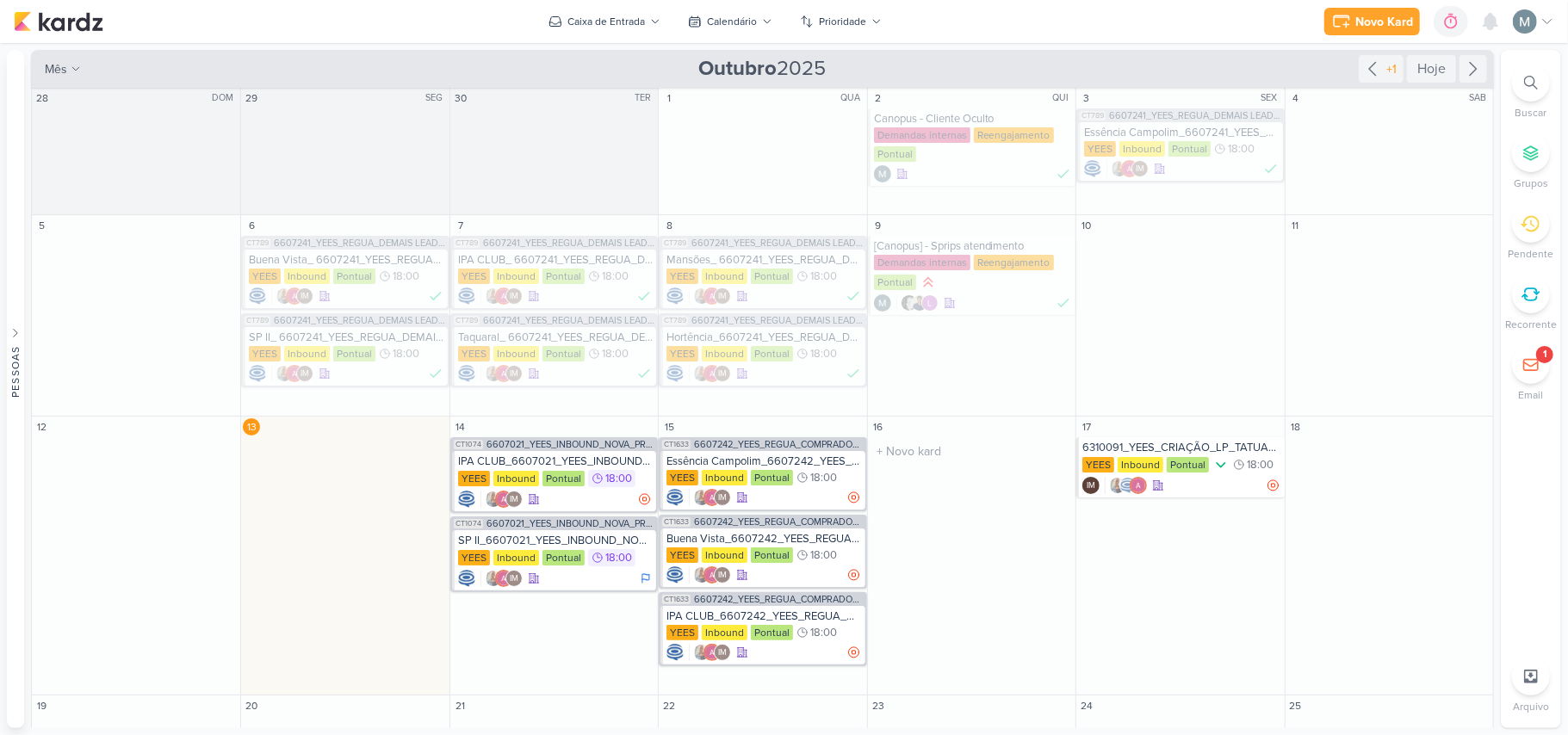
scroll to position [0, 0]
click at [101, 17] on img at bounding box center [59, 22] width 89 height 21
click at [743, 25] on div "Calendário" at bounding box center [732, 22] width 50 height 15
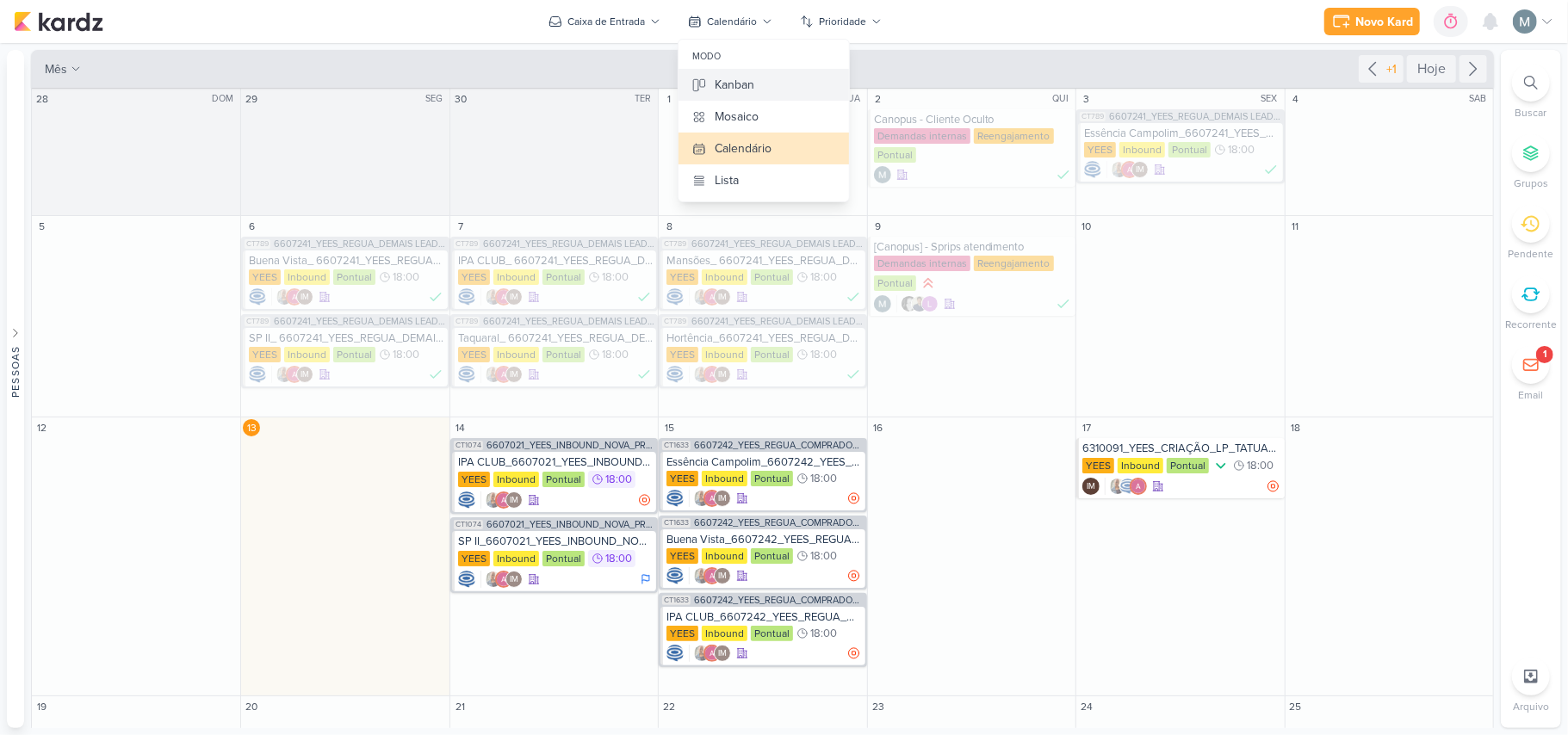
click at [784, 73] on button "Kanban" at bounding box center [765, 85] width 171 height 32
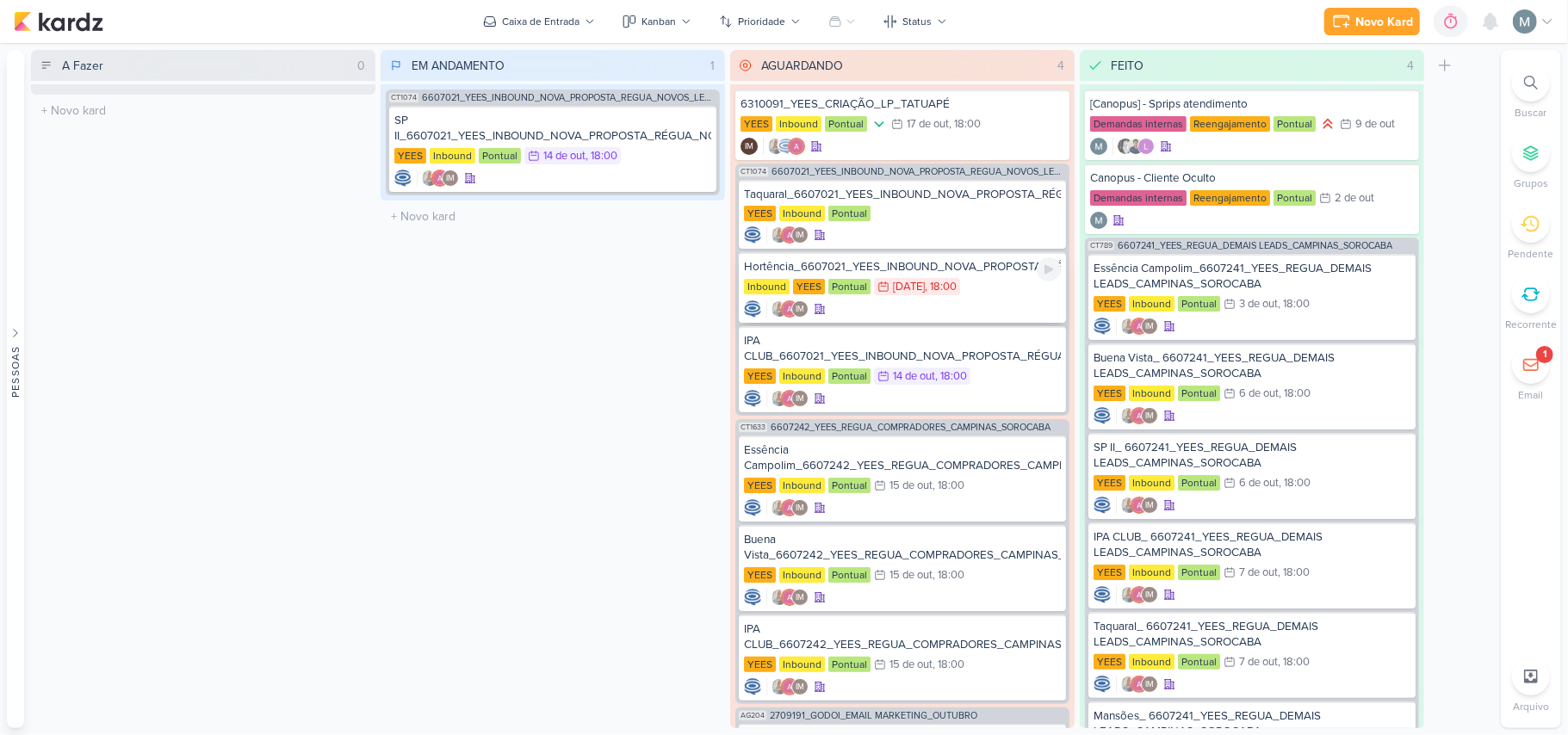
click at [937, 288] on div ", 18:00" at bounding box center [941, 288] width 32 height 11
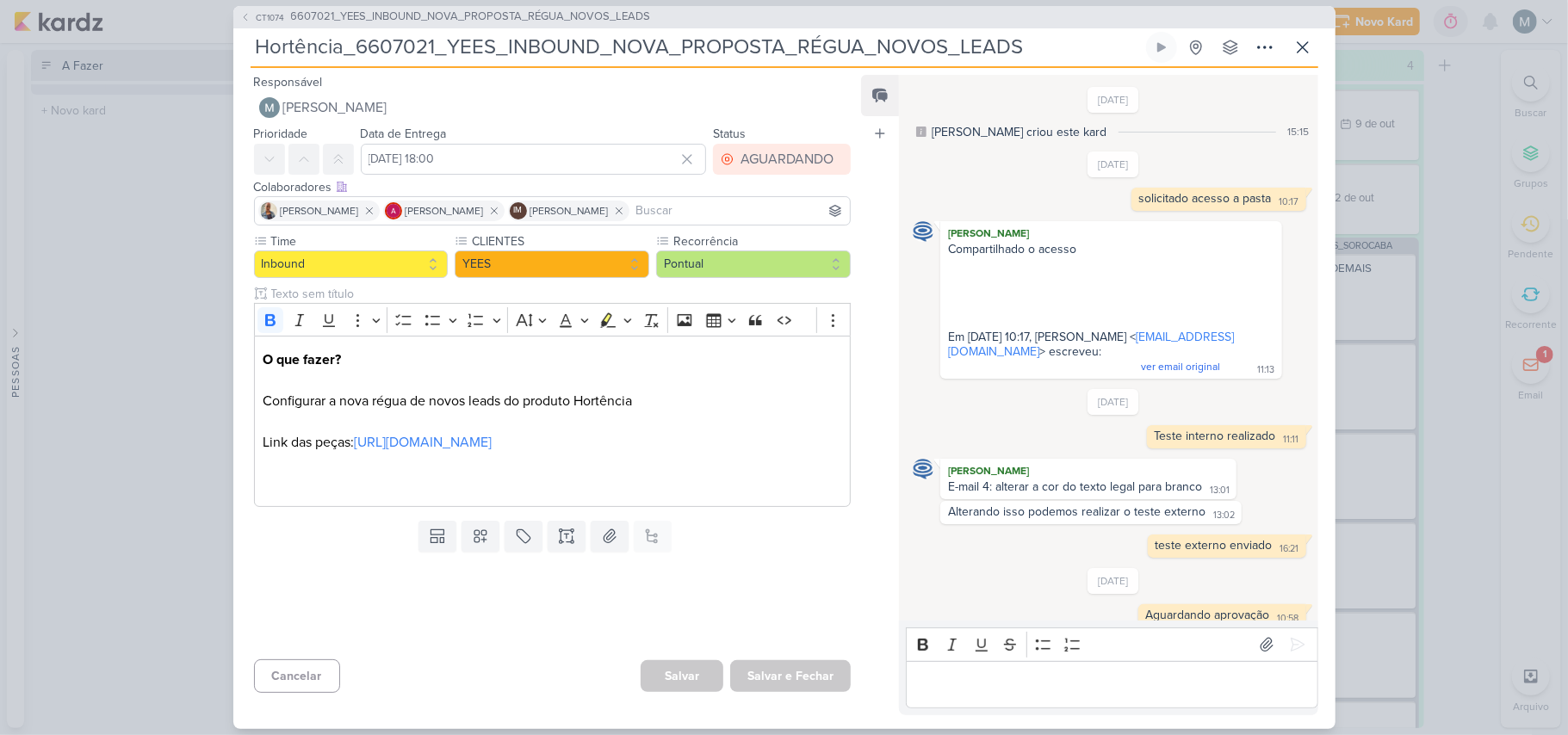
scroll to position [777, 0]
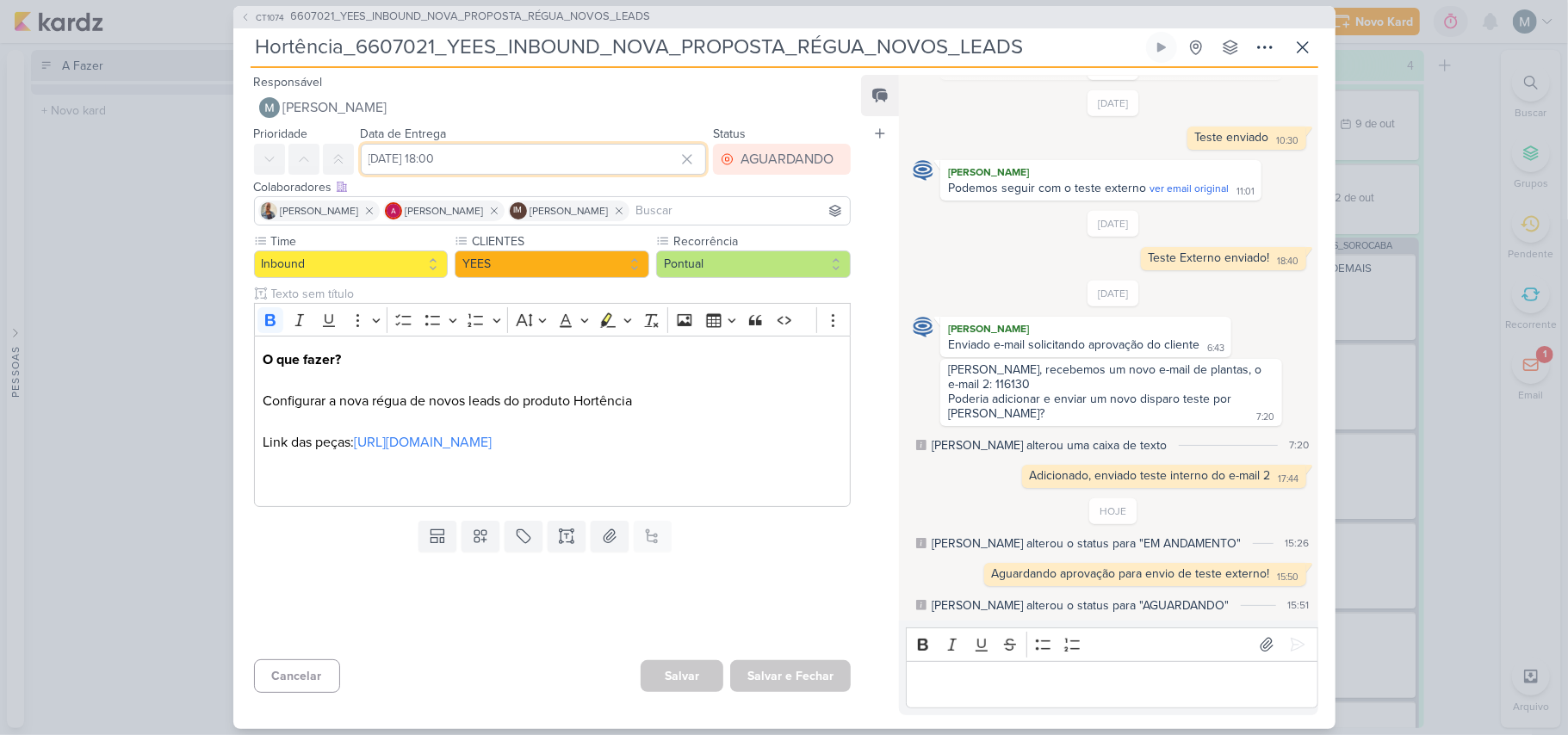
click at [379, 159] on input "[DATE] 18:00" at bounding box center [534, 159] width 347 height 31
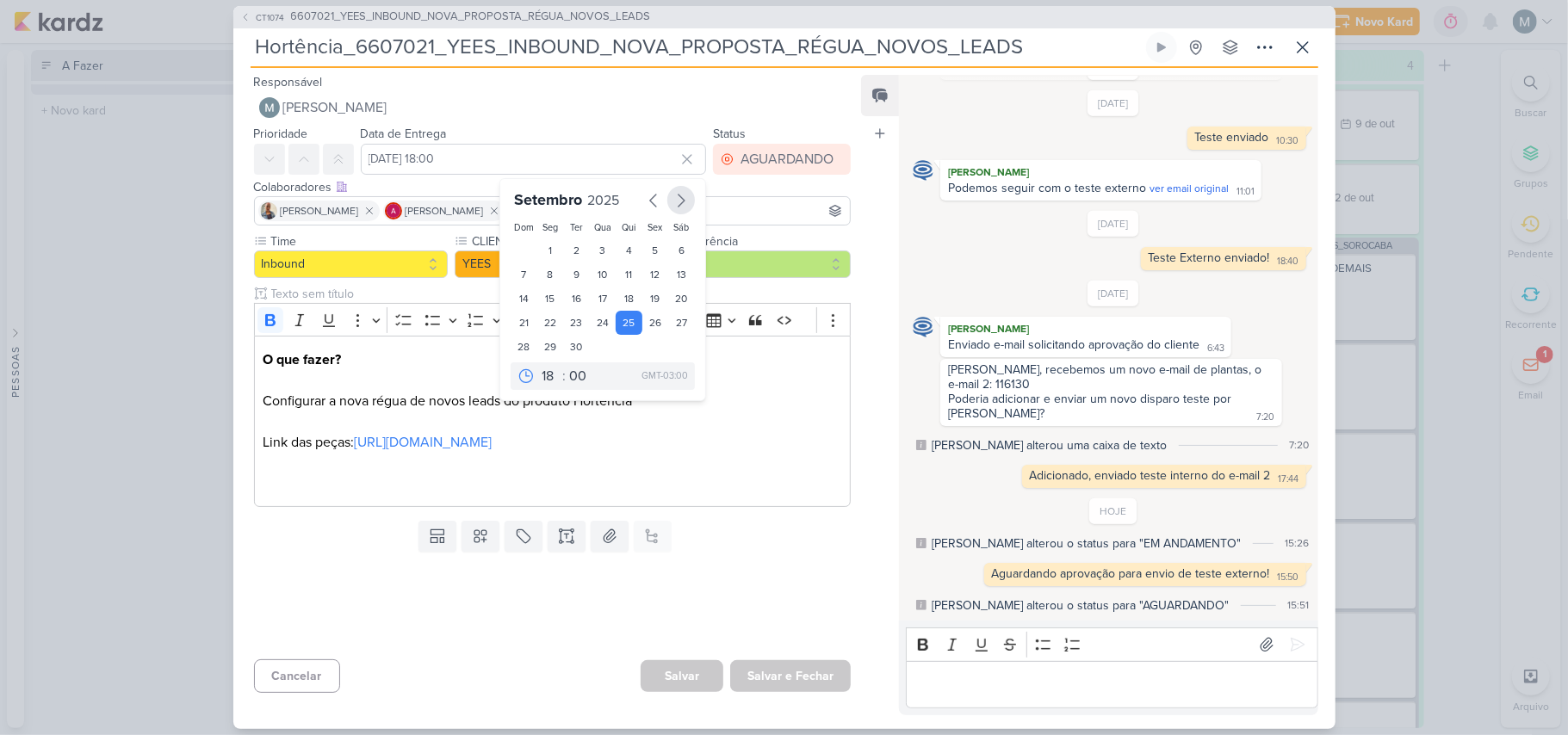
click at [671, 198] on icon "button" at bounding box center [681, 200] width 21 height 21
click at [643, 198] on icon "button" at bounding box center [653, 200] width 21 height 21
click at [569, 293] on div "14" at bounding box center [576, 299] width 27 height 26
type input "14 de outubro de 2025 às 18:00"
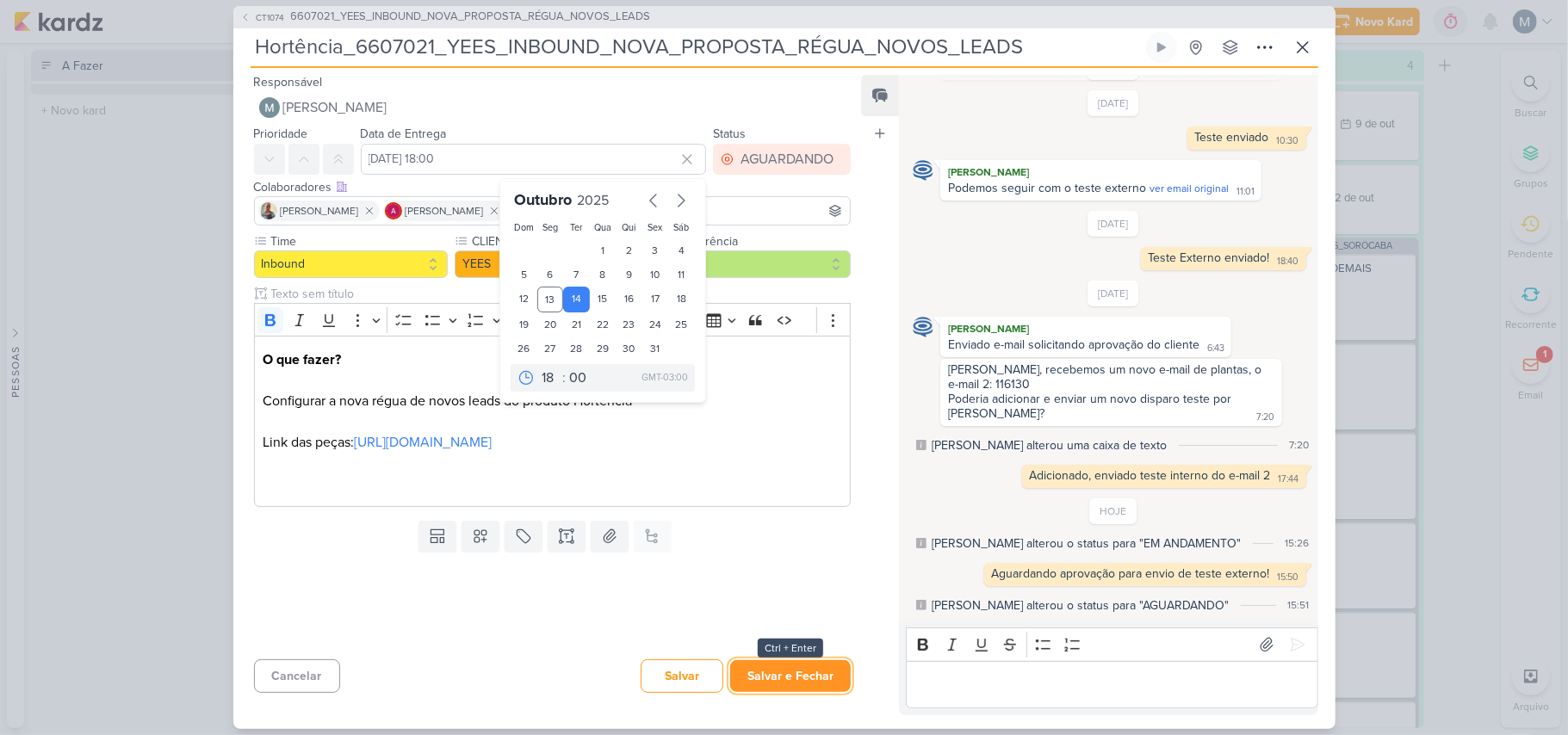
click at [763, 673] on button "Salvar e Fechar" at bounding box center [790, 677] width 121 height 32
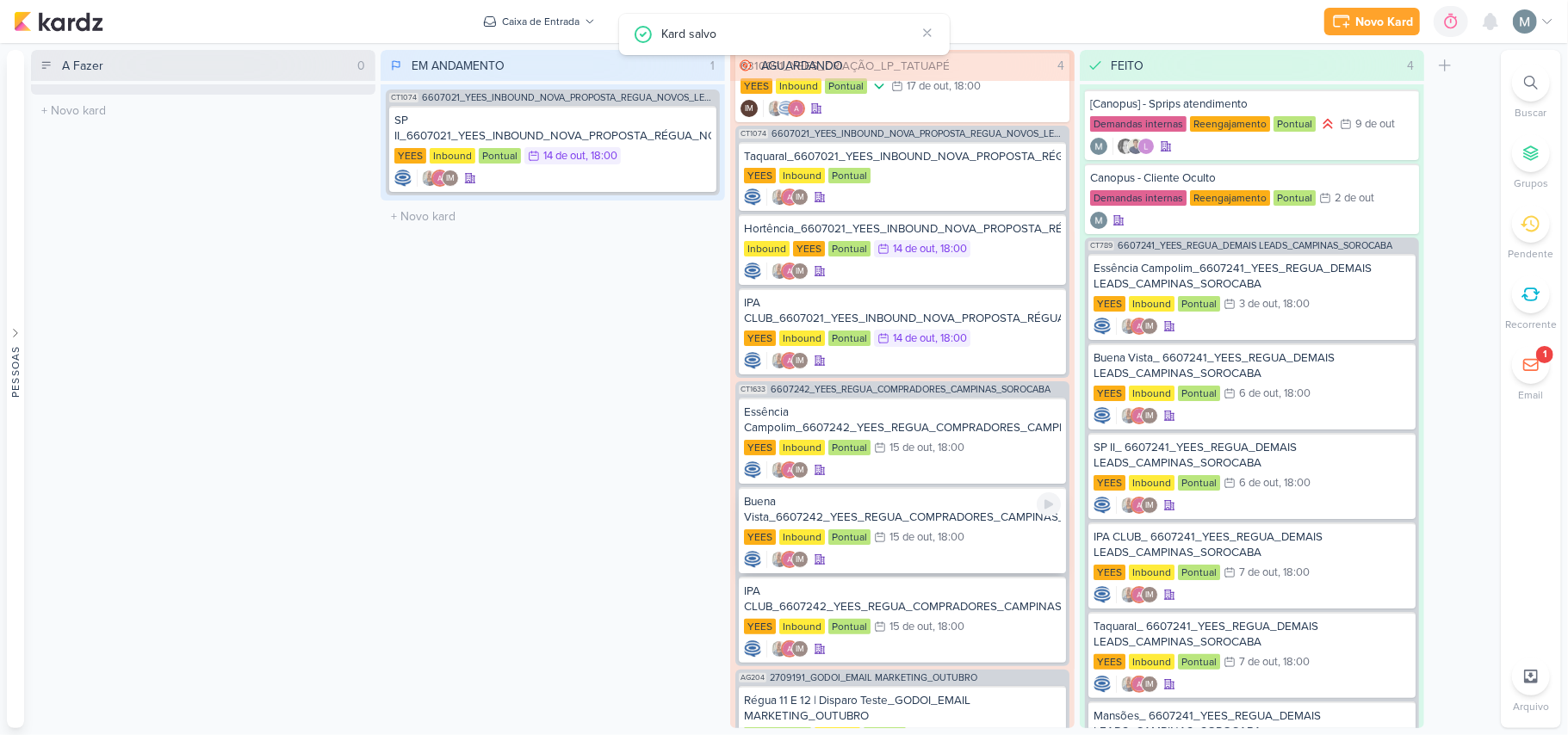
scroll to position [0, 0]
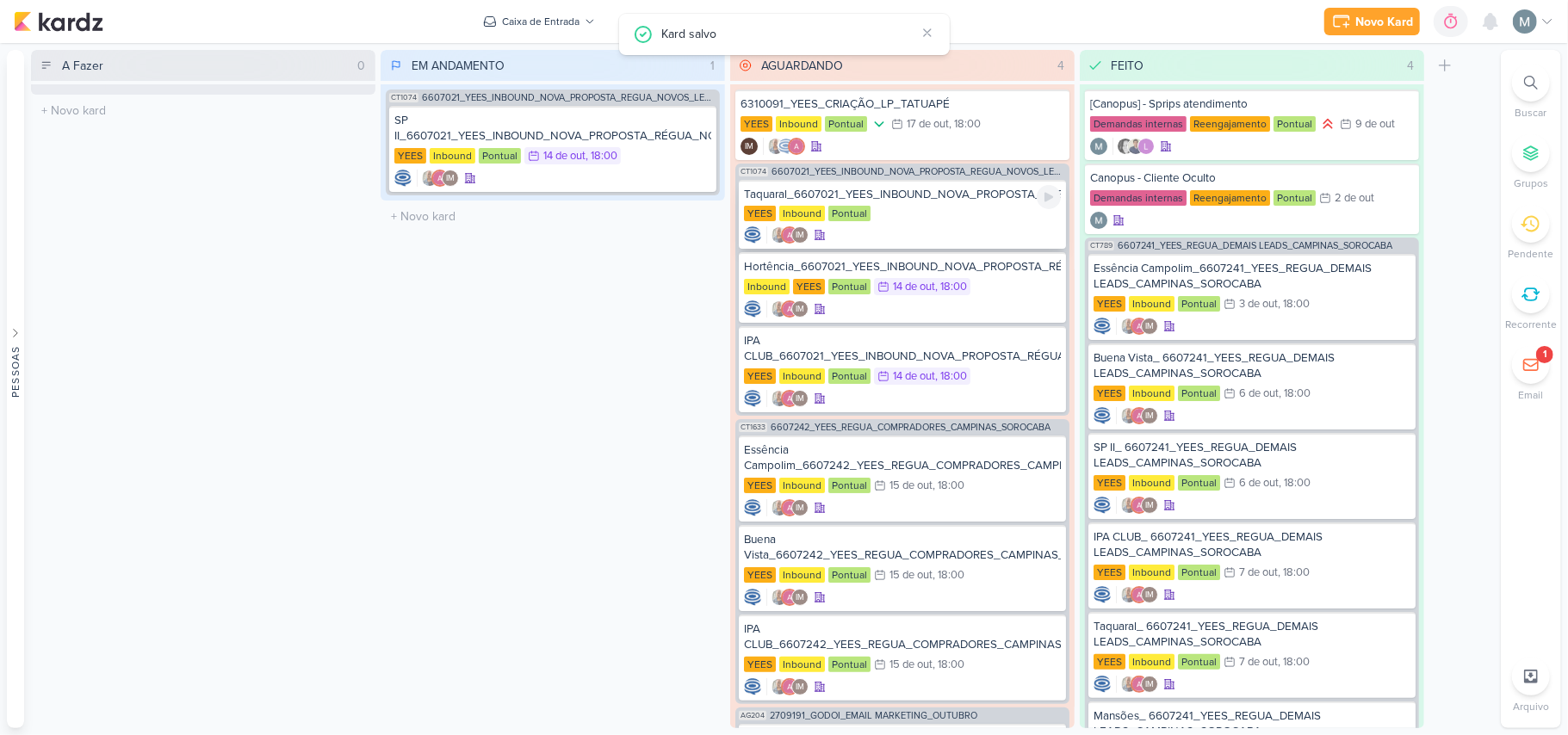
click at [1029, 203] on div "Taquaral_6607021_YEES_INBOUND_NOVA_PROPOSTA_RÉGUA_NOVOS_LEADS YEES Inbound Pont…" at bounding box center [902, 215] width 328 height 69
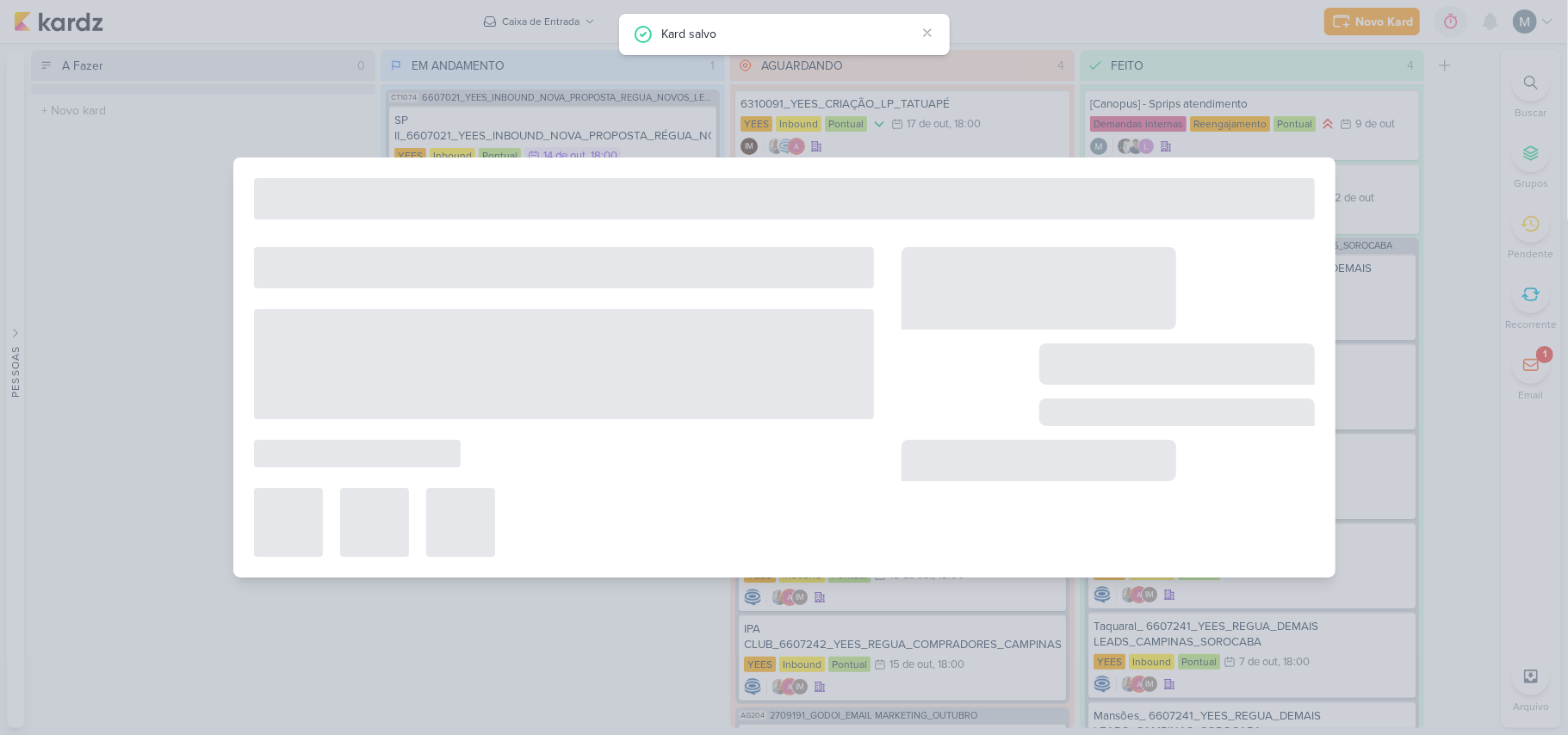
type input "Taquaral_6607021_YEES_INBOUND_NOVA_PROPOSTA_RÉGUA_NOVOS_LEADS"
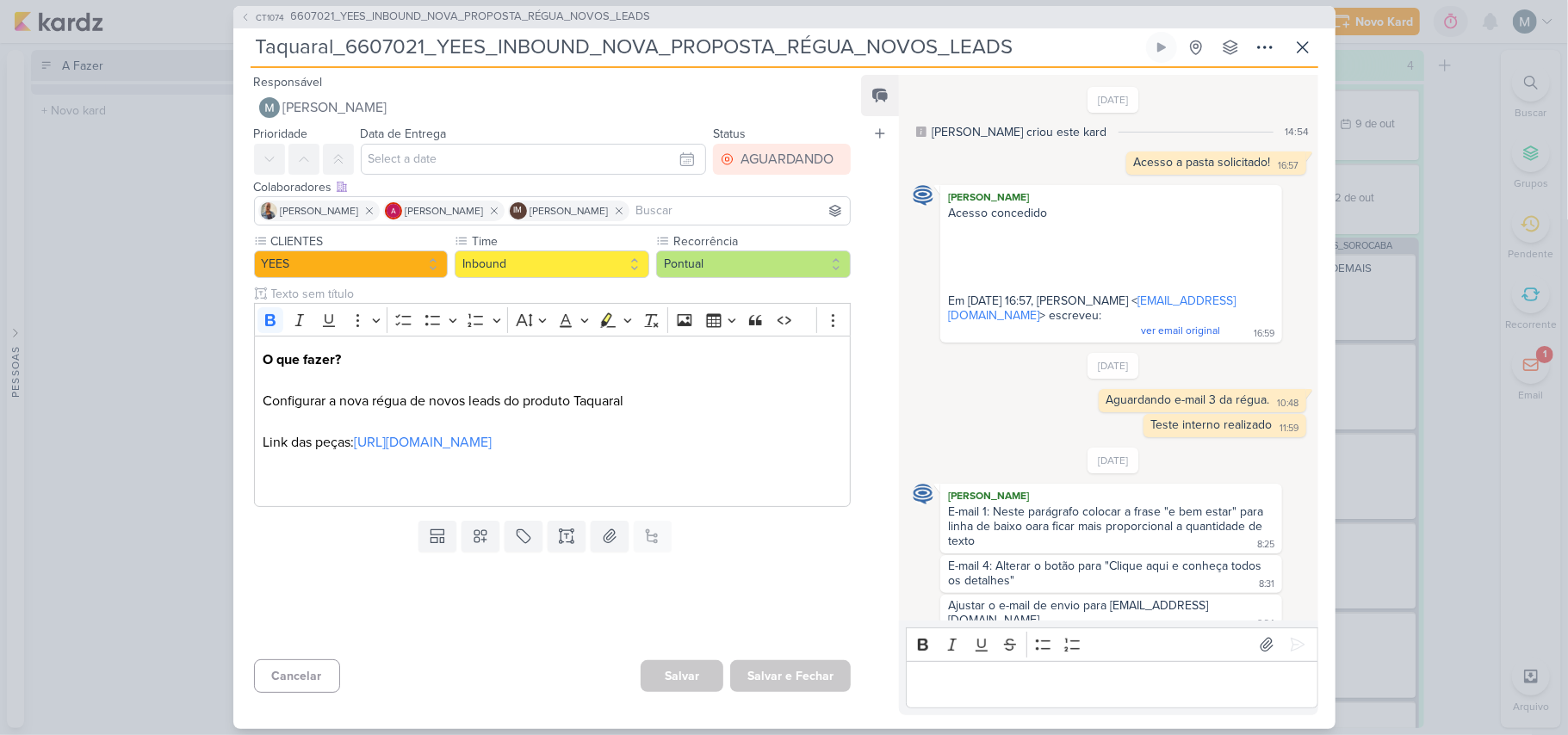
scroll to position [677, 0]
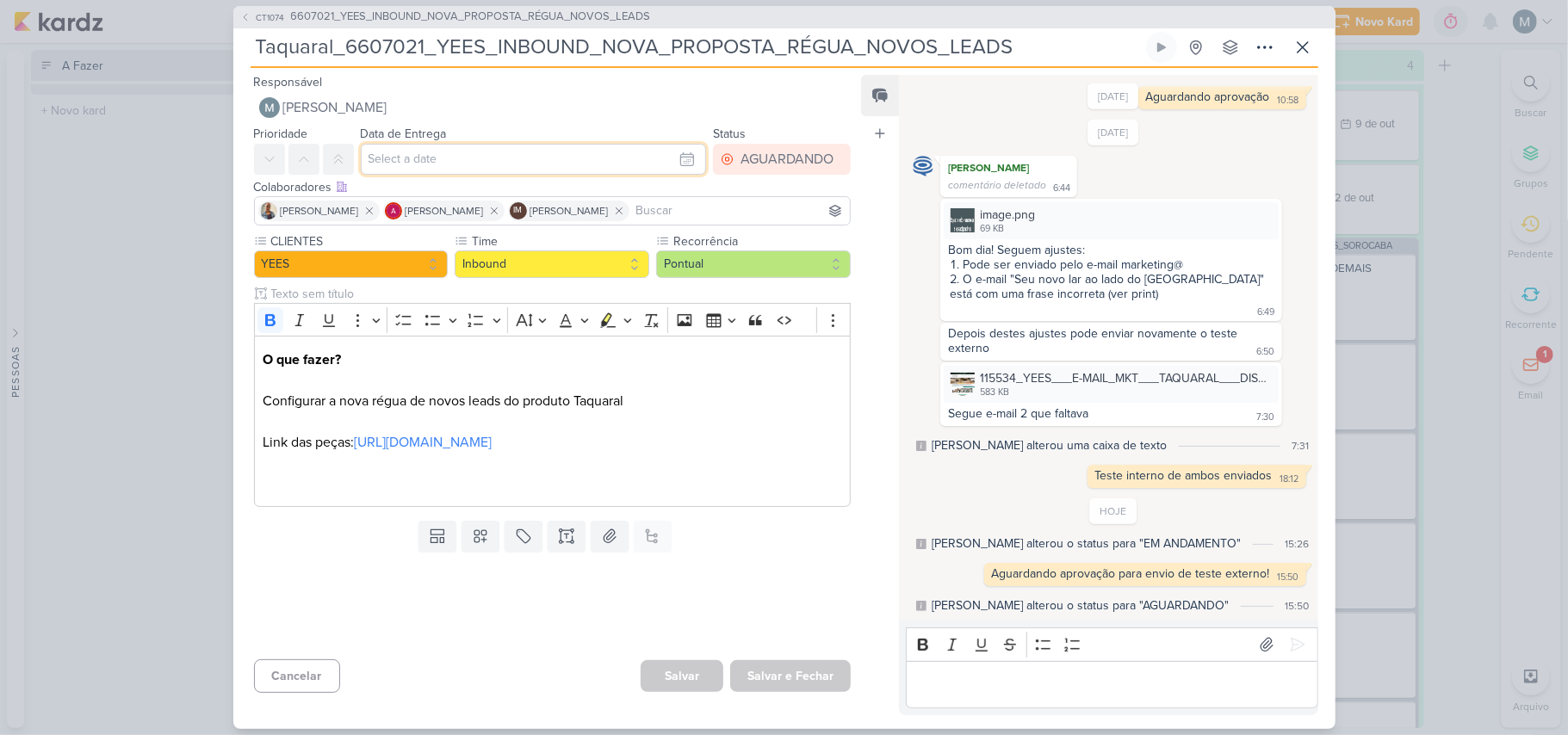
click at [408, 161] on input "text" at bounding box center [534, 159] width 347 height 31
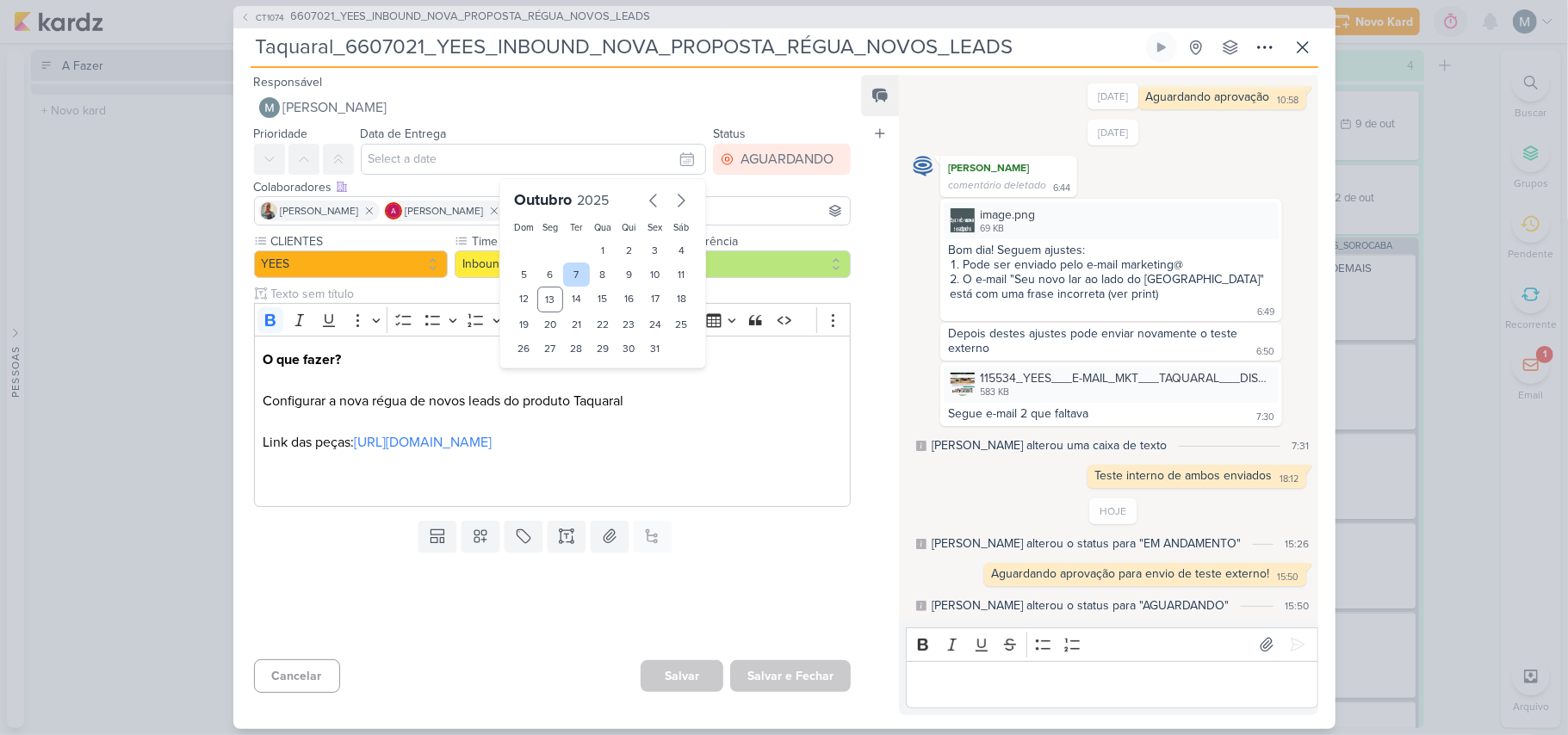
click at [567, 280] on div "7" at bounding box center [576, 274] width 27 height 24
click at [578, 298] on div "14" at bounding box center [576, 299] width 27 height 26
type input "14 de outubro de 2025 às 23:59"
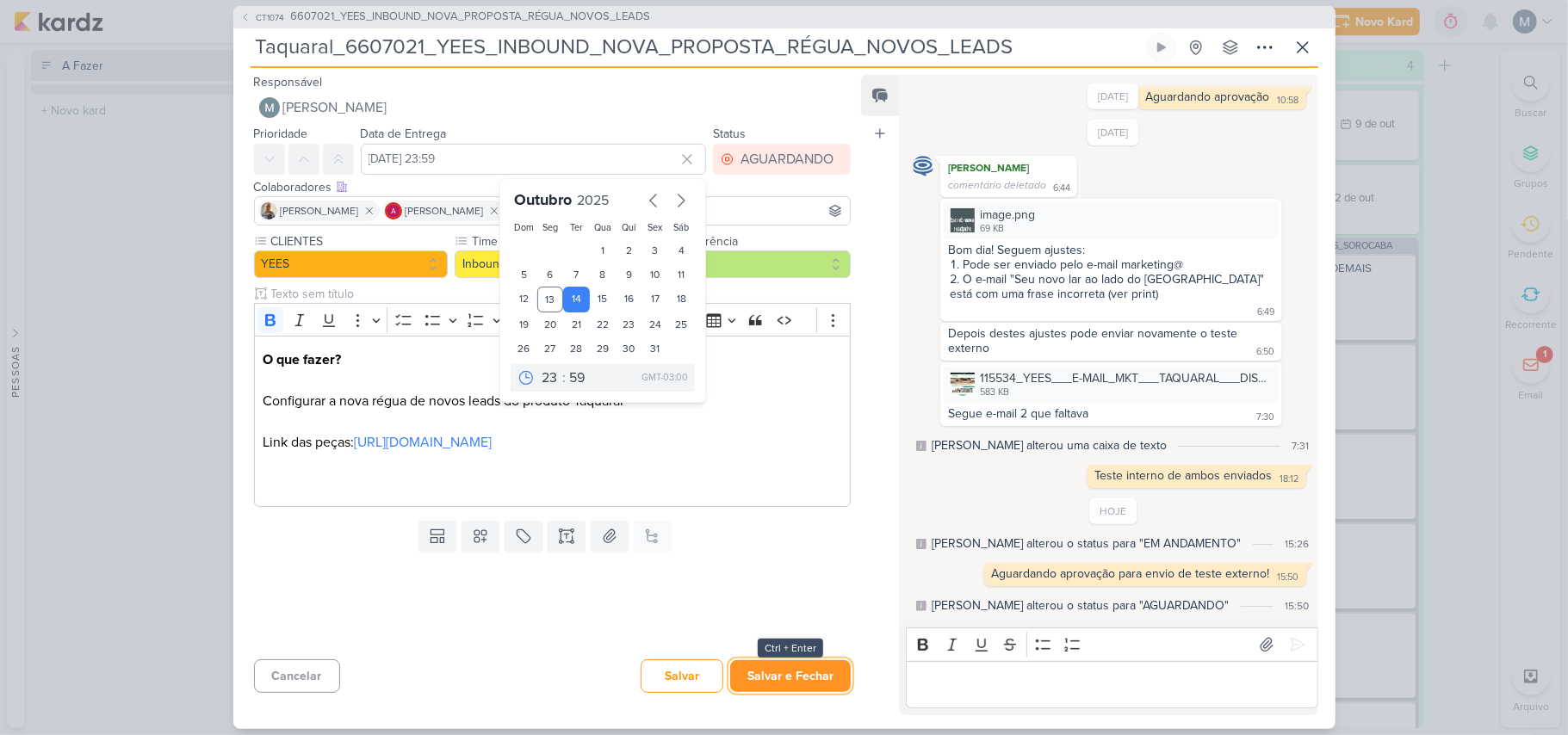
click at [803, 676] on button "Salvar e Fechar" at bounding box center [790, 677] width 121 height 32
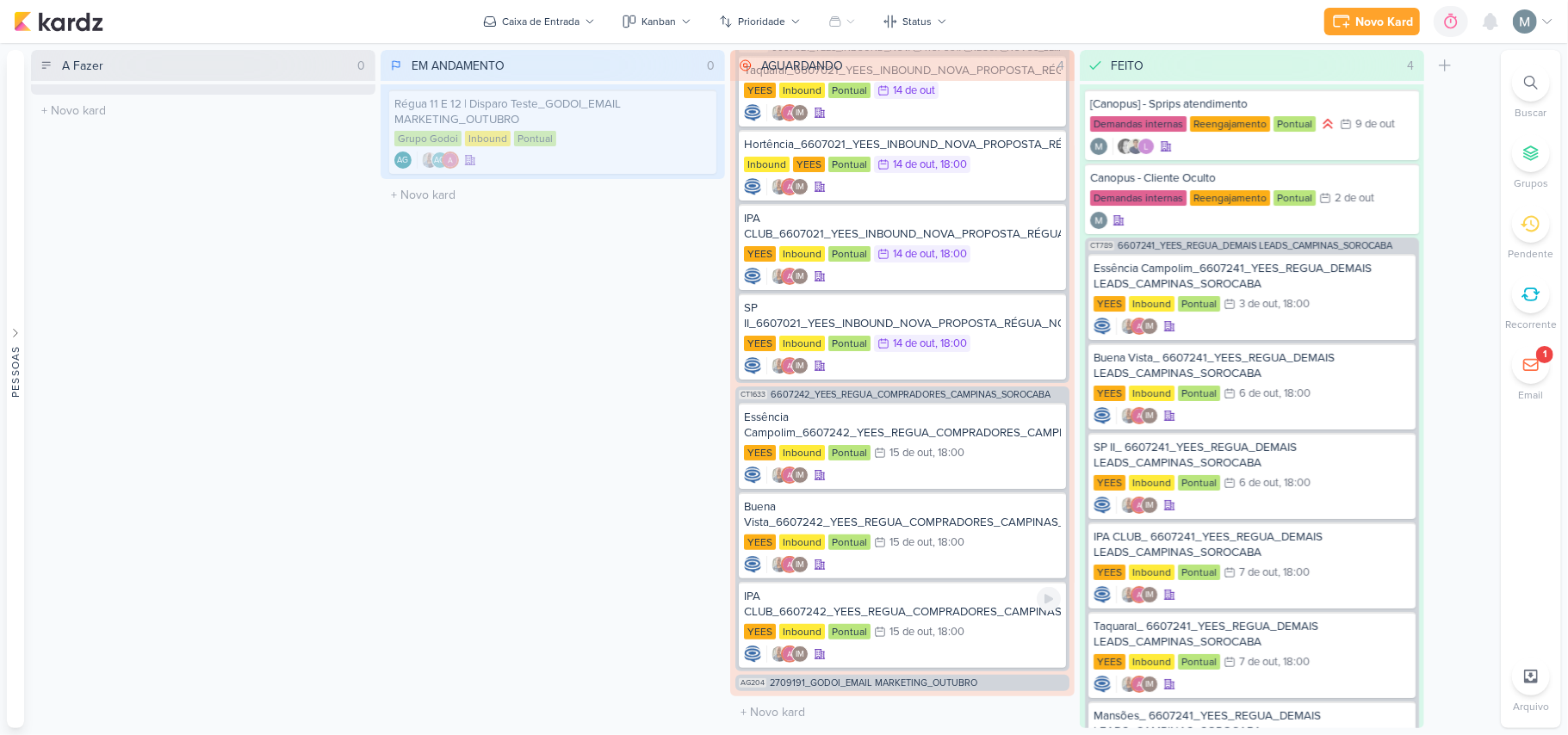
scroll to position [118, 0]
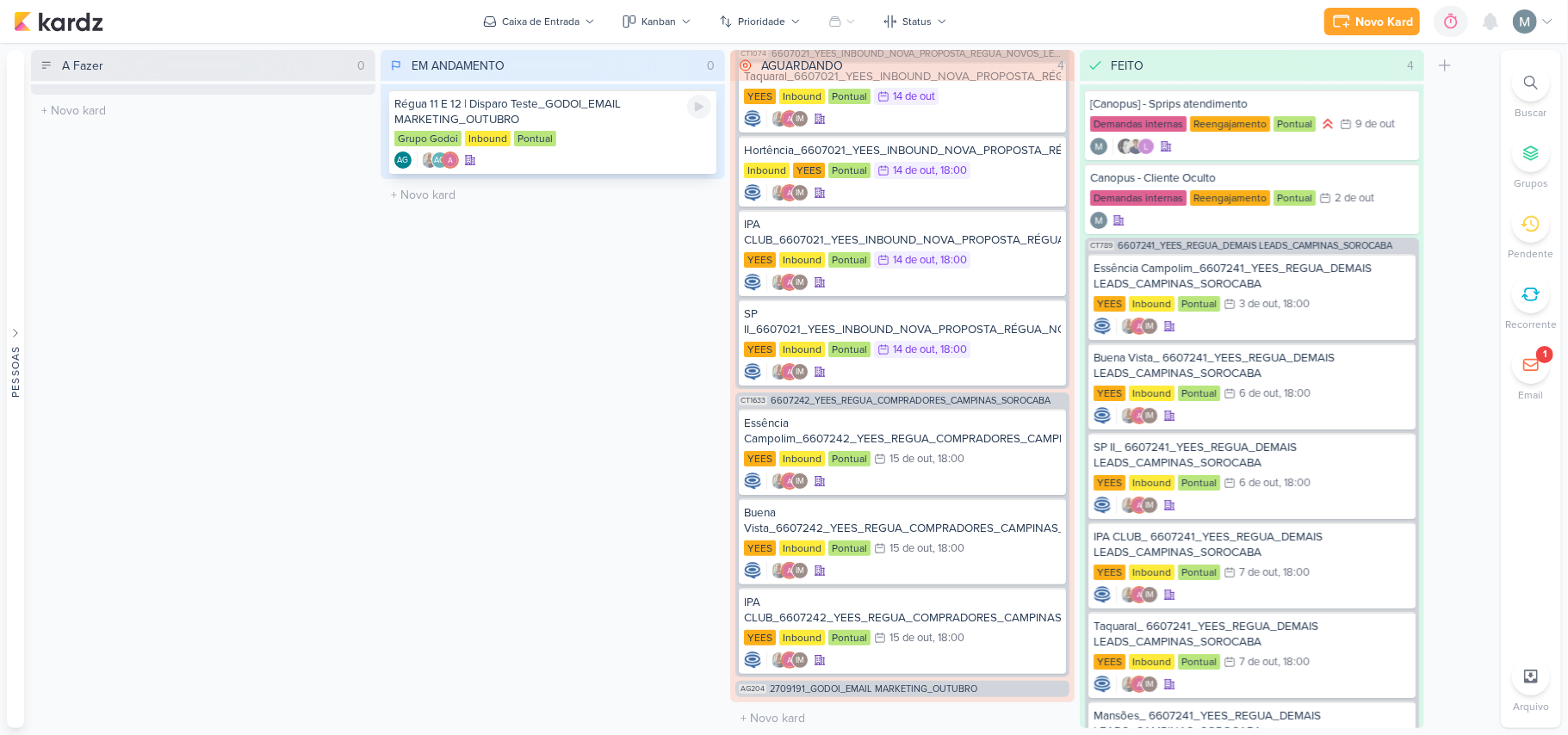
click at [590, 153] on div "AG AG" at bounding box center [553, 160] width 317 height 17
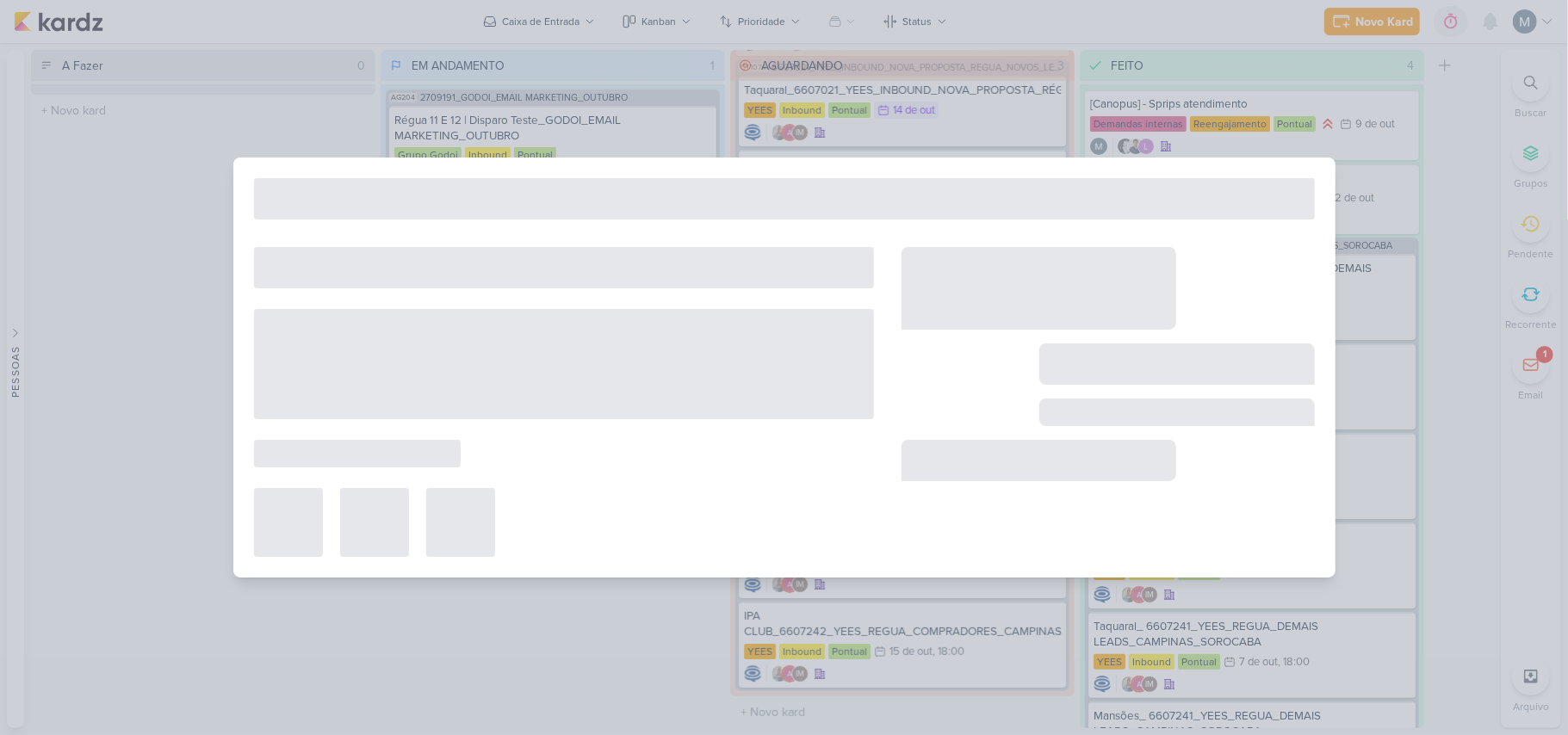
scroll to position [98, 0]
type input "Régua 11 E 12 | Disparo Teste_GODOI_EMAIL MARKETING_OUTUBRO"
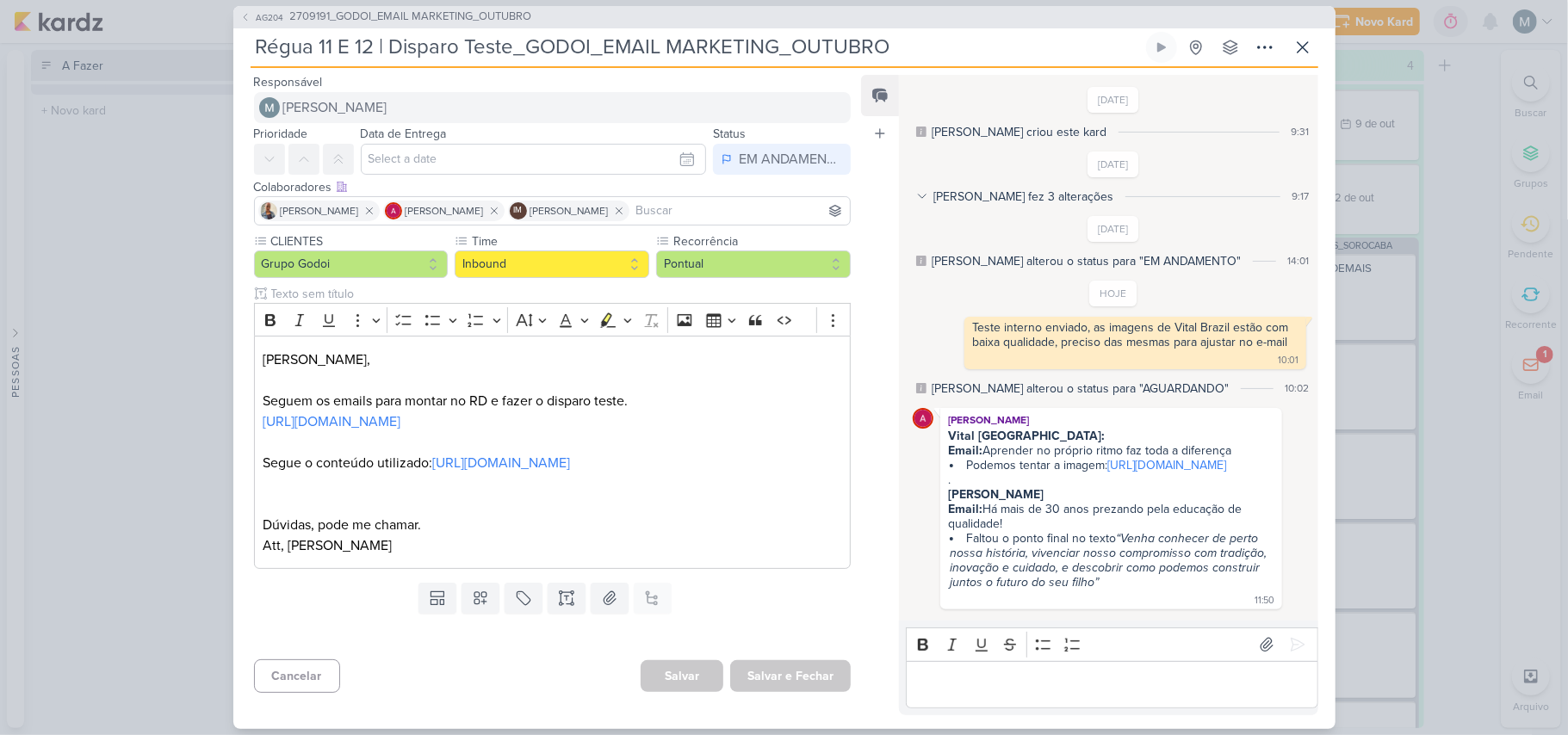
scroll to position [115, 0]
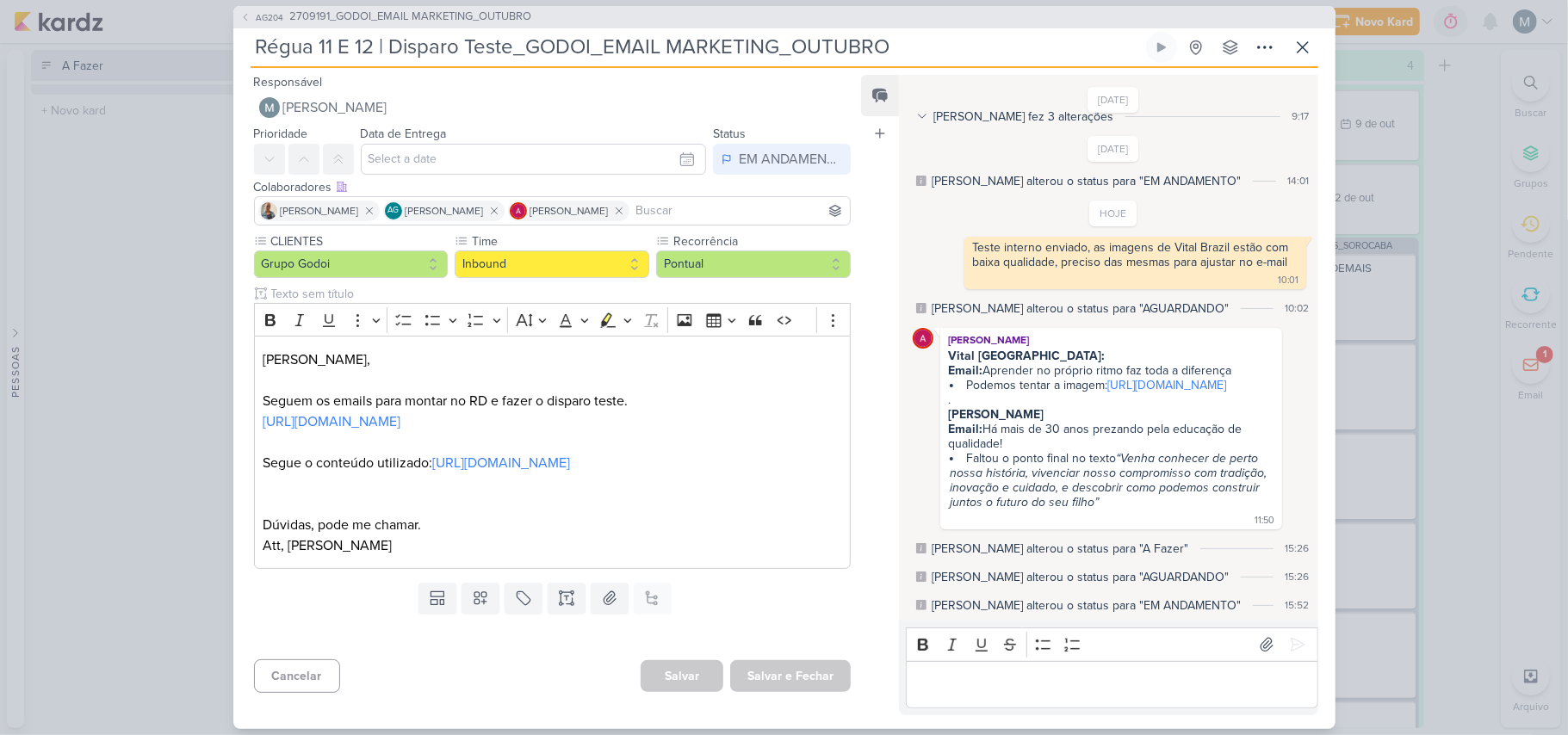
click at [380, 5] on div "AG204 2709191_GODOI_EMAIL MARKETING_OUTUBRO Régua 11 E 12 | Disparo Teste_GODOI…" at bounding box center [784, 368] width 1568 height 735
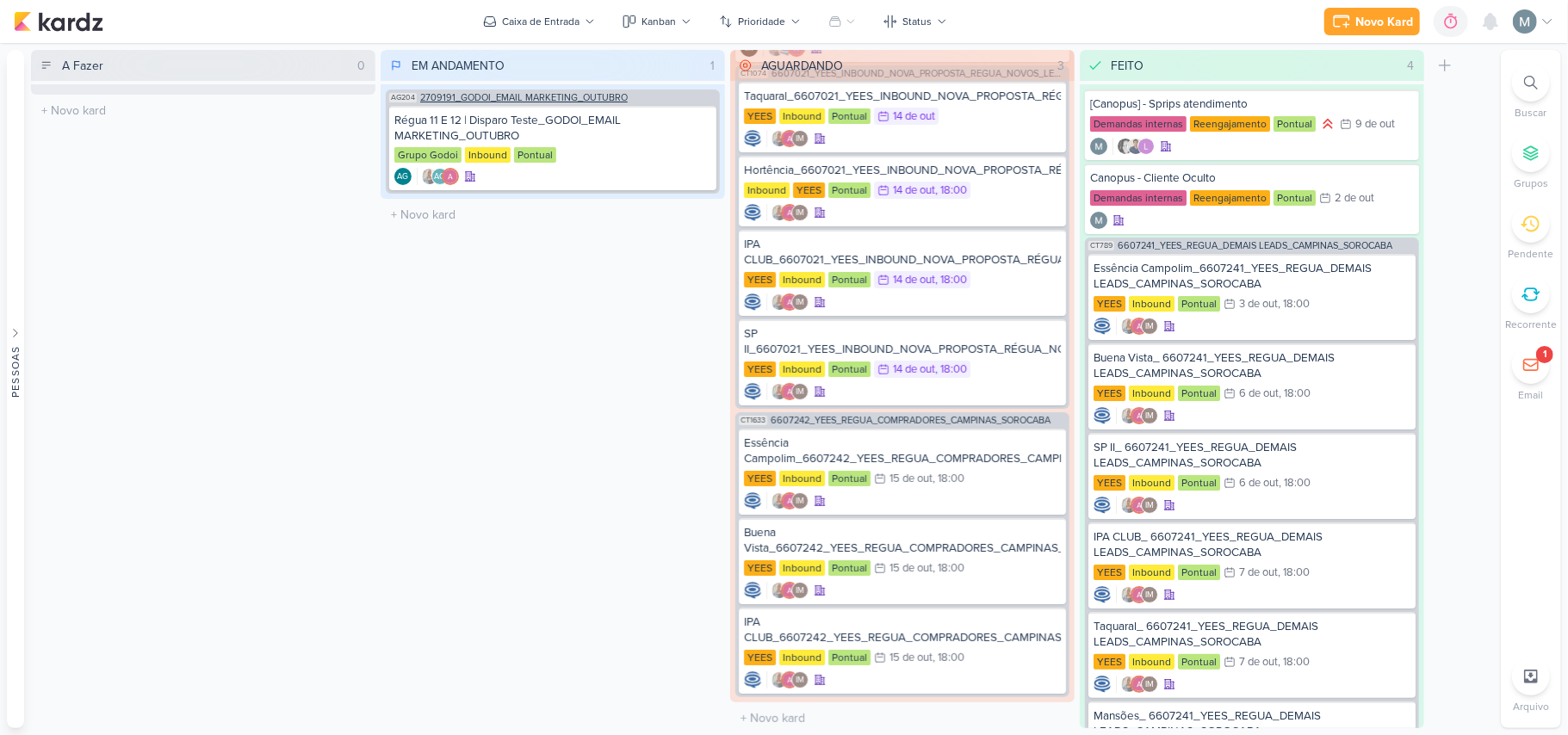
click at [470, 102] on span "2709191_GODOI_EMAIL MARKETING_OUTUBRO" at bounding box center [524, 98] width 208 height 9
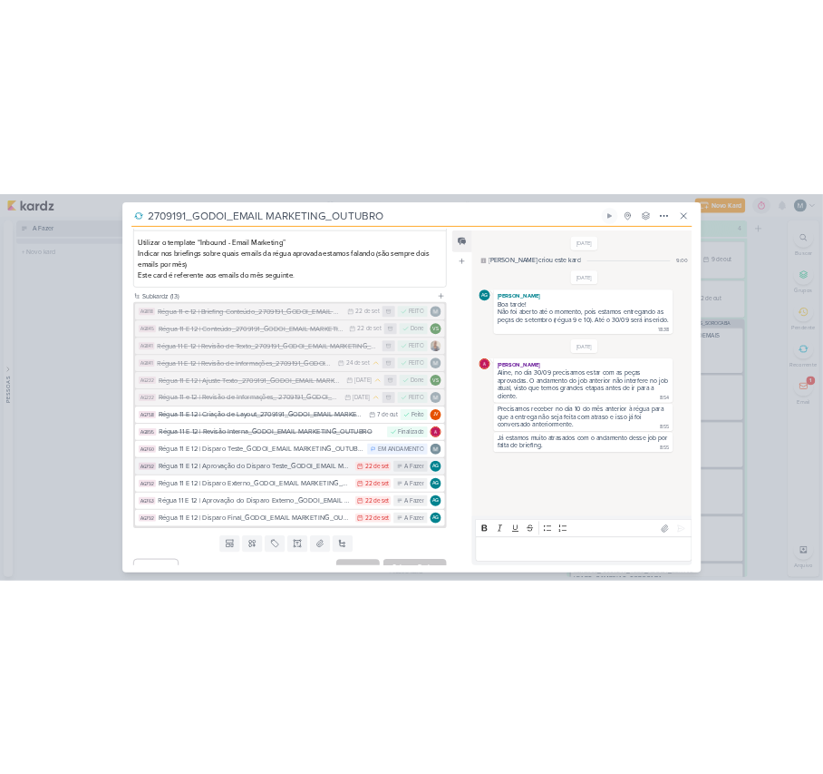
scroll to position [303, 0]
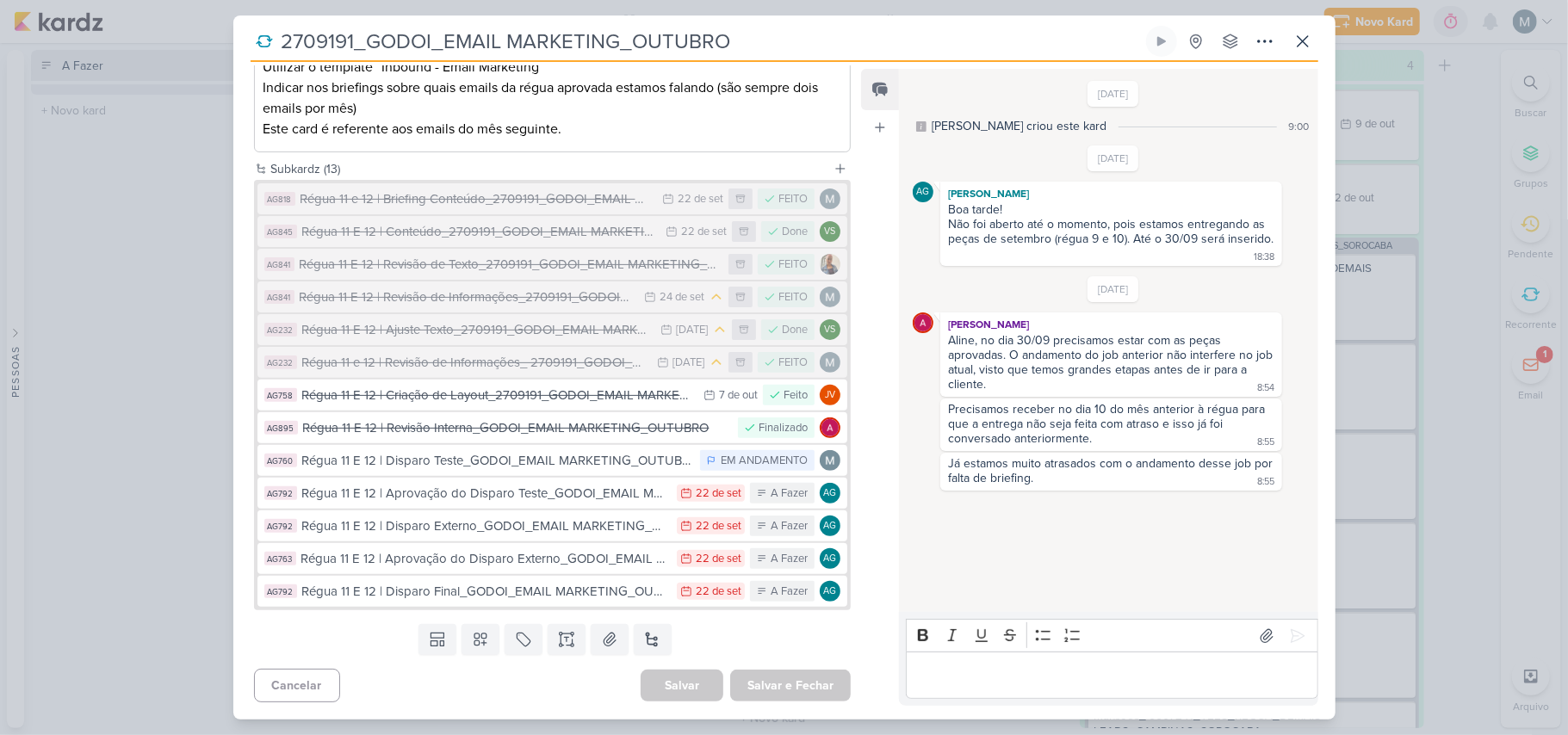
click at [114, 389] on div "2709191_GODOI_EMAIL MARKETING_OUTUBRO" at bounding box center [784, 368] width 1568 height 735
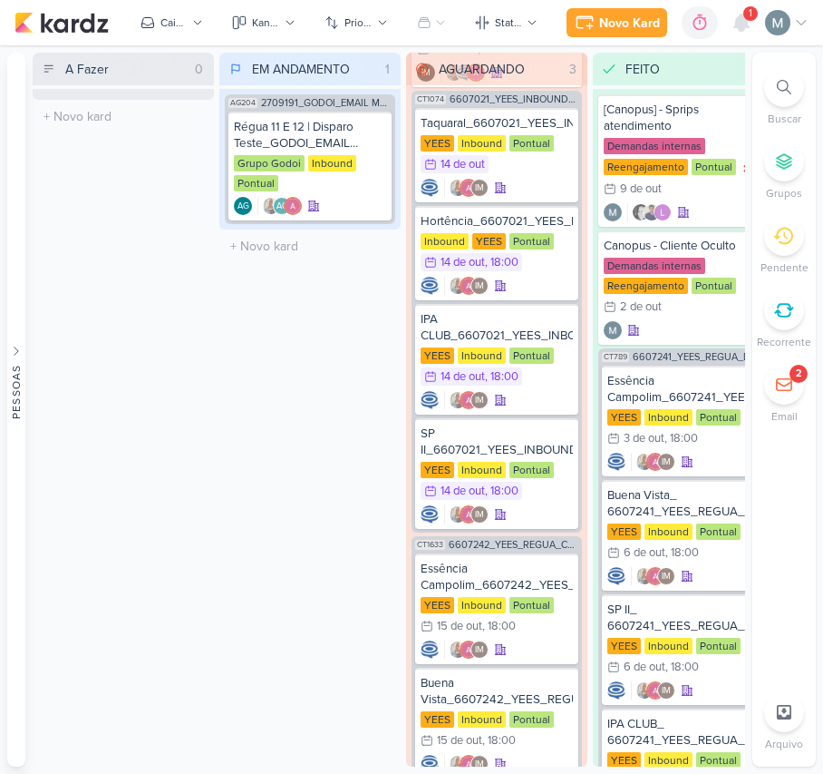
scroll to position [258, 0]
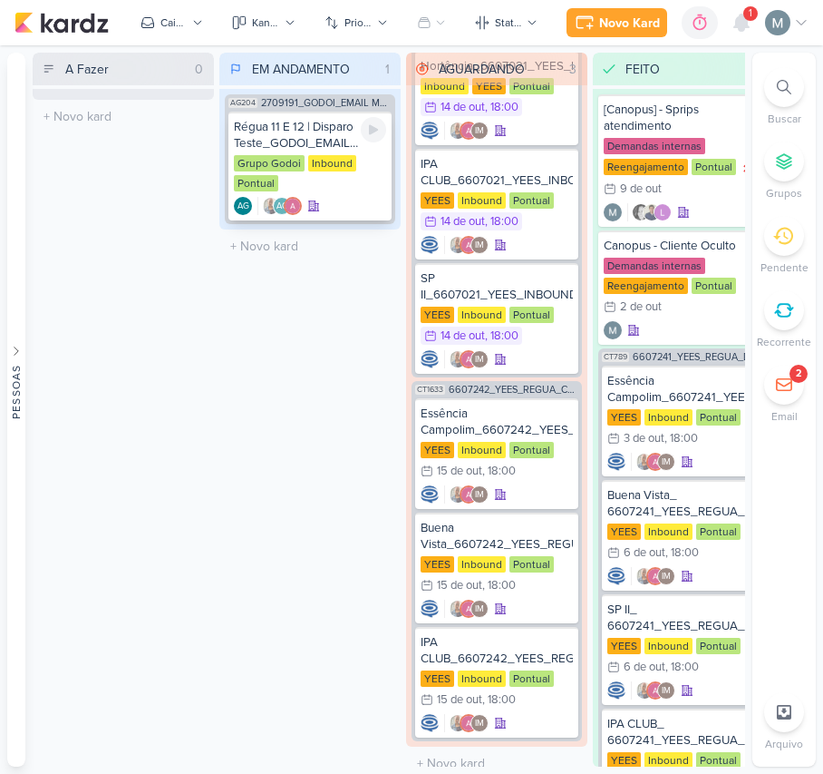
click at [353, 182] on div "Grupo Godoi Inbound Pontual" at bounding box center [310, 174] width 152 height 38
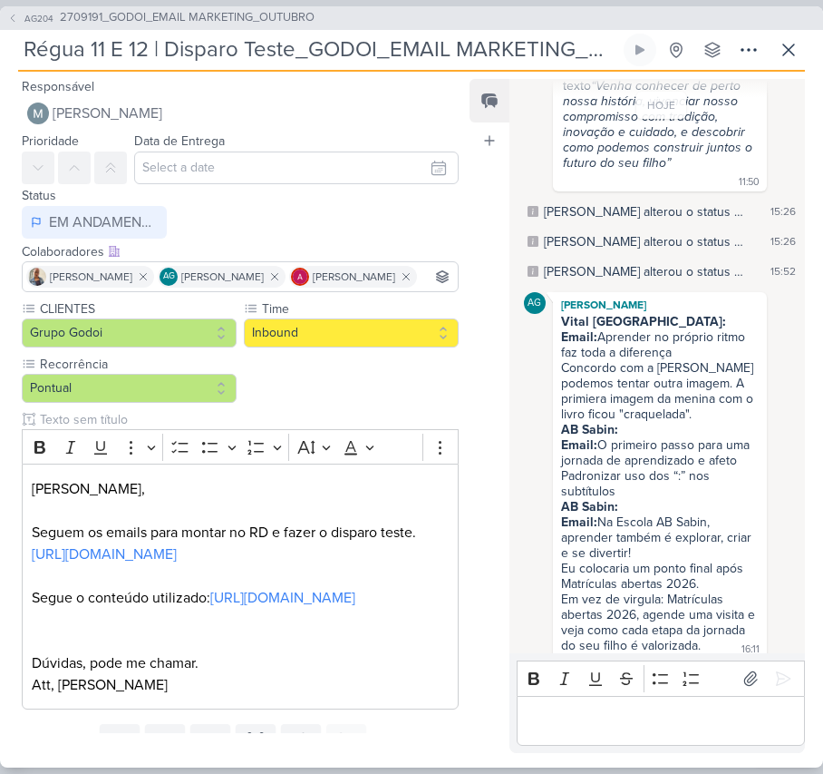
scroll to position [632, 0]
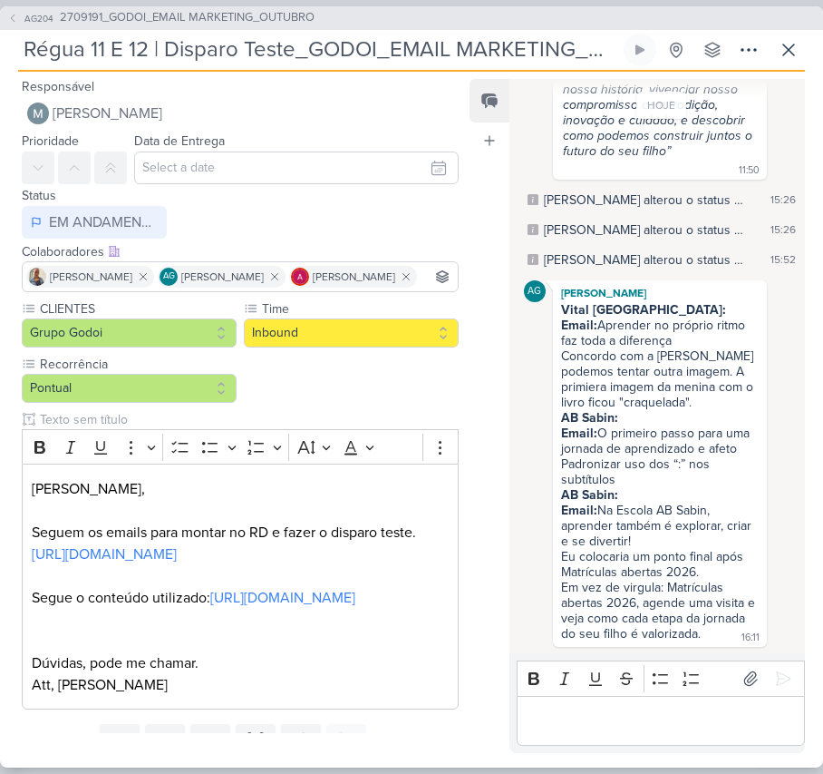
click at [676, 456] on div "Padronizar uso dos “:” nos subtítulos" at bounding box center [660, 471] width 198 height 31
click at [680, 456] on div "Padronizar uso dos “:” nos subtítulos" at bounding box center [660, 471] width 198 height 31
click at [676, 456] on div "Padronizar uso dos “:” nos subtítulos" at bounding box center [660, 471] width 198 height 31
drag, startPoint x: 675, startPoint y: 443, endPoint x: 664, endPoint y: 443, distance: 10.9
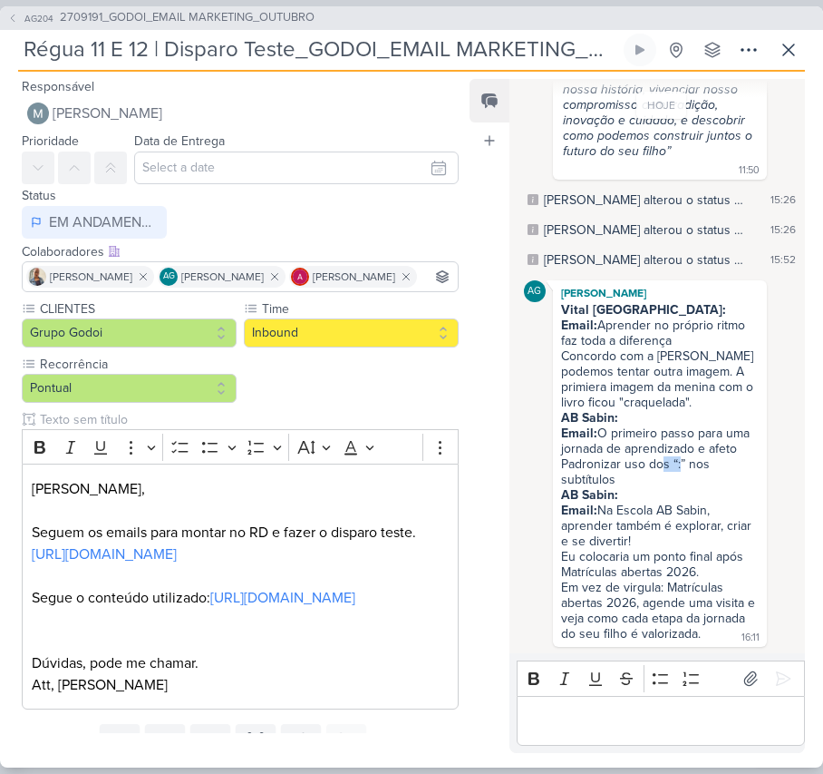
click at [664, 456] on div "Padronizar uso dos “:” nos subtítulos" at bounding box center [660, 471] width 198 height 31
click at [677, 502] on div "Email: Na Escola AB Sabin, aprender também é explorar, criar e se divertir!" at bounding box center [660, 525] width 198 height 46
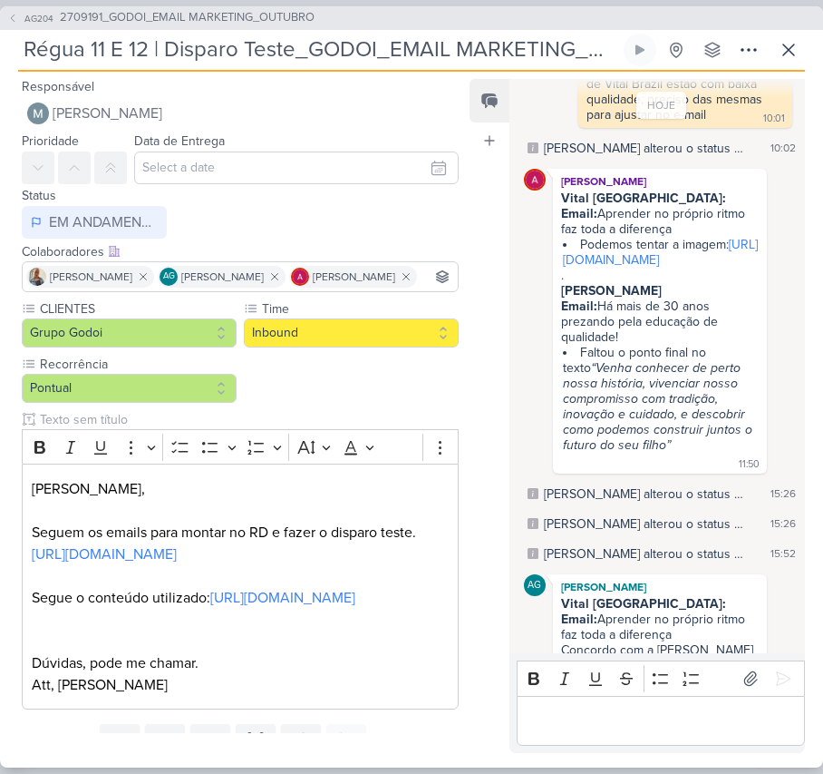
scroll to position [269, 0]
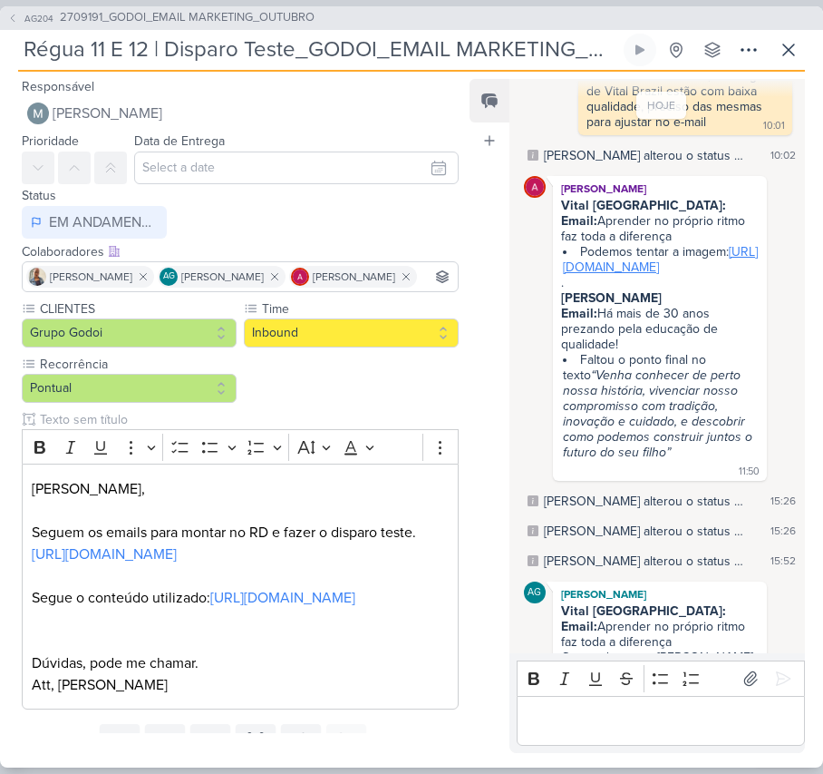
click at [676, 275] on link "[URL][DOMAIN_NAME]" at bounding box center [660, 259] width 195 height 31
drag, startPoint x: 564, startPoint y: 401, endPoint x: 618, endPoint y: 417, distance: 56.8
click at [618, 417] on icon "“Venha conhecer de perto nossa história, vivenciar nosso compromisso com tradiç…" at bounding box center [659, 413] width 193 height 92
click at [621, 418] on icon "“Venha conhecer de perto nossa história, vivenciar nosso compromisso com tradiç…" at bounding box center [659, 413] width 193 height 92
drag, startPoint x: 589, startPoint y: 406, endPoint x: 657, endPoint y: 425, distance: 70.6
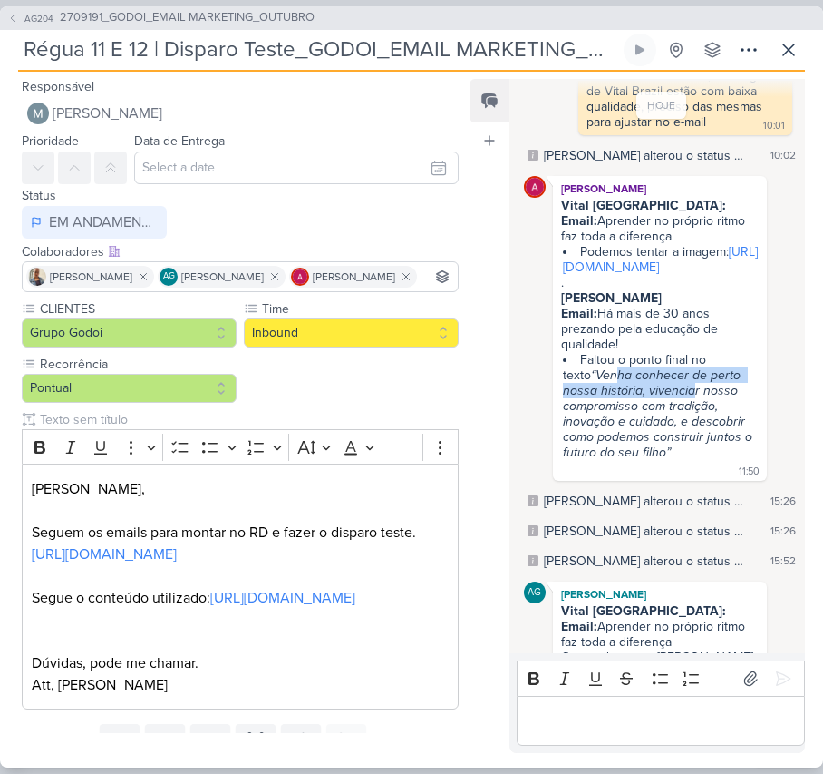
click at [657, 425] on icon "“Venha conhecer de perto nossa história, vivenciar nosso compromisso com tradiç…" at bounding box center [659, 413] width 193 height 92
copy icon "ha conhecer de perto nossa história, vivencia"
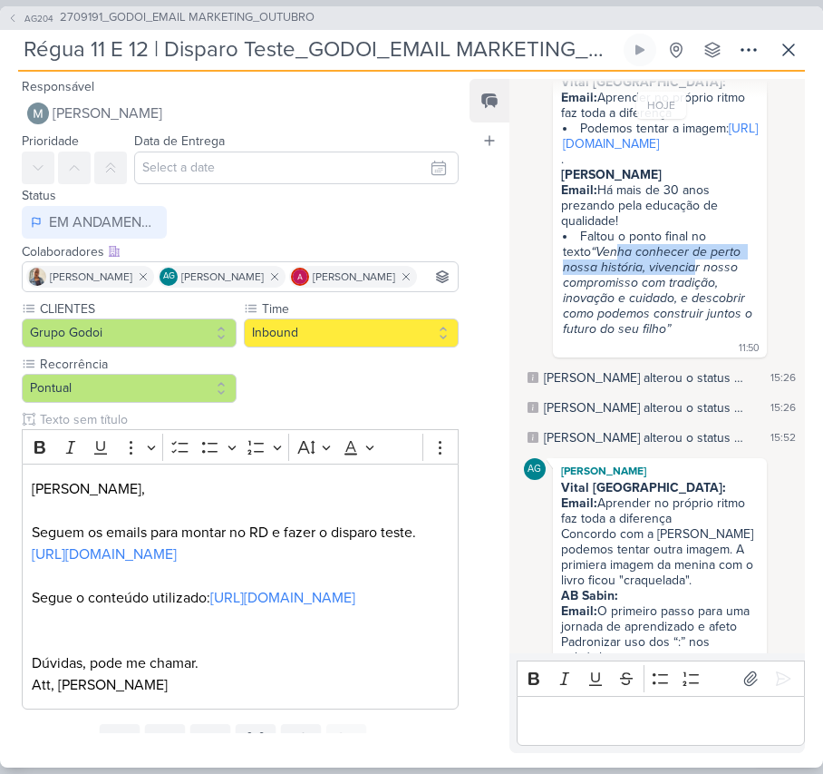
scroll to position [632, 0]
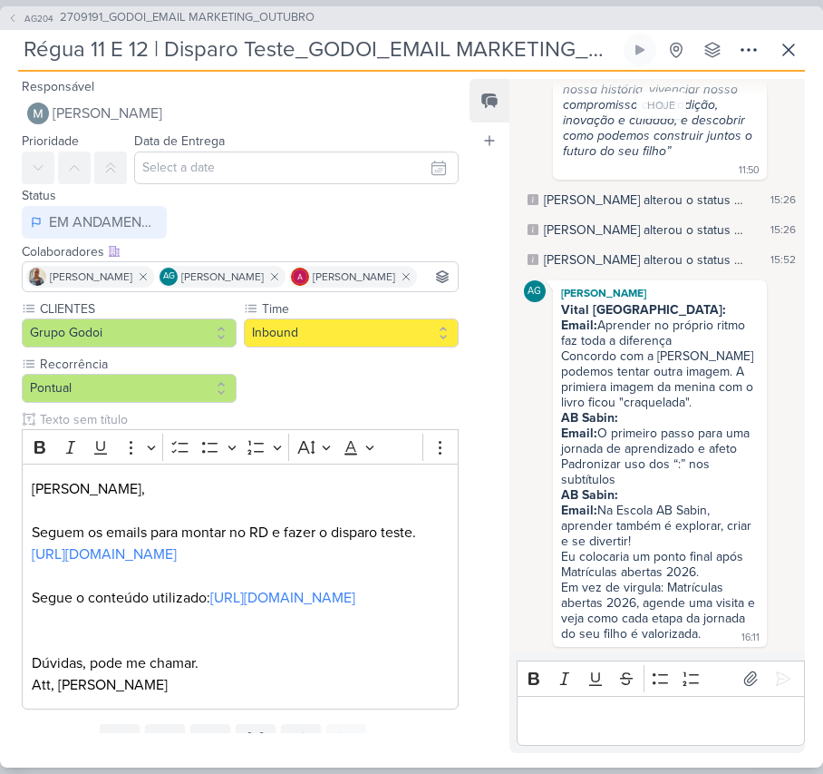
click at [626, 502] on div "Email: Na Escola AB Sabin, aprender também é explorar, criar e se divertir!" at bounding box center [660, 525] width 198 height 46
drag, startPoint x: 604, startPoint y: 414, endPoint x: 672, endPoint y: 421, distance: 68.4
click at [672, 425] on div "Email: O primeiro passo para uma jornada de aprendizado e afeto" at bounding box center [660, 440] width 198 height 31
copy div "primeiro passo para uma jornada de aprendiz"
click at [609, 433] on div "Email: O primeiro passo para uma jornada de aprendizado e afeto" at bounding box center [660, 440] width 198 height 31
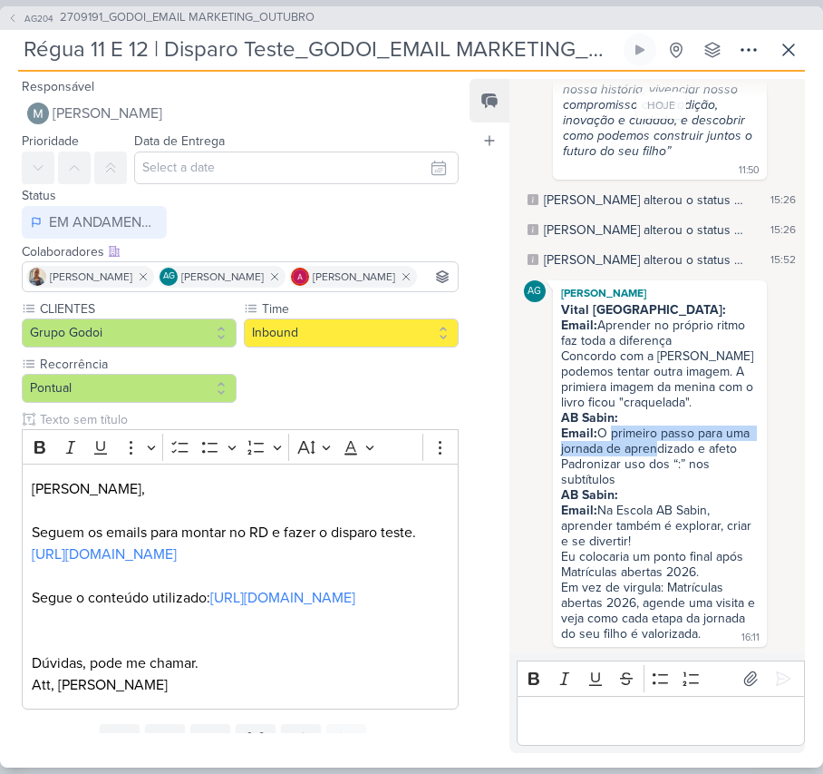
drag, startPoint x: 606, startPoint y: 408, endPoint x: 794, endPoint y: 426, distance: 189.5
click at [650, 425] on div "Email: O primeiro passo para uma jornada de aprendizado e afeto" at bounding box center [660, 440] width 198 height 31
copy div "primeiro passo para uma jornada de apre"
click at [610, 456] on div "Padronizar uso dos “:” nos subtítulos" at bounding box center [660, 471] width 198 height 31
click at [684, 700] on div "Editor editing area: main" at bounding box center [661, 721] width 288 height 50
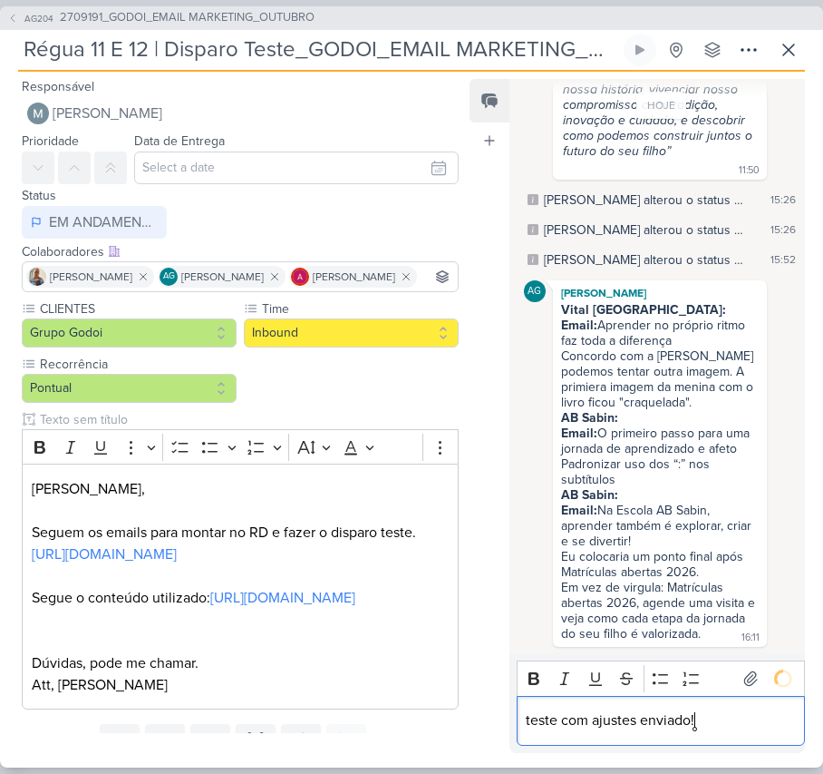
scroll to position [667, 0]
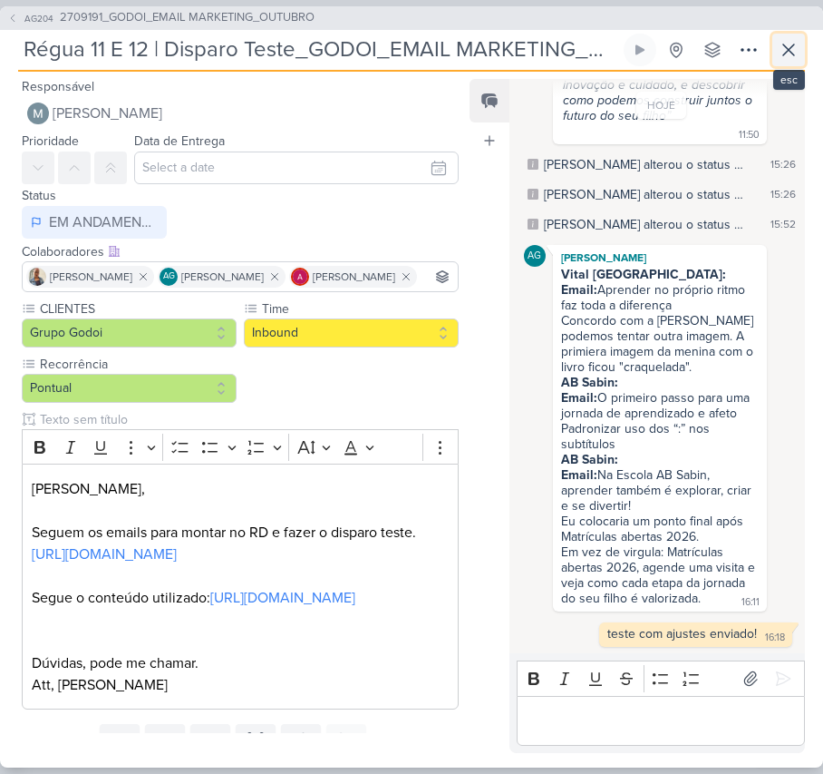
click at [793, 47] on icon at bounding box center [789, 50] width 22 height 22
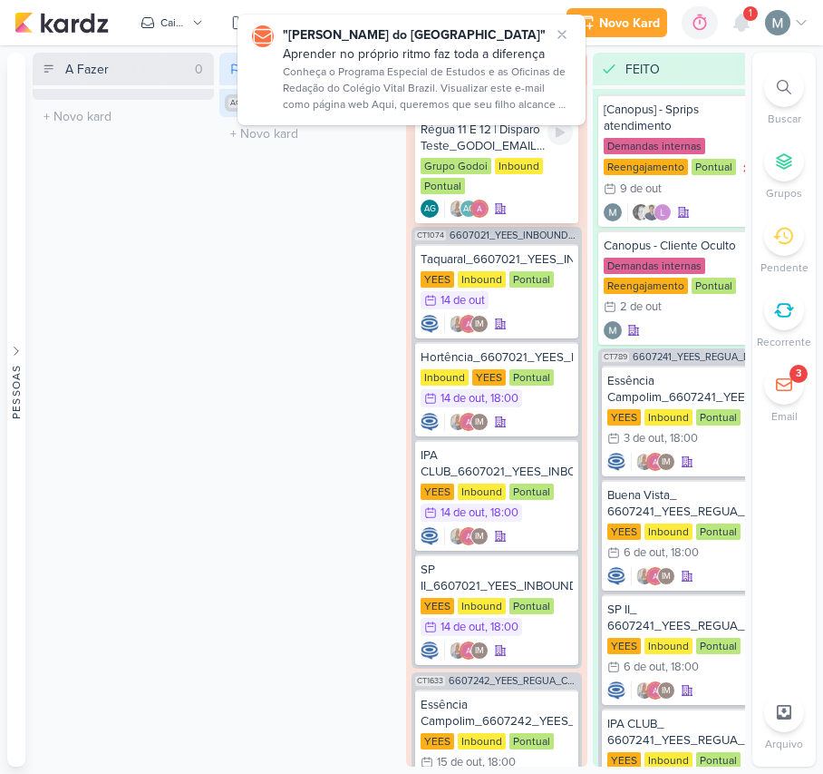
scroll to position [0, 0]
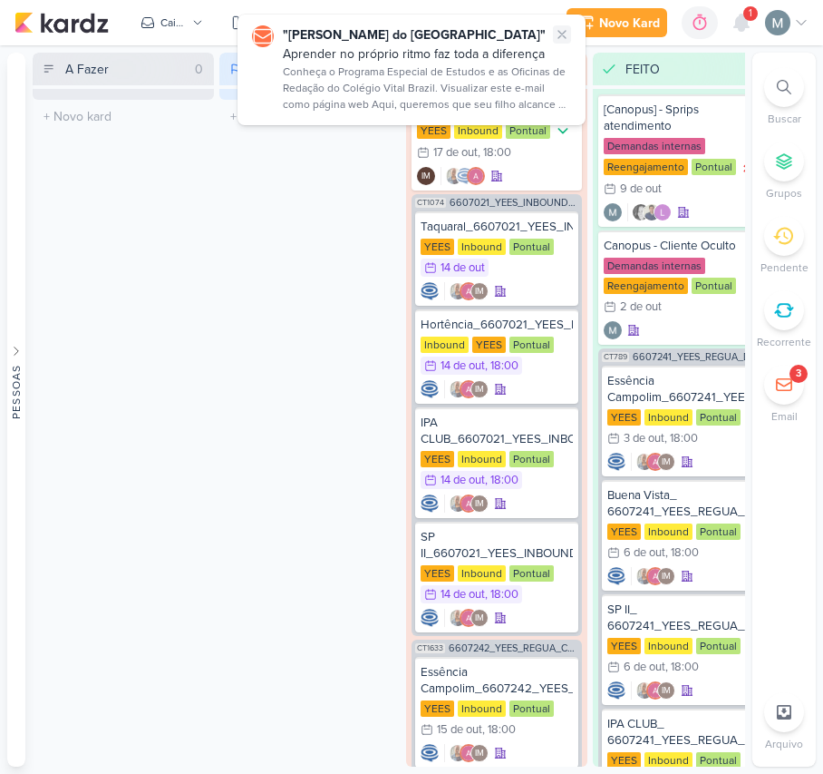
click at [553, 29] on button at bounding box center [562, 34] width 18 height 18
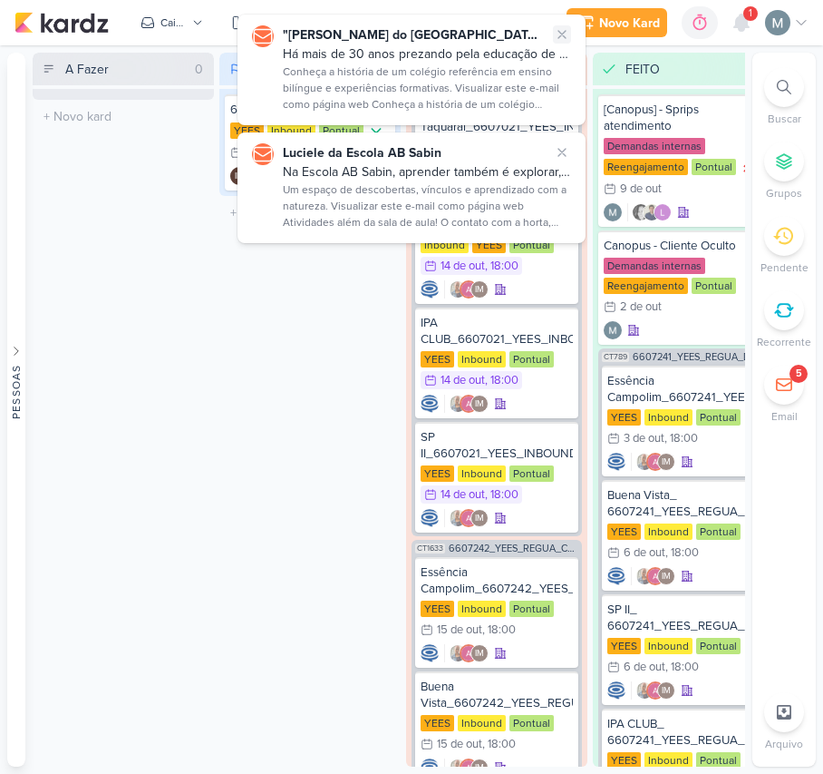
click at [560, 36] on icon at bounding box center [562, 34] width 7 height 7
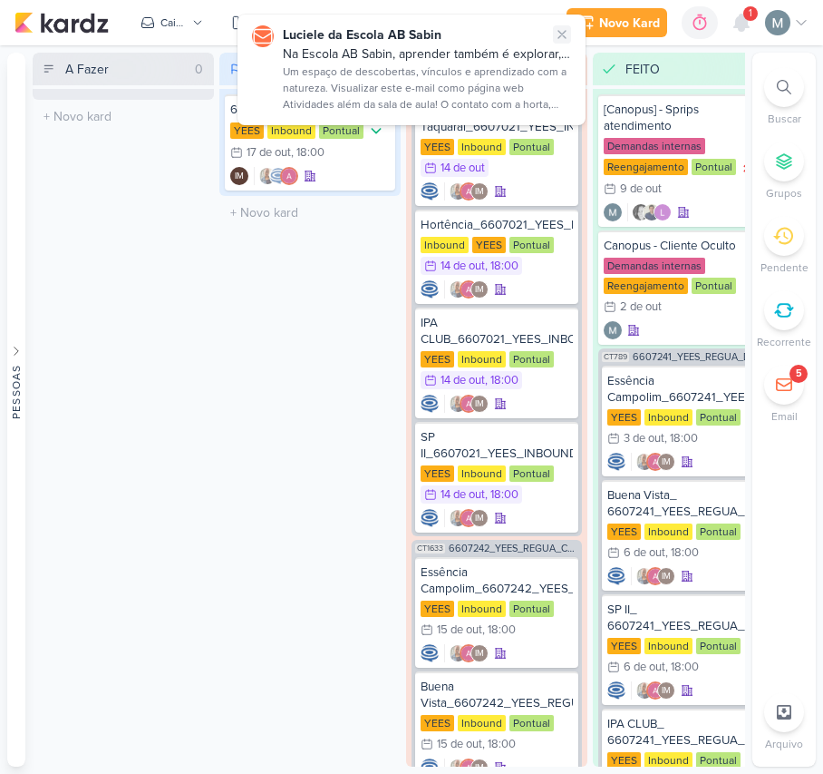
click at [560, 36] on icon at bounding box center [562, 34] width 7 height 7
click at [371, 149] on div "YEES Inbound Pontual 17/10 17 de out , 18:00" at bounding box center [310, 143] width 160 height 42
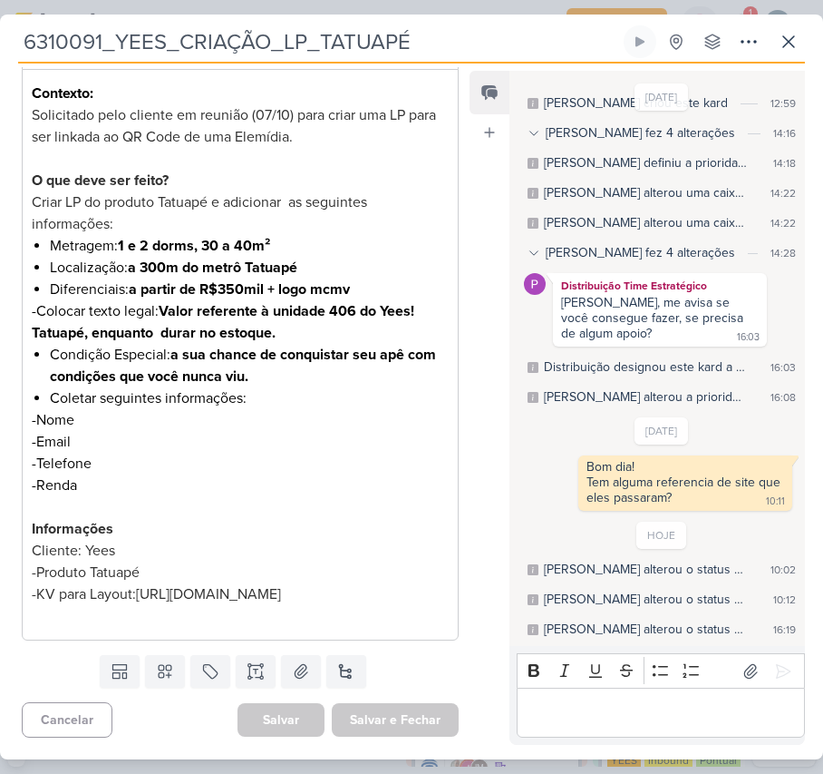
scroll to position [458, 0]
click at [136, 600] on span "https://drive.google.com/drive/folders/1Ig5aZSbEIj2LxzHLrPGhOeWxXy4lXebg" at bounding box center [208, 594] width 145 height 18
